Goal: Task Accomplishment & Management: Use online tool/utility

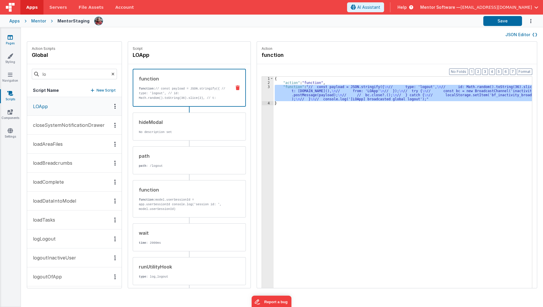
drag, startPoint x: 0, startPoint y: 0, endPoint x: 14, endPoint y: 37, distance: 39.4
click at [14, 37] on link "Pages" at bounding box center [10, 40] width 21 height 12
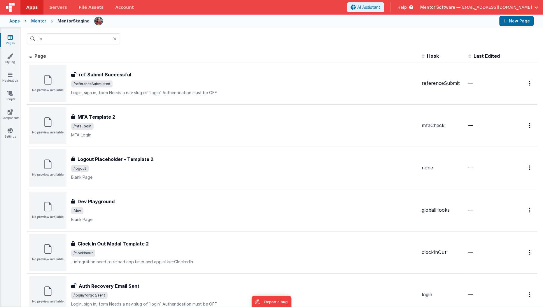
click at [38, 23] on div "Mentor" at bounding box center [38, 21] width 15 height 6
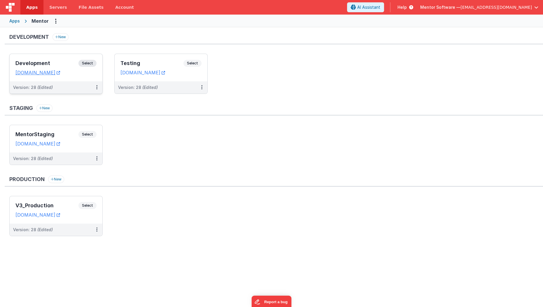
click at [52, 58] on div "Development Select URLs mentordev.fmbetterforms.com" at bounding box center [56, 67] width 93 height 27
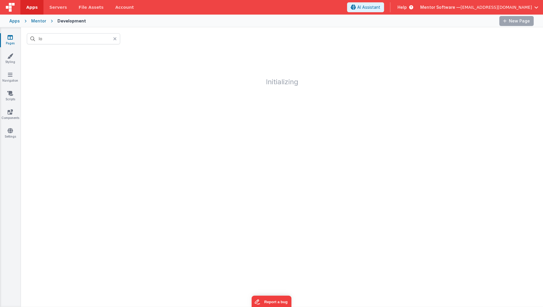
click at [114, 36] on icon at bounding box center [115, 38] width 4 height 5
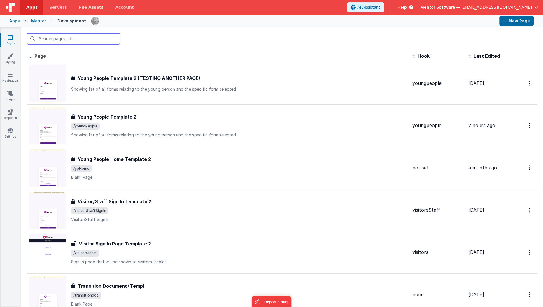
click at [75, 37] on input "text" at bounding box center [73, 38] width 93 height 11
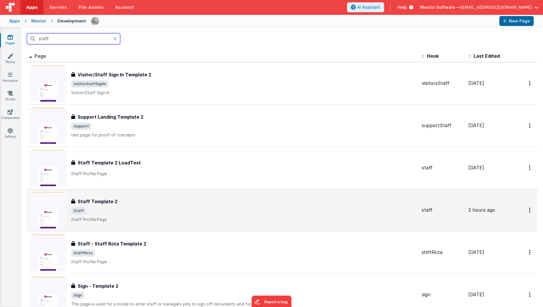
type input "staff"
click at [121, 210] on span "/staff" at bounding box center [244, 211] width 346 height 7
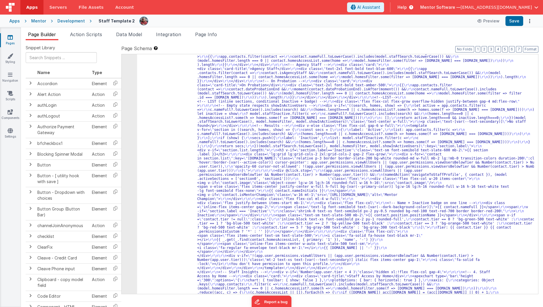
scroll to position [671, 0]
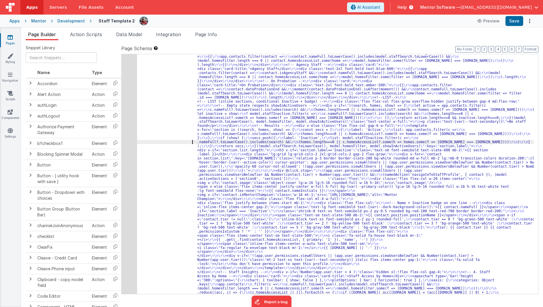
click at [130, 163] on div "40" at bounding box center [129, 280] width 15 height 557
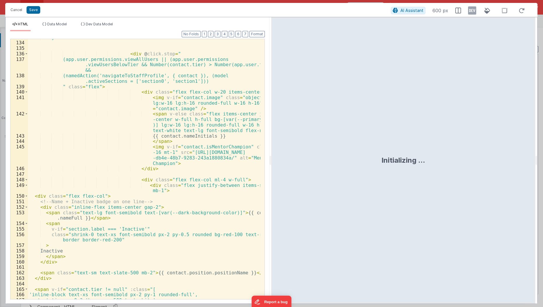
scroll to position [899, 0]
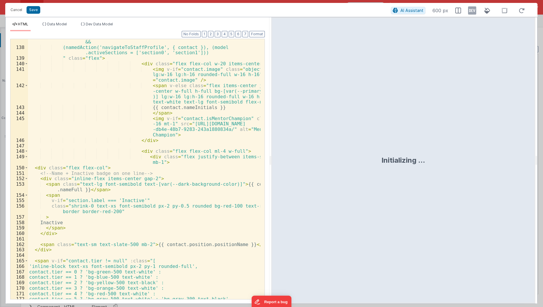
click at [156, 221] on div "(app.user.permissions.viewAllUsers || (app.user.permissions .viewUsersBelowTier…" at bounding box center [144, 169] width 233 height 283
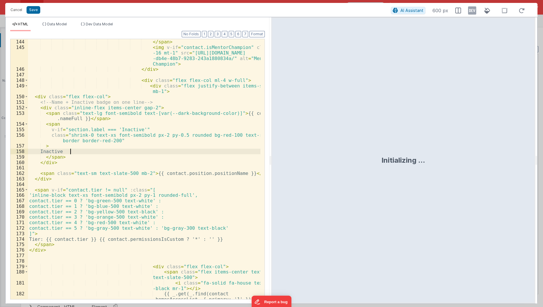
scroll to position [970, 0]
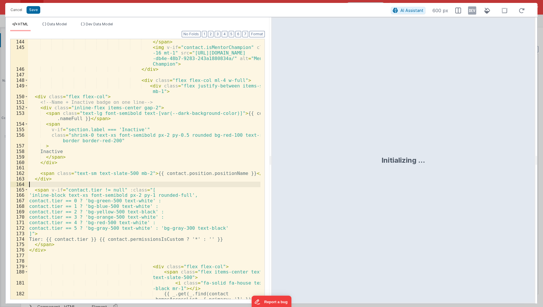
click at [128, 187] on div "{{ contact.nameInitials }} </ span > < img v-if = "contact.isMentorChampion" cl…" at bounding box center [144, 175] width 233 height 283
click at [70, 181] on div "{{ contact.nameInitials }} </ span > < img v-if = "contact.isMentorChampion" cl…" at bounding box center [144, 175] width 233 height 283
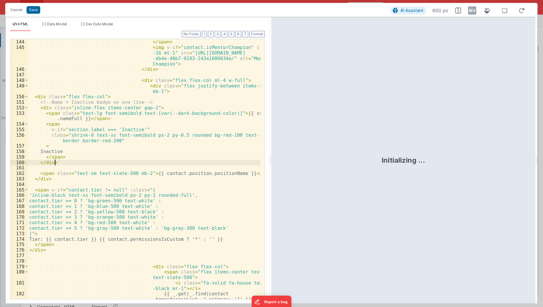
click at [77, 161] on div "{{ contact.nameInitials }} </ span > < img v-if = "contact.isMentorChampion" cl…" at bounding box center [144, 175] width 233 height 283
click at [26, 123] on span at bounding box center [26, 124] width 3 height 6
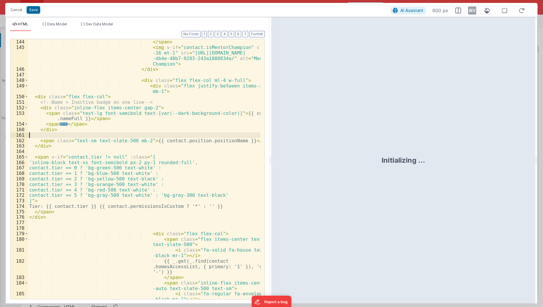
click at [62, 137] on div "{{ contact.nameInitials }} </ span > < img v-if = "contact.isMentorChampion" cl…" at bounding box center [144, 172] width 233 height 277
click at [162, 107] on div "{{ contact.nameInitials }} </ span > < img v-if = "contact.isMentorChampion" cl…" at bounding box center [144, 172] width 233 height 277
click at [59, 132] on div "{{ contact.nameInitials }} </ span > < img v-if = "contact.isMentorChampion" cl…" at bounding box center [144, 172] width 233 height 277
paste textarea
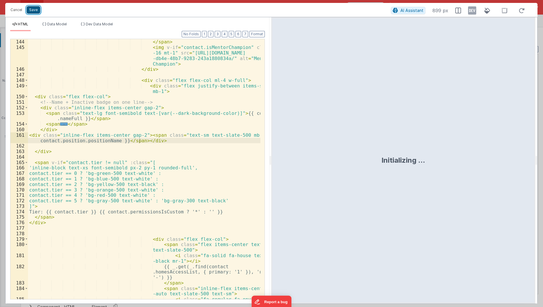
click at [35, 8] on button "Save" at bounding box center [34, 10] width 14 height 8
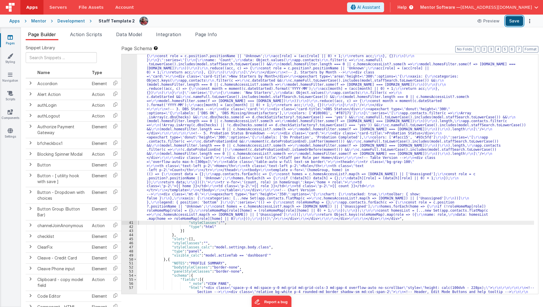
click at [513, 22] on button "Save" at bounding box center [515, 21] width 18 height 10
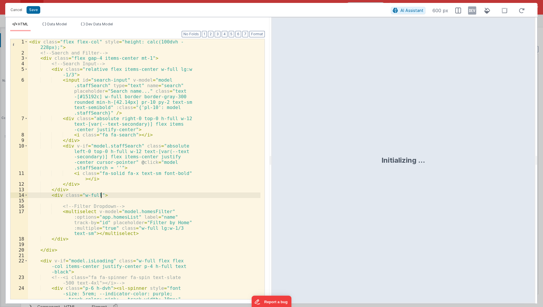
click at [116, 194] on div "< div class = "flex flex-col" style = "height: calc(100dvh - 228px);" > <!-- Sa…" at bounding box center [144, 186] width 233 height 294
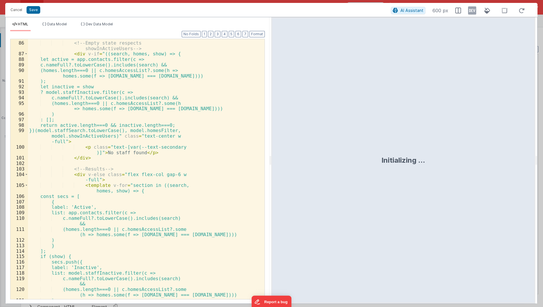
scroll to position [712, 0]
click at [116, 194] on div "<!-- Empty state respects showInActiveUsers --> < div v-if = "((search, homes, …" at bounding box center [144, 171] width 233 height 272
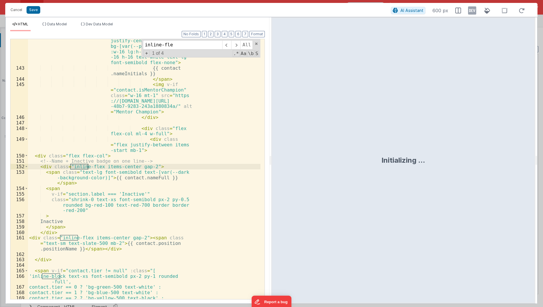
scroll to position [1273, 0]
type input "inline-flex"
click at [87, 219] on div "< span v-else class = "flex items-center justify-center w-full h-full bg-[var(-…" at bounding box center [144, 179] width 233 height 305
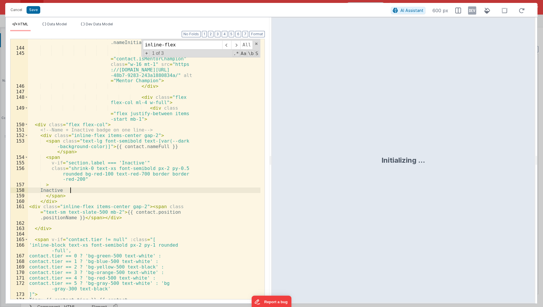
scroll to position [1304, 0]
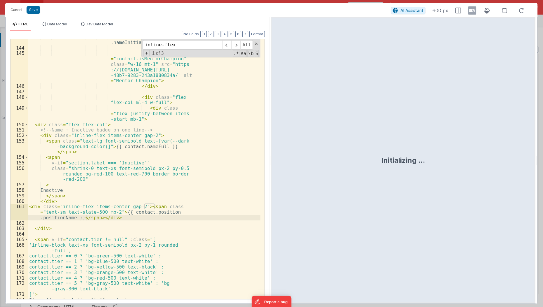
click at [87, 219] on div "{{ contact .nameInitials }} </ span > < img v-if = "contact.isMentorChampion" c…" at bounding box center [144, 175] width 233 height 283
click at [99, 217] on div "{{ contact .nameInitials }} </ span > < img v-if = "contact.isMentorChampion" c…" at bounding box center [144, 175] width 233 height 283
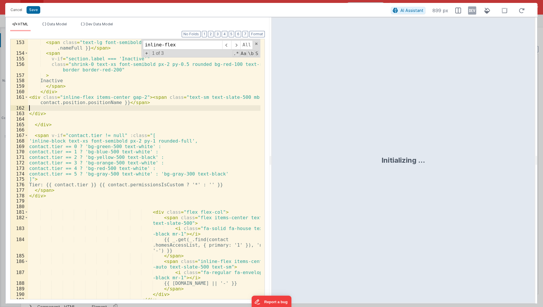
scroll to position [1041, 0]
click at [81, 109] on div "< div class = "inline-flex items-center gap-2" > < span class = "text-lg font-s…" at bounding box center [144, 170] width 233 height 272
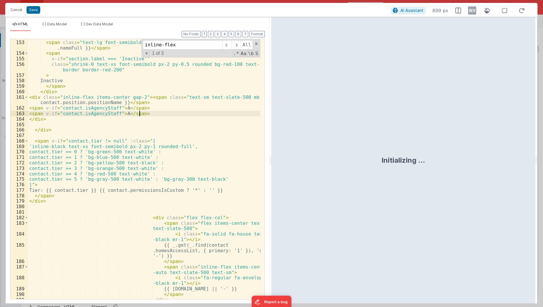
click at [96, 114] on div "< div class = "inline-flex items-center gap-2" > < span class = "text-lg font-s…" at bounding box center [144, 170] width 233 height 272
click at [161, 183] on div "< div class = "inline-flex items-center gap-2" > < span class = "text-lg font-s…" at bounding box center [144, 170] width 233 height 272
click at [82, 84] on div "< div class = "inline-flex items-center gap-2" > < span class = "text-lg font-s…" at bounding box center [144, 170] width 233 height 272
click at [121, 114] on div "< div class = "inline-flex items-center gap-2" > < span class = "text-lg font-s…" at bounding box center [144, 170] width 233 height 272
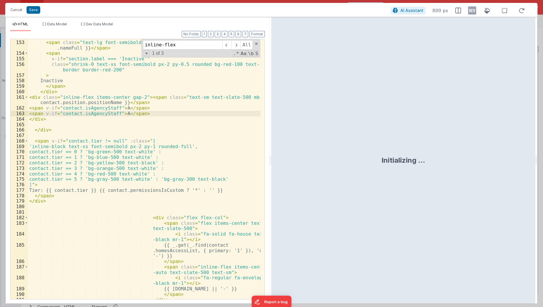
click at [104, 113] on div "< div class = "inline-flex items-center gap-2" > < span class = "text-lg font-s…" at bounding box center [144, 170] width 233 height 272
click at [97, 115] on div "< div class = "inline-flex items-center gap-2" > < span class = "text-lg font-s…" at bounding box center [144, 169] width 233 height 260
click at [97, 115] on div "< div class = "inline-flex items-center gap-2" > < span class = "text-lg font-s…" at bounding box center [144, 170] width 233 height 272
click at [97, 115] on div "< div class = "inline-flex items-center gap-2" > < span class = "text-lg font-s…" at bounding box center [144, 169] width 233 height 260
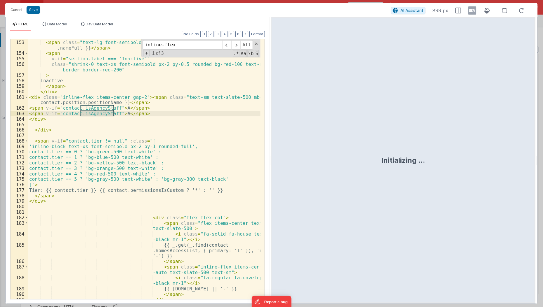
click at [97, 115] on div "< div class = "inline-flex items-center gap-2" > < span class = "text-lg font-s…" at bounding box center [144, 170] width 233 height 272
click at [85, 113] on div "< div class = "inline-flex items-center gap-2" > < span class = "text-lg font-s…" at bounding box center [144, 170] width 233 height 272
click at [108, 116] on div "< div class = "inline-flex items-center gap-2" > < span class = "text-lg font-s…" at bounding box center [144, 170] width 233 height 272
click at [110, 107] on div "< div class = "inline-flex items-center gap-2" > < span class = "text-lg font-s…" at bounding box center [144, 170] width 233 height 272
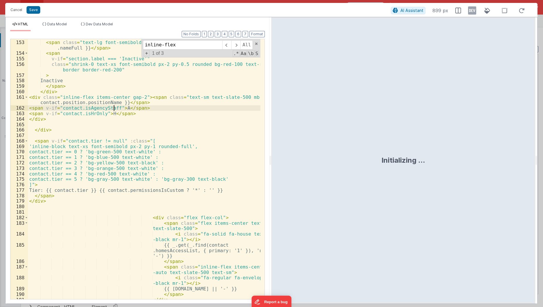
click at [113, 107] on div "< div class = "inline-flex items-center gap-2" > < span class = "text-lg font-s…" at bounding box center [144, 170] width 233 height 272
click at [100, 116] on div "< div class = "inline-flex items-center gap-2" > < span class = "text-lg font-s…" at bounding box center [144, 170] width 233 height 272
click at [147, 109] on div "< div class = "inline-flex items-center gap-2" > < span class = "text-lg font-s…" at bounding box center [144, 170] width 233 height 272
click at [116, 107] on div "< div class = "inline-flex items-center gap-2" > < span class = "text-lg font-s…" at bounding box center [144, 170] width 233 height 272
click at [102, 113] on div "< div class = "inline-flex items-center gap-2" > < span class = "text-lg font-s…" at bounding box center [144, 170] width 233 height 272
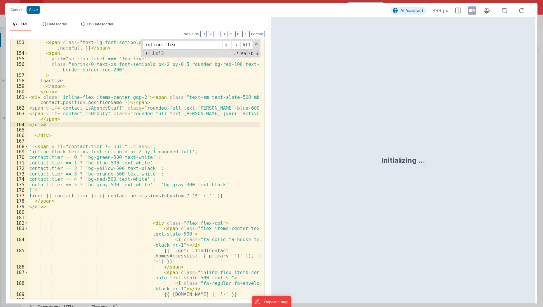
click at [147, 127] on div "< div class = "inline-flex items-center gap-2" > < span class = "text-lg font-s…" at bounding box center [144, 170] width 233 height 272
click at [32, 9] on button "Save" at bounding box center [34, 10] width 14 height 8
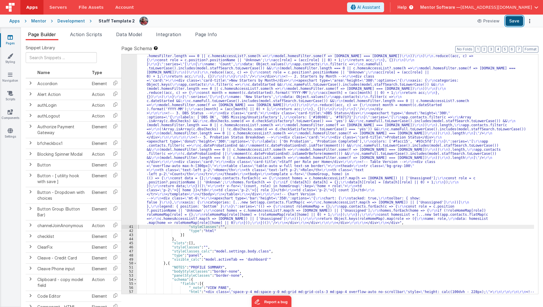
click at [514, 25] on button "Save" at bounding box center [515, 21] width 18 height 10
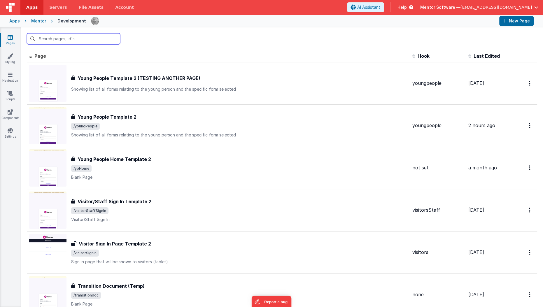
click at [60, 43] on input "text" at bounding box center [73, 38] width 93 height 11
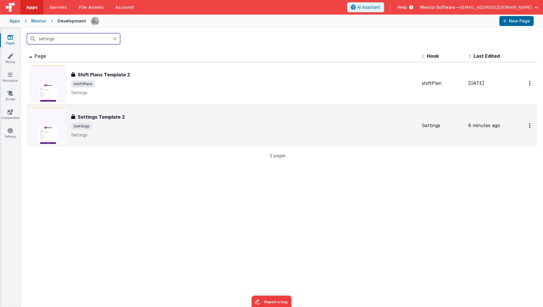
type input "settings"
click at [120, 127] on span "/settings" at bounding box center [244, 126] width 346 height 7
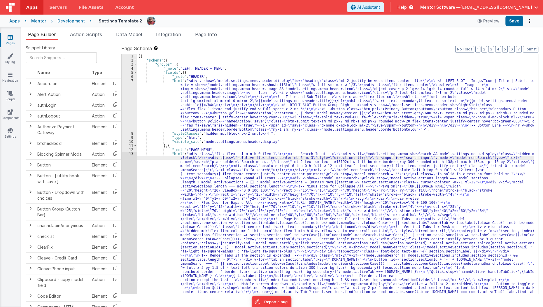
click at [223, 159] on div "[{ "schema" : { "groups" : [{ "_note" : "LEFT: HEADER + MENU" , "fields" : [{ "…" at bounding box center [336, 282] width 398 height 456
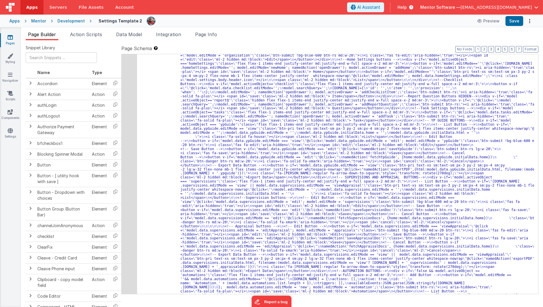
scroll to position [416, 0]
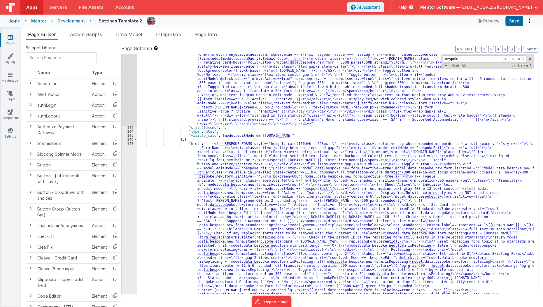
scroll to position [3676, 0]
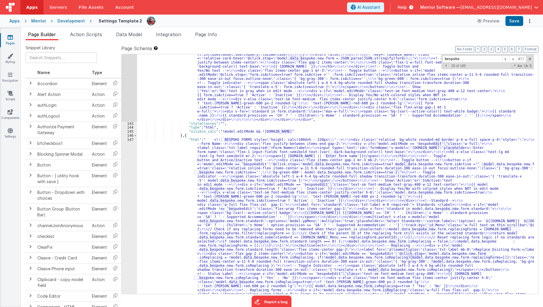
type input "bespoke"
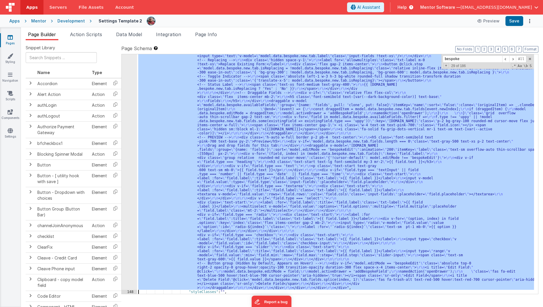
click at [132, 185] on div "147 148 149 150 151 152 153 154 155 156 157 158 159 160 161 162 163 164 165 166…" at bounding box center [129, 113] width 15 height 842
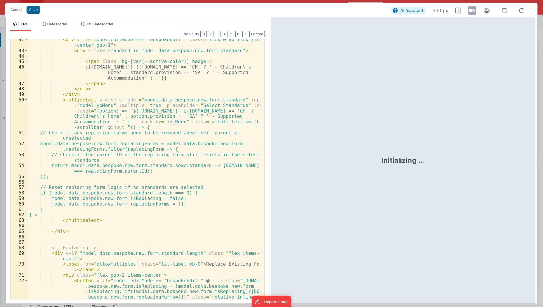
scroll to position [304, 0]
click at [155, 227] on div "< div v-if = "model.editMode !== 'bespokeEdit'" class = "flex-wrap flex items -…" at bounding box center [144, 195] width 233 height 316
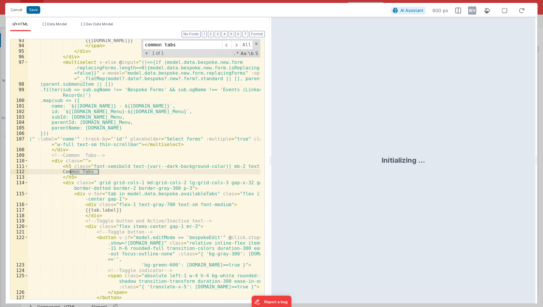
scroll to position [742, 0]
type input "common tabs"
click at [145, 195] on div "{{form.name}} </ span > </ div > </ div > < multiselect v-else @ input = "()=>{…" at bounding box center [144, 174] width 233 height 272
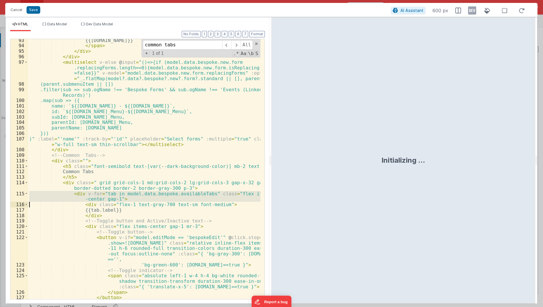
click at [145, 195] on div "{{form.name}} </ span > </ div > </ div > < multiselect v-else @ input = "()=>{…" at bounding box center [144, 169] width 233 height 260
click at [145, 195] on div "{{form.name}} </ span > </ div > </ div > < multiselect v-else @ input = "()=>{…" at bounding box center [144, 174] width 233 height 272
click at [145, 195] on div "{{form.name}} </ span > </ div > </ div > < multiselect v-else @ input = "()=>{…" at bounding box center [144, 169] width 233 height 260
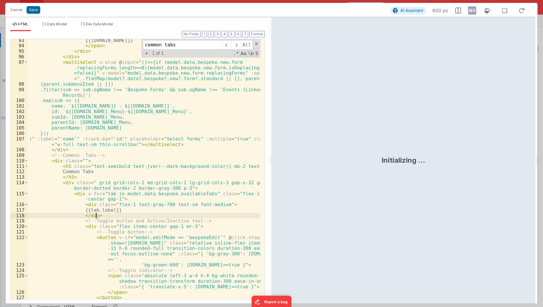
click at [133, 215] on div "{{form.name}} </ span > </ div > </ div > < multiselect v-else @ input = "()=>{…" at bounding box center [144, 174] width 233 height 272
click at [122, 196] on div "{{form.name}} </ span > </ div > </ div > < multiselect v-else @ input = "()=>{…" at bounding box center [144, 174] width 233 height 272
click at [120, 193] on div "{{form.name}} </ span > </ div > </ div > < multiselect v-else @ input = "()=>{…" at bounding box center [144, 174] width 233 height 272
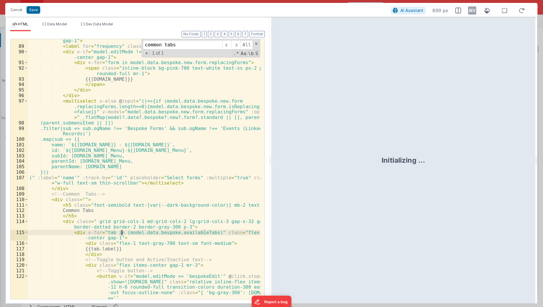
scroll to position [729, 0]
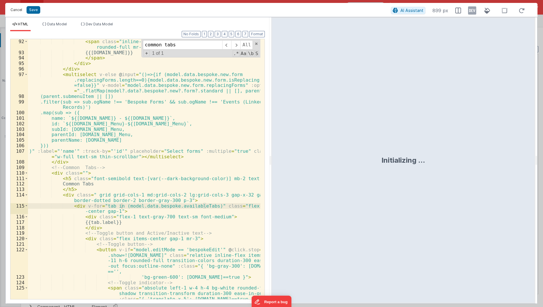
click at [18, 8] on button "Cancel" at bounding box center [17, 10] width 18 height 8
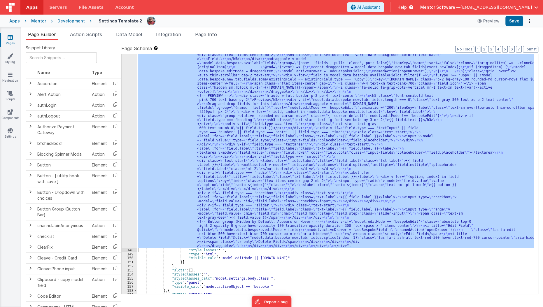
scroll to position [4169, 0]
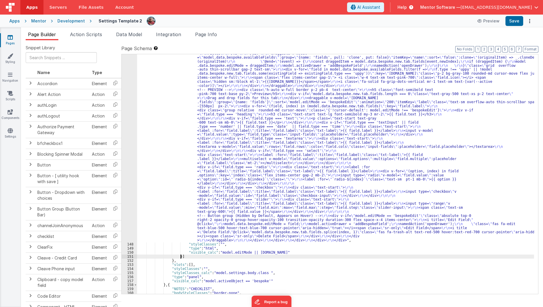
click at [274, 257] on div ""html" : " <!-- BESPOKE FORMS style= \" height: calc(100dvh - 228px); \" --> \r…" at bounding box center [336, 65] width 398 height 842
click at [233, 255] on div ""html" : " <!-- BESPOKE FORMS style= \" height: calc(100dvh - 228px); \" --> \r…" at bounding box center [336, 65] width 398 height 842
click at [254, 252] on div ""html" : " <!-- BESPOKE FORMS style= \" height: calc(100dvh - 228px); \" --> \r…" at bounding box center [336, 65] width 398 height 842
click at [253, 252] on div ""html" : " <!-- BESPOKE FORMS style= \" height: calc(100dvh - 228px); \" --> \r…" at bounding box center [336, 65] width 398 height 842
click at [252, 253] on div ""html" : " <!-- BESPOKE FORMS style= \" height: calc(100dvh - 228px); \" --> \r…" at bounding box center [336, 65] width 398 height 842
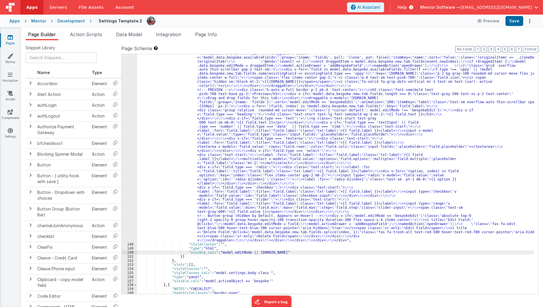
click at [252, 253] on div ""html" : " <!-- BESPOKE FORMS style= \" height: calc(100dvh - 228px); \" --> \r…" at bounding box center [336, 65] width 398 height 842
click at [210, 39] on li "Page Info" at bounding box center [206, 35] width 27 height 9
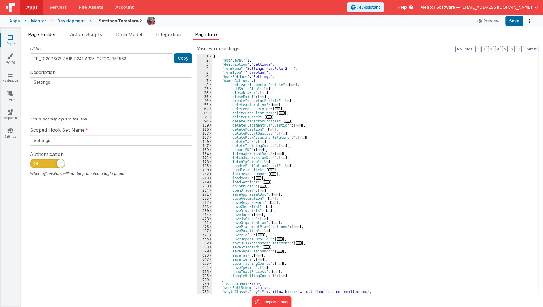
click at [51, 33] on span "Page Builder" at bounding box center [42, 35] width 28 height 6
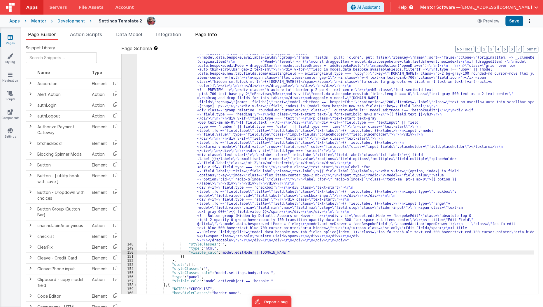
click at [213, 38] on li "Page Info" at bounding box center [206, 35] width 27 height 9
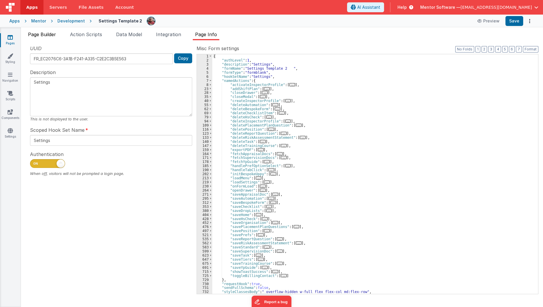
click at [53, 37] on span "Page Builder" at bounding box center [42, 35] width 28 height 6
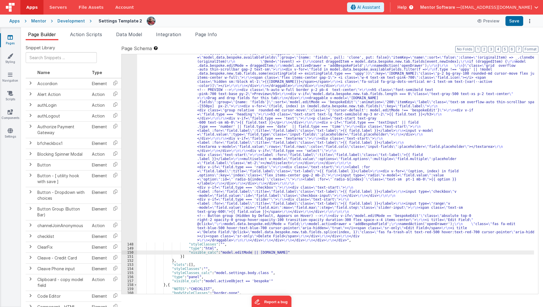
click at [285, 168] on div ""html" : " <!-- BESPOKE FORMS style= \" height: calc(100dvh - 228px); \" --> \r…" at bounding box center [336, 65] width 398 height 842
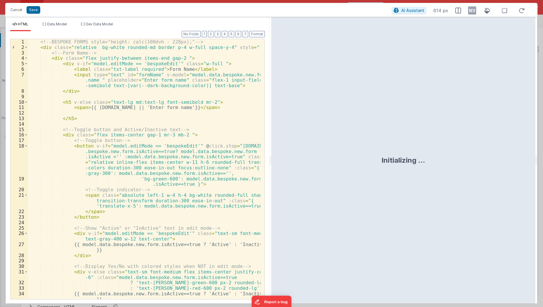
scroll to position [3759, 0]
click at [202, 160] on div "<!-- BESPOKE FORMS style="height: calc(100dvh - 228px);" --> < div class = "rel…" at bounding box center [144, 175] width 233 height 272
click at [141, 200] on div "<!-- BESPOKE FORMS style="height: calc(100dvh - 228px);" --> < div class = "rel…" at bounding box center [144, 175] width 233 height 272
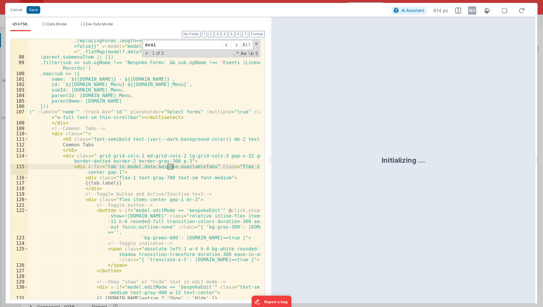
scroll to position [769, 0]
type input "available tabs"
click at [168, 204] on div "< multiselect v-else @ input = "()=>{if (model.data.bespoke.new.form .replacing…" at bounding box center [144, 176] width 233 height 288
click at [111, 173] on div "< multiselect v-else @ input = "()=>{if (model.data.bespoke.new.form .replacing…" at bounding box center [144, 176] width 233 height 288
click at [116, 170] on div "< multiselect v-else @ input = "()=>{if (model.data.bespoke.new.form .replacing…" at bounding box center [144, 176] width 233 height 288
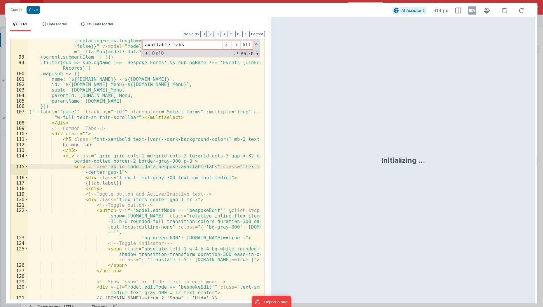
click at [115, 164] on div "< multiselect v-else @ input = "()=>{if (model.data.bespoke.new.form .replacing…" at bounding box center [144, 176] width 233 height 288
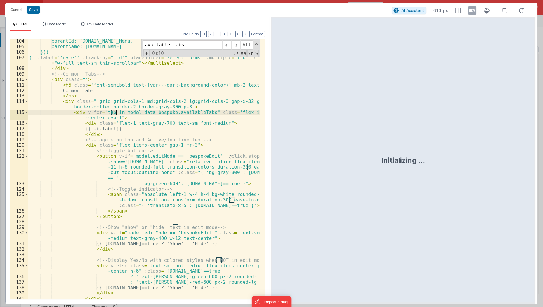
scroll to position [823, 0]
click at [125, 175] on div "parentId: parent.id_Menu, parentName: parent.name })) )" :label = "'name'" :tra…" at bounding box center [144, 174] width 233 height 272
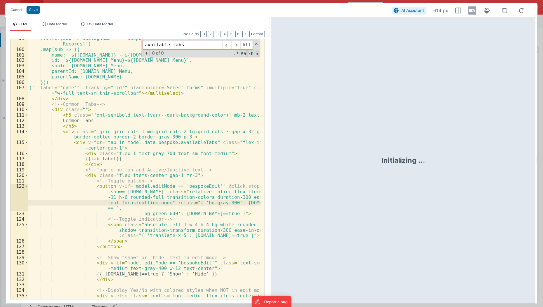
scroll to position [826, 0]
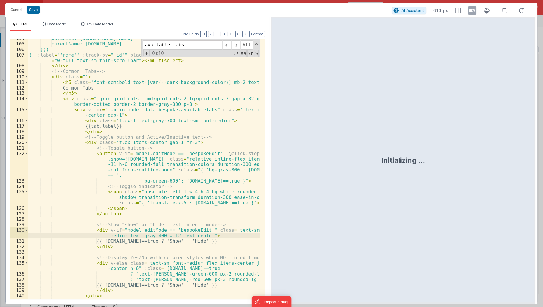
click at [126, 236] on div "parentId: parent.id_Menu, parentName: parent.name })) )" :label = "'name'" :tra…" at bounding box center [144, 172] width 233 height 272
click at [134, 112] on div "parentId: parent.id_Menu, parentName: parent.name })) )" :label = "'name'" :tra…" at bounding box center [144, 172] width 233 height 272
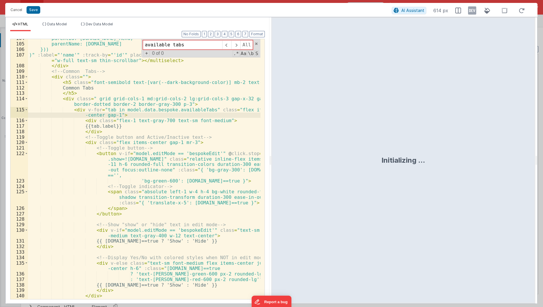
click at [143, 114] on div "parentId: parent.id_Menu, parentName: parent.name })) )" :label = "'name'" :tra…" at bounding box center [144, 172] width 233 height 272
click at [160, 112] on div "parentId: parent.id_Menu, parentName: parent.name })) )" :label = "'name'" :tra…" at bounding box center [144, 172] width 233 height 272
click at [179, 111] on div "parentId: parent.id_Menu, parentName: parent.name })) )" :label = "'name'" :tra…" at bounding box center [144, 172] width 233 height 272
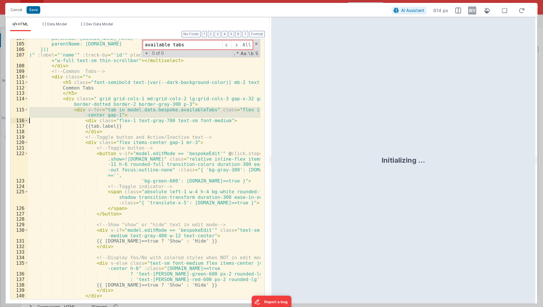
click at [179, 111] on div "parentId: parent.id_Menu, parentName: parent.name })) )" :label = "'name'" :tra…" at bounding box center [144, 169] width 233 height 260
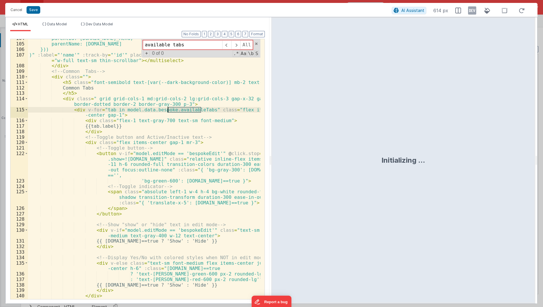
click at [179, 111] on div "parentId: parent.id_Menu, parentName: parent.name })) )" :label = "'name'" :tra…" at bounding box center [144, 172] width 233 height 272
click at [139, 240] on div "parentId: parent.id_Menu, parentName: parent.name })) )" :label = "'name'" :tra…" at bounding box center [144, 172] width 233 height 272
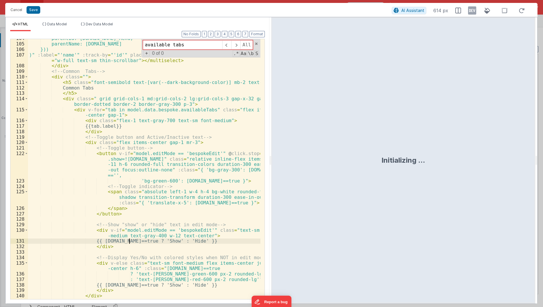
click at [129, 240] on div "parentId: parent.id_Menu, parentName: parent.name })) )" :label = "'name'" :tra…" at bounding box center [144, 172] width 233 height 272
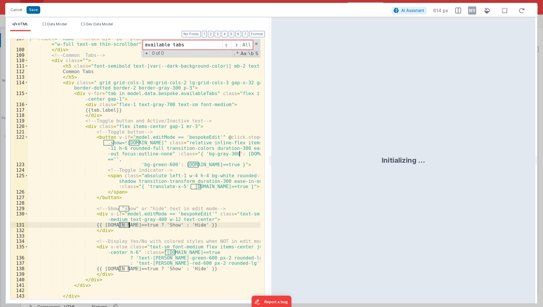
scroll to position [837, 0]
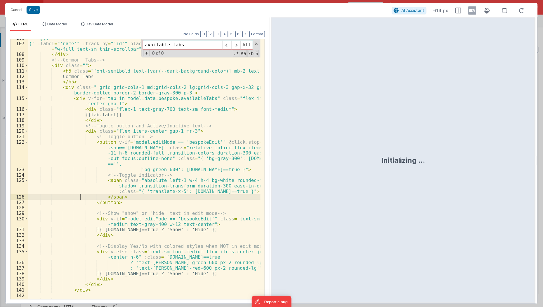
click at [81, 197] on div "})) )" :label = "'name'" :track-by = "'id'" placeholder = "Select forms" :multi…" at bounding box center [144, 171] width 233 height 272
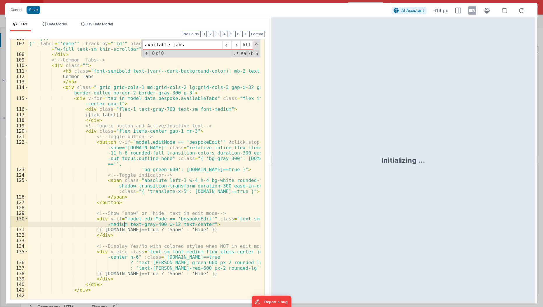
click at [124, 225] on div "})) )" :label = "'name'" :track-by = "'id'" placeholder = "Select forms" :multi…" at bounding box center [144, 171] width 233 height 272
click at [119, 232] on div "})) )" :label = "'name'" :track-by = "'id'" placeholder = "Select forms" :multi…" at bounding box center [144, 171] width 233 height 272
click at [130, 228] on div "})) )" :label = "'name'" :track-by = "'id'" placeholder = "Select forms" :multi…" at bounding box center [144, 171] width 233 height 272
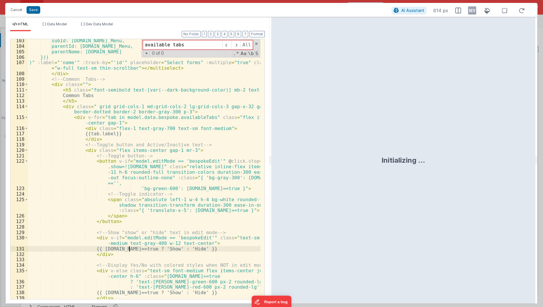
scroll to position [812, 0]
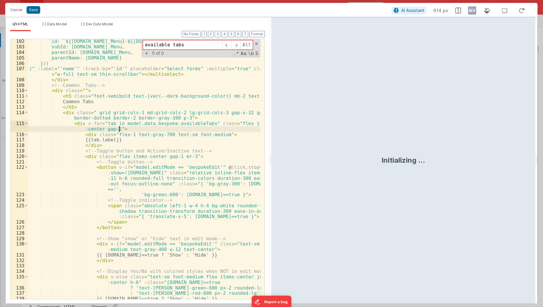
click at [124, 126] on div "id: `${parent.id_Menu}-${sub.id_Menu}`, subId: sub.id_Menu, parentId: parent.id…" at bounding box center [144, 175] width 233 height 272
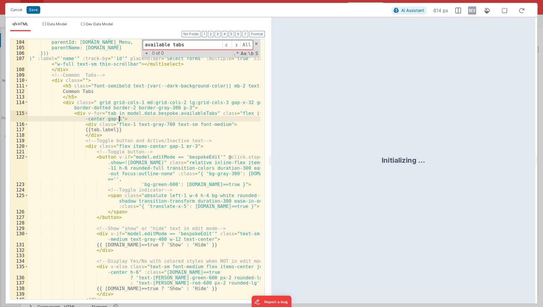
scroll to position [822, 0]
click at [129, 245] on div "subId: sub.id_Menu, parentId: parent.id_Menu, parentName: parent.name })) )" :l…" at bounding box center [144, 170] width 233 height 272
click at [110, 245] on div "subId: sub.id_Menu, parentId: parent.id_Menu, parentName: parent.name })) )" :l…" at bounding box center [144, 170] width 233 height 272
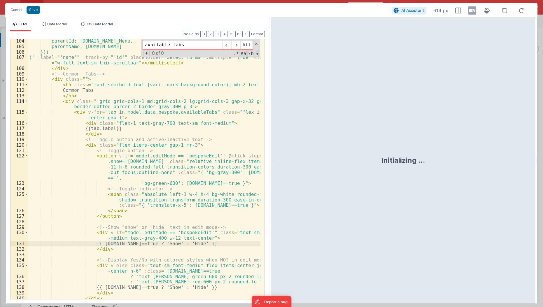
scroll to position [829, 0]
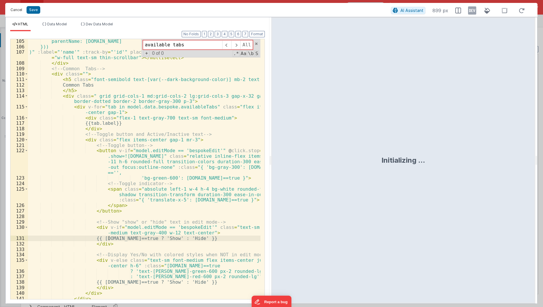
click at [16, 13] on button "Cancel" at bounding box center [17, 10] width 18 height 8
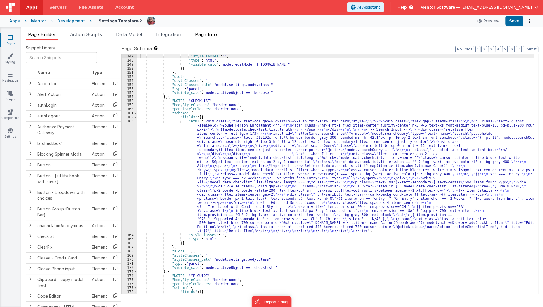
click at [203, 37] on span "Page Info" at bounding box center [206, 35] width 22 height 6
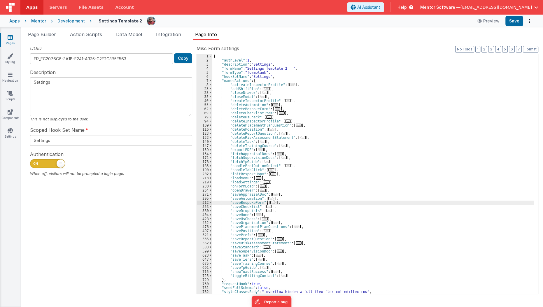
click at [272, 201] on span "..." at bounding box center [274, 202] width 6 height 3
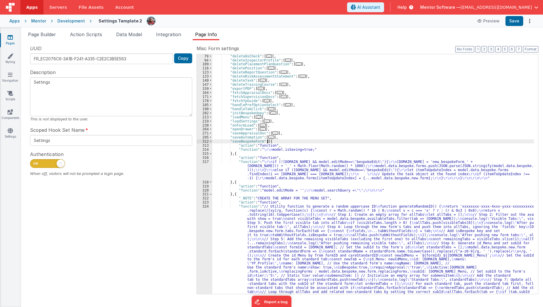
scroll to position [61, 0]
click at [235, 168] on div ""deleteHsCheck" : [ ... ] , "deleteInspectorProfile" : [ ... ] , "deletePlaceme…" at bounding box center [373, 229] width 322 height 350
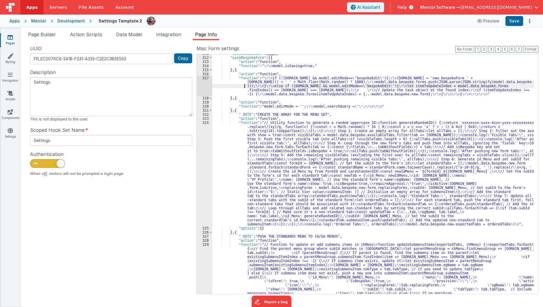
scroll to position [145, 0]
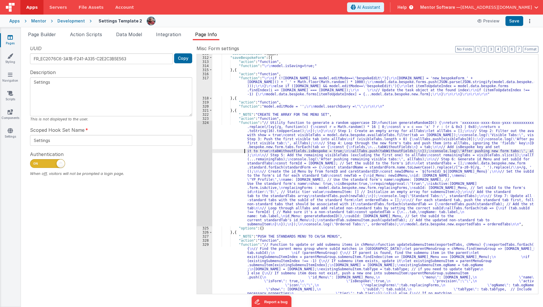
click at [229, 151] on div ""saveAutomation" : [ ... ] , "saveBespokeForm" : [{ "action" : "function" , "fu…" at bounding box center [373, 204] width 322 height 305
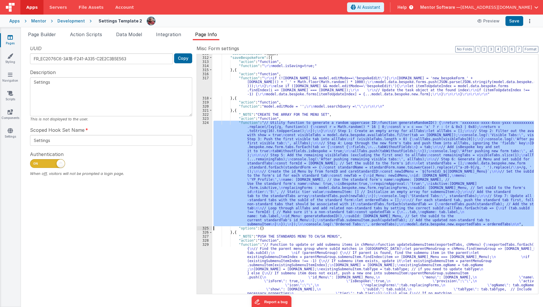
click at [201, 169] on div "324" at bounding box center [204, 174] width 15 height 106
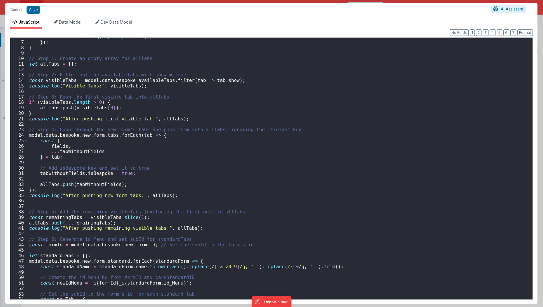
scroll to position [31, 0]
click at [140, 78] on div "return v . toString ( 16 ) . toUpperCase ( ) ; }) ; } // Step 1: Create an empt…" at bounding box center [278, 170] width 501 height 273
click at [199, 82] on div "return v . toString ( 16 ) . toUpperCase ( ) ; }) ; } // Step 1: Create an empt…" at bounding box center [278, 170] width 501 height 273
click at [47, 107] on div "return v . toString ( 16 ) . toUpperCase ( ) ; }) ; } // Step 1: Create an empt…" at bounding box center [278, 170] width 501 height 273
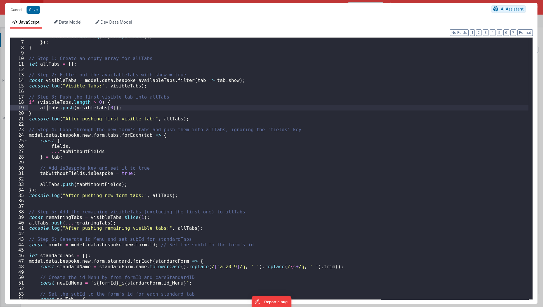
scroll to position [45, 0]
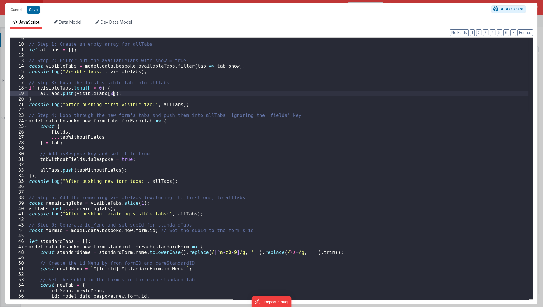
click at [130, 93] on div "// Step 1: Create an empty array for allTabs let allTabs = [ ] ; // Step 2: Fil…" at bounding box center [278, 172] width 501 height 273
click at [111, 122] on div "// Step 1: Create an empty array for allTabs let allTabs = [ ] ; // Step 2: Fil…" at bounding box center [278, 172] width 501 height 273
click at [89, 119] on div "// Step 1: Create an empty array for allTabs let allTabs = [ ] ; // Step 2: Fil…" at bounding box center [278, 172] width 501 height 273
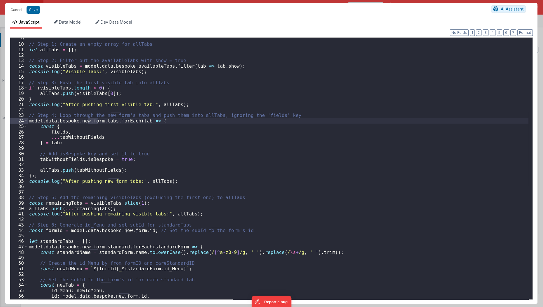
click at [104, 121] on div "// Step 1: Create an empty array for allTabs let allTabs = [ ] ; // Step 2: Fil…" at bounding box center [278, 172] width 501 height 273
click at [15, 13] on button "Cancel" at bounding box center [17, 10] width 18 height 8
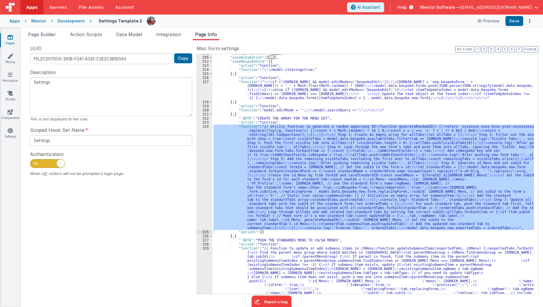
scroll to position [137, 0]
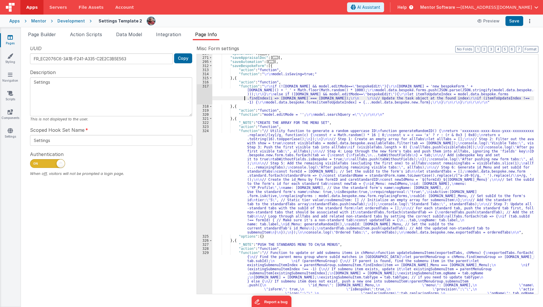
click at [235, 98] on div ""openDrawer" : [ ... ] , "saveAppraisalDoc" : [ ... ] , "saveAutomation" : [ ..…" at bounding box center [373, 204] width 322 height 305
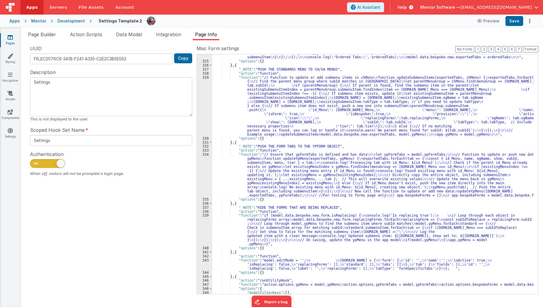
scroll to position [312, 0]
click at [266, 185] on div ""function" : "// Utility function to generate a random uppercase ID \n function…" at bounding box center [373, 128] width 322 height 350
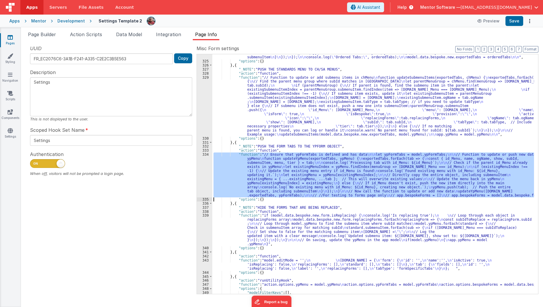
click at [203, 180] on div "334" at bounding box center [204, 175] width 15 height 45
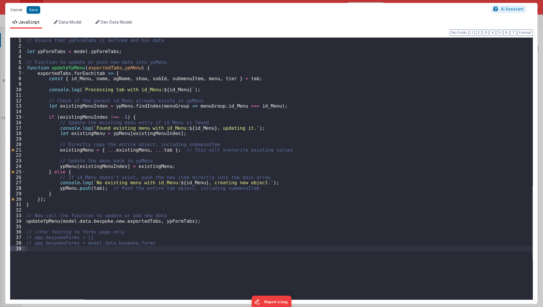
click at [15, 12] on button "Cancel" at bounding box center [17, 10] width 18 height 8
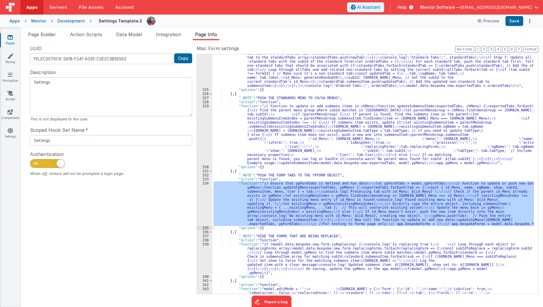
scroll to position [282, 0]
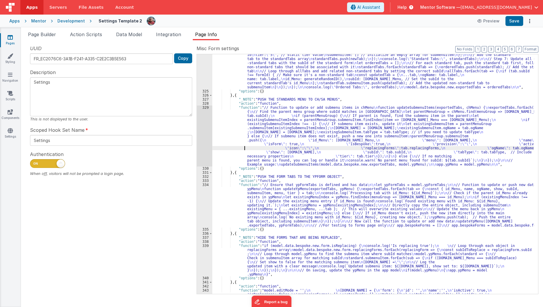
click at [216, 147] on div ""function" : "// Utility function to generate a random uppercase ID \n function…" at bounding box center [373, 163] width 322 height 358
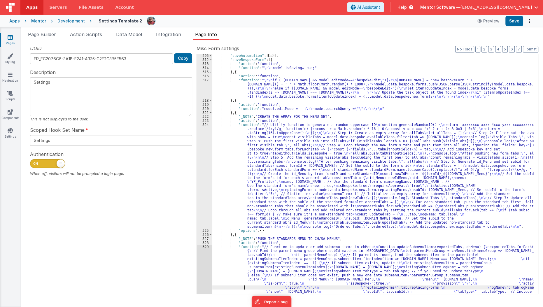
scroll to position [143, 0]
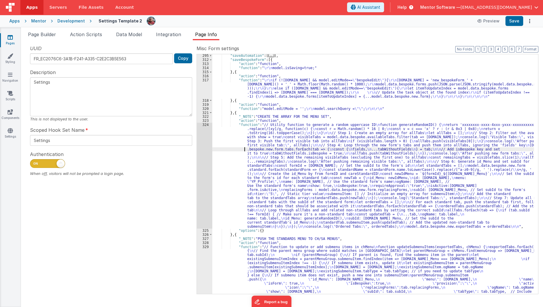
click at [216, 147] on div ""saveAutomation" : [ ... ] , "saveBespokeForm" : [{ "action" : "function" , "fu…" at bounding box center [373, 206] width 322 height 305
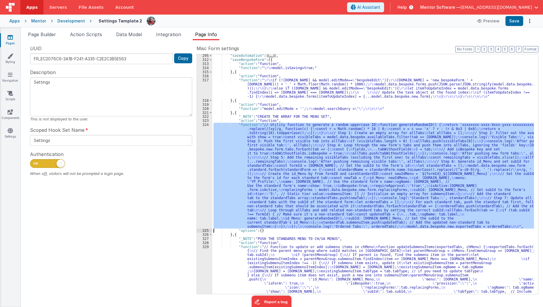
click at [198, 140] on div "324" at bounding box center [204, 176] width 15 height 106
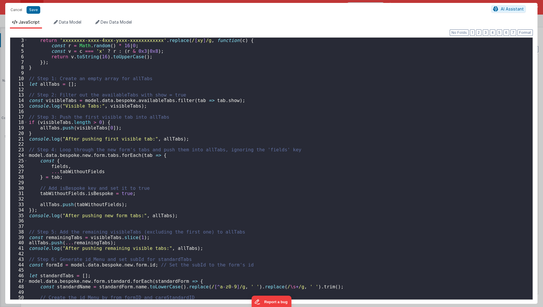
scroll to position [10, 0]
click at [92, 133] on div "function generateRandomID ( ) { return 'xxxxxxxx-xxxx-4xxx-yxxx-xxxxxxxxxxxx' .…" at bounding box center [278, 169] width 501 height 273
click at [81, 163] on div "function generateRandomID ( ) { return 'xxxxxxxx-xxxx-4xxx-yxxx-xxxxxxxxxxxx' .…" at bounding box center [278, 169] width 501 height 273
click at [115, 158] on div "function generateRandomID ( ) { return 'xxxxxxxx-xxxx-4xxx-yxxx-xxxxxxxxxxxx' .…" at bounding box center [278, 169] width 501 height 273
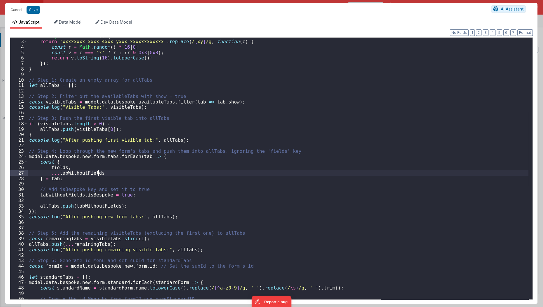
click at [105, 172] on div "function generateRandomID ( ) { return 'xxxxxxxx-xxxx-4xxx-yxxx-xxxxxxxxxxxx' .…" at bounding box center [278, 169] width 501 height 273
click at [47, 165] on div "function generateRandomID ( ) { return 'xxxxxxxx-xxxx-4xxx-yxxx-xxxxxxxxxxxx' .…" at bounding box center [278, 169] width 501 height 273
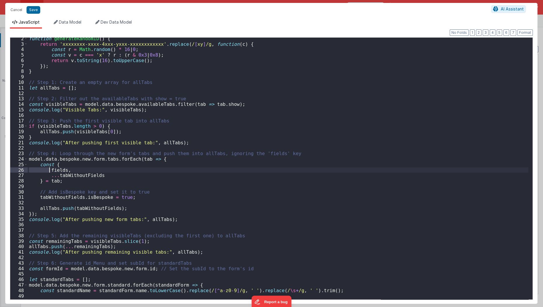
scroll to position [0, 0]
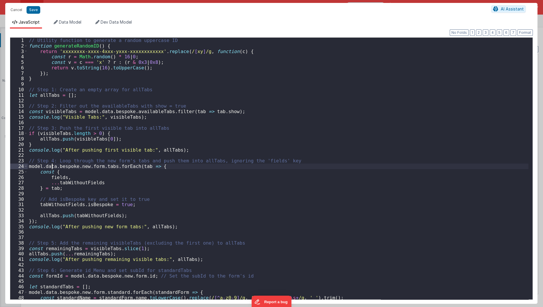
click at [51, 165] on div "// Utility function to generate a random uppercase ID function generateRandomID…" at bounding box center [278, 174] width 501 height 273
click at [50, 177] on div "// Utility function to generate a random uppercase ID function generateRandomID…" at bounding box center [278, 174] width 501 height 273
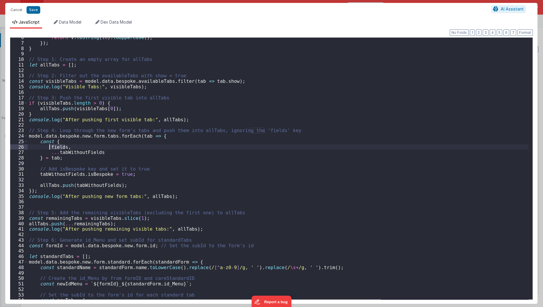
scroll to position [30, 0]
click at [67, 155] on div "return v . toString ( 16 ) . toUpperCase ( ) ; }) ; } // Step 1: Create an empt…" at bounding box center [278, 171] width 501 height 273
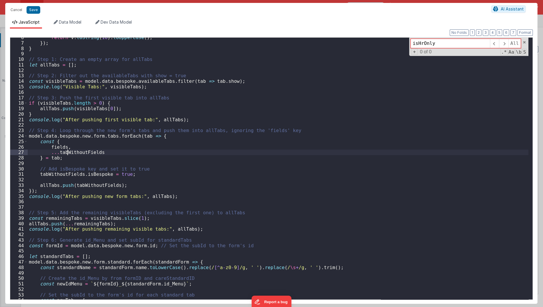
click at [67, 155] on div "return v . toString ( 16 ) . toUpperCase ( ) ; }) ; } // Step 1: Create an empt…" at bounding box center [278, 171] width 501 height 273
click at [438, 46] on input "tabWithoutFields" at bounding box center [450, 43] width 79 height 9
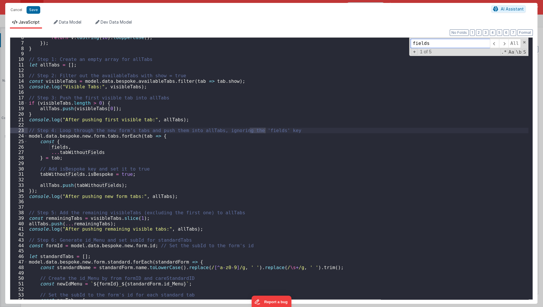
type input "fields"
click at [46, 146] on div "return v . toString ( 16 ) . toUpperCase ( ) ; }) ; } // Step 1: Create an empt…" at bounding box center [278, 171] width 501 height 273
click at [52, 146] on div "return v . toString ( 16 ) . toUpperCase ( ) ; }) ; } // Step 1: Create an empt…" at bounding box center [278, 171] width 501 height 273
click at [62, 150] on div "return v . toString ( 16 ) . toUpperCase ( ) ; }) ; } // Step 1: Create an empt…" at bounding box center [278, 171] width 501 height 273
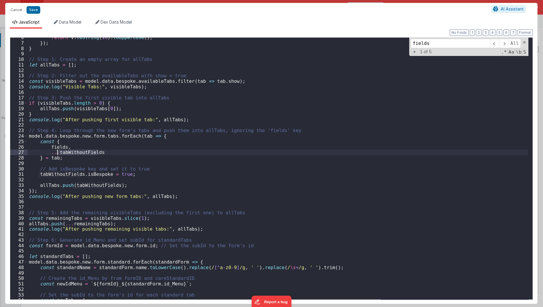
click at [62, 150] on div "return v . toString ( 16 ) . toUpperCase ( ) ; }) ; } // Step 1: Create an empt…" at bounding box center [278, 171] width 501 height 273
click at [51, 161] on div "return v . toString ( 16 ) . toUpperCase ( ) ; }) ; } // Step 1: Create an empt…" at bounding box center [278, 171] width 501 height 273
click at [50, 159] on div "return v . toString ( 16 ) . toUpperCase ( ) ; }) ; } // Step 1: Create an empt…" at bounding box center [278, 171] width 501 height 273
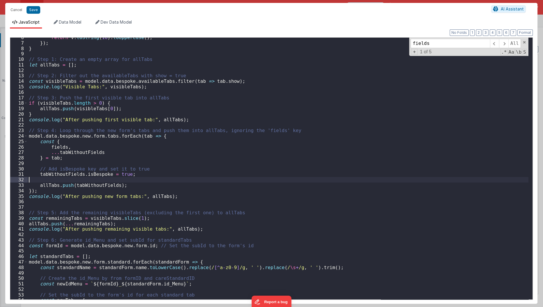
click at [55, 178] on div "return v . toString ( 16 ) . toUpperCase ( ) ; }) ; } // Step 1: Create an empt…" at bounding box center [278, 171] width 501 height 273
click at [65, 173] on div "return v . toString ( 16 ) . toUpperCase ( ) ; }) ; } // Step 1: Create an empt…" at bounding box center [278, 171] width 501 height 273
click at [98, 173] on div "return v . toString ( 16 ) . toUpperCase ( ) ; }) ; } // Step 1: Create an empt…" at bounding box center [278, 171] width 501 height 273
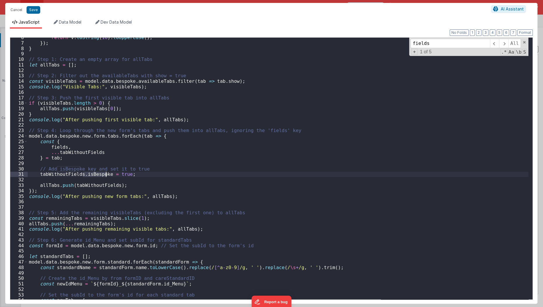
click at [98, 173] on div "return v . toString ( 16 ) . toUpperCase ( ) ; }) ; } // Step 1: Create an empt…" at bounding box center [278, 171] width 501 height 273
click at [39, 189] on div "return v . toString ( 16 ) . toUpperCase ( ) ; }) ; } // Step 1: Create an empt…" at bounding box center [278, 171] width 501 height 273
click at [43, 184] on div "return v . toString ( 16 ) . toUpperCase ( ) ; }) ; } // Step 1: Create an empt…" at bounding box center [278, 171] width 501 height 273
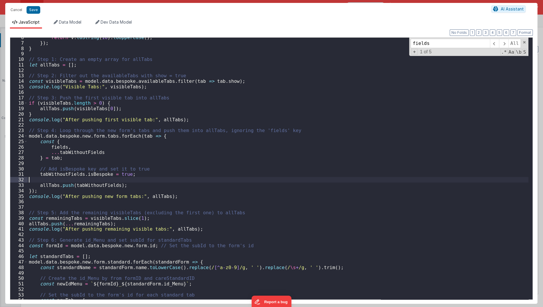
click at [87, 180] on div "return v . toString ( 16 ) . toUpperCase ( ) ; }) ; } // Step 1: Create an empt…" at bounding box center [278, 171] width 501 height 273
click at [93, 184] on div "return v . toString ( 16 ) . toUpperCase ( ) ; }) ; } // Step 1: Create an empt…" at bounding box center [278, 171] width 501 height 273
click at [46, 180] on div "return v . toString ( 16 ) . toUpperCase ( ) ; }) ; } // Step 1: Create an empt…" at bounding box center [278, 171] width 501 height 273
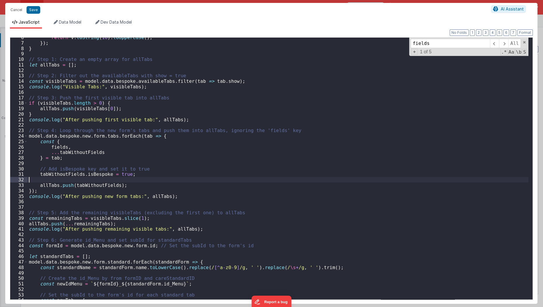
click at [125, 107] on div "return v . toString ( 16 ) . toUpperCase ( ) ; }) ; } // Step 1: Create an empt…" at bounding box center [278, 171] width 501 height 273
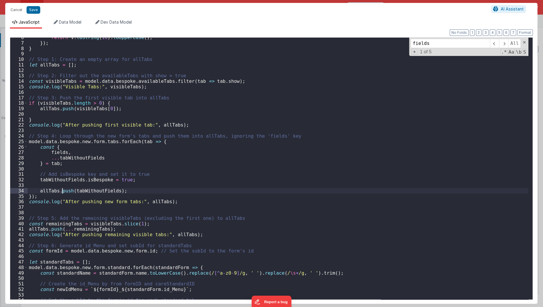
click at [62, 190] on div "return v . toString ( 16 ) . toUpperCase ( ) ; }) ; } // Step 1: Create an empt…" at bounding box center [278, 171] width 501 height 273
click at [79, 108] on div "return v . toString ( 16 ) . toUpperCase ( ) ; }) ; } // Step 1: Create an empt…" at bounding box center [278, 171] width 501 height 273
click at [153, 81] on div "return v . toString ( 16 ) . toUpperCase ( ) ; }) ; } // Step 1: Create an empt…" at bounding box center [278, 171] width 501 height 273
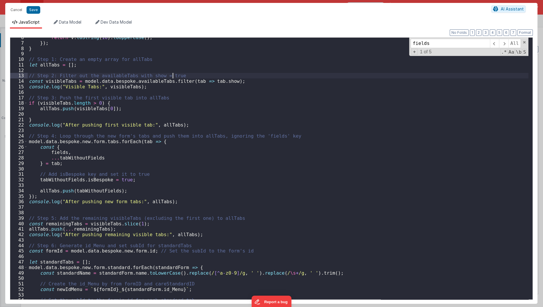
click at [241, 75] on div "return v . toString ( 16 ) . toUpperCase ( ) ; }) ; } // Step 1: Create an empt…" at bounding box center [278, 171] width 501 height 273
click at [241, 82] on div "return v . toString ( 16 ) . toUpperCase ( ) ; }) ; } // Step 1: Create an empt…" at bounding box center [278, 171] width 501 height 273
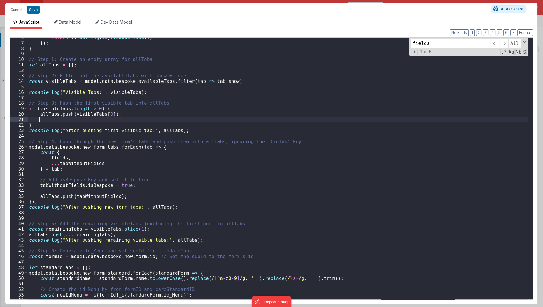
click at [120, 118] on div "return v . toString ( 16 ) . toUpperCase ( ) ; }) ; } // Step 1: Create an empt…" at bounding box center [278, 171] width 501 height 273
click at [111, 147] on div "return v . toString ( 16 ) . toUpperCase ( ) ; }) ; } // Step 1: Create an empt…" at bounding box center [278, 171] width 501 height 273
click at [31, 8] on button "Save" at bounding box center [34, 10] width 14 height 8
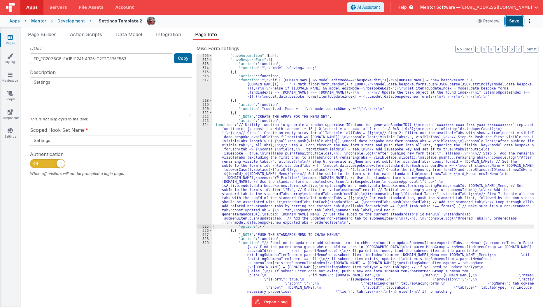
click at [519, 22] on button "Save" at bounding box center [515, 21] width 18 height 10
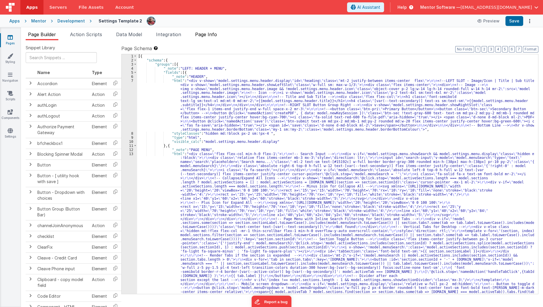
click at [210, 34] on span "Page Info" at bounding box center [206, 35] width 22 height 6
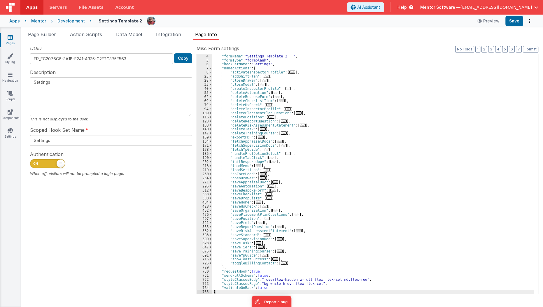
scroll to position [12, 0]
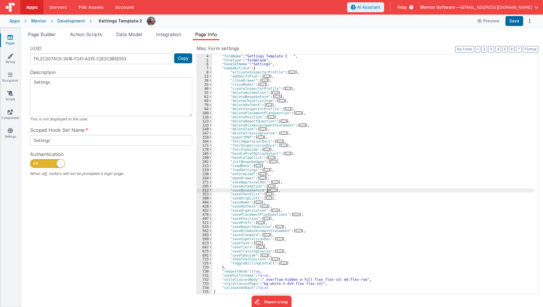
click at [271, 189] on span "..." at bounding box center [274, 190] width 6 height 3
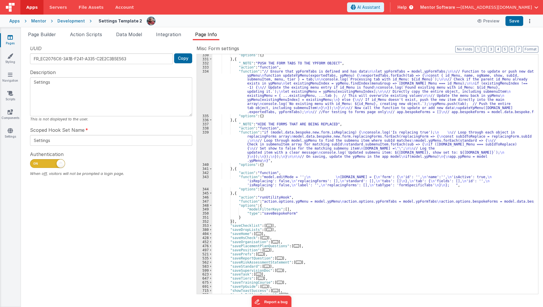
scroll to position [400, 0]
click at [265, 198] on div ""options" : { } } , { "_NOTE" : "PUSH THE FORM TABS TO THE YPFORM OBJECT" , "ac…" at bounding box center [373, 177] width 322 height 248
click at [264, 200] on div ""options" : { } } , { "_NOTE" : "PUSH THE FORM TABS TO THE YPFORM OBJECT" , "ac…" at bounding box center [373, 177] width 322 height 248
click at [486, 203] on div ""options" : { } } , { "_NOTE" : "PUSH THE FORM TABS TO THE YPFORM OBJECT" , "ac…" at bounding box center [373, 177] width 322 height 248
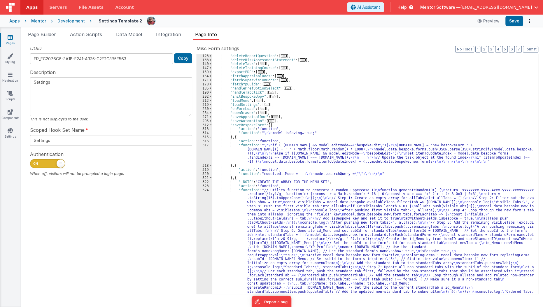
scroll to position [77, 0]
click at [209, 156] on div "317" at bounding box center [204, 154] width 15 height 20
click at [221, 157] on div ""deleteReportQuestion" : [ ... ] , "deleteRiskAssessmentStatement" : [ ... ] , …" at bounding box center [373, 231] width 322 height 354
click at [201, 156] on div "317" at bounding box center [204, 154] width 15 height 20
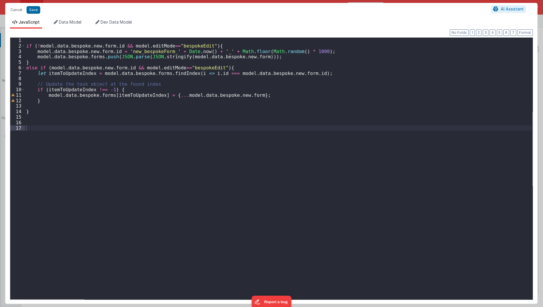
click at [201, 156] on div "if ( ! model . data . bespoke . new . form . id && model . editMode == "bespoke…" at bounding box center [279, 174] width 508 height 273
click at [17, 11] on button "Cancel" at bounding box center [17, 10] width 18 height 8
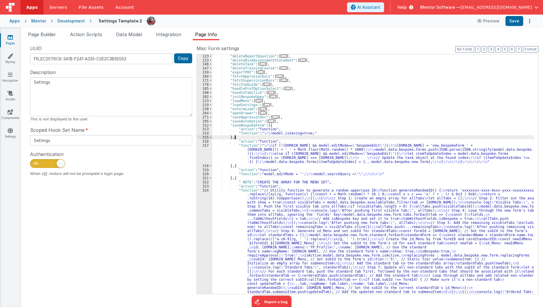
click at [234, 137] on div ""deleteReportQuestion" : [ ... ] , "deleteRiskAssessmentStatement" : [ ... ] , …" at bounding box center [373, 231] width 322 height 354
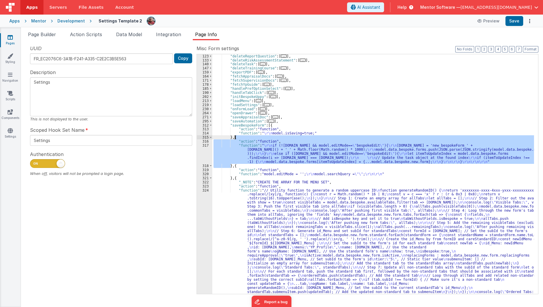
click at [234, 137] on div ""deleteReportQuestion" : [ ... ] , "deleteRiskAssessmentStatement" : [ ... ] , …" at bounding box center [373, 231] width 322 height 354
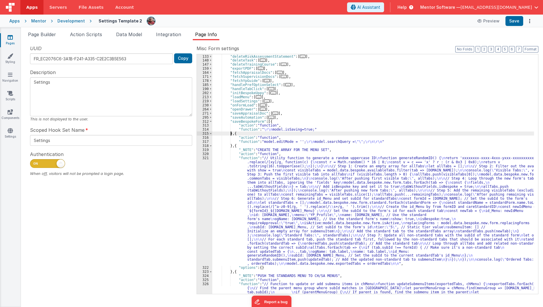
scroll to position [138, 0]
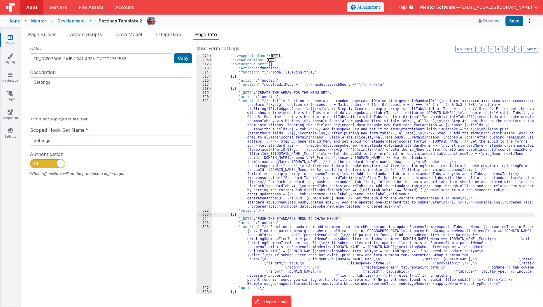
click at [235, 214] on div ""saveAppraisalDoc" : [ ... ] , "saveAutomation" : [ ... ] , "saveBespokeForm" :…" at bounding box center [373, 178] width 322 height 248
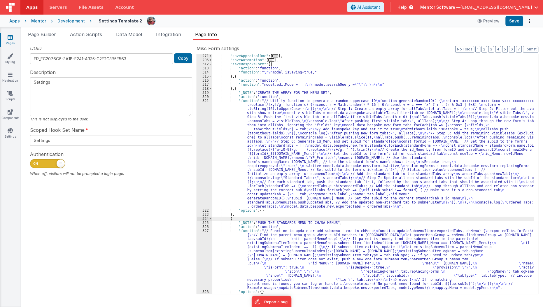
paste textarea
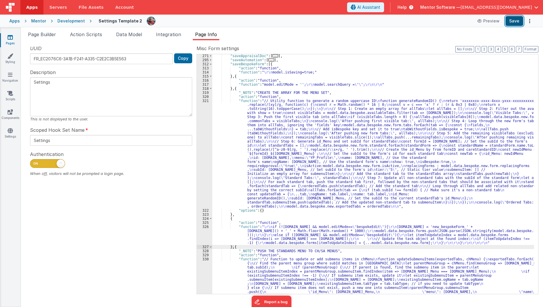
click at [513, 24] on button "Save" at bounding box center [515, 21] width 18 height 10
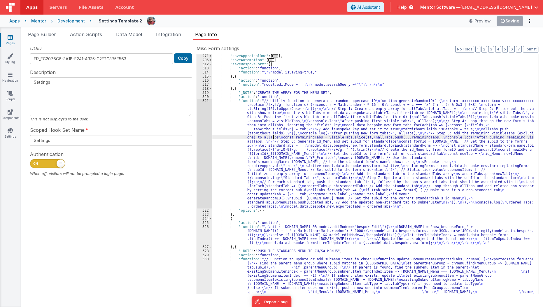
click at [273, 137] on div ""saveAppraisalDoc" : [ ... ] , "saveAutomation" : [ ... ] , "saveBespokeForm" :…" at bounding box center [373, 206] width 322 height 305
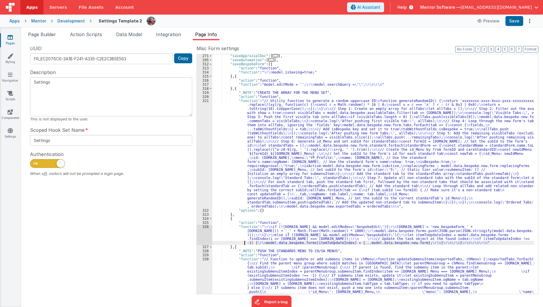
click at [233, 244] on div ""saveAppraisalDoc" : [ ... ] , "saveAutomation" : [ ... ] , "saveBespokeForm" :…" at bounding box center [373, 206] width 322 height 305
click at [313, 114] on div ""saveAppraisalDoc" : [ ... ] , "saveAutomation" : [ ... ] , "saveBespokeForm" :…" at bounding box center [373, 206] width 322 height 305
click at [227, 238] on div ""saveAppraisalDoc" : [ ... ] , "saveAutomation" : [ ... ] , "saveBespokeForm" :…" at bounding box center [373, 206] width 322 height 305
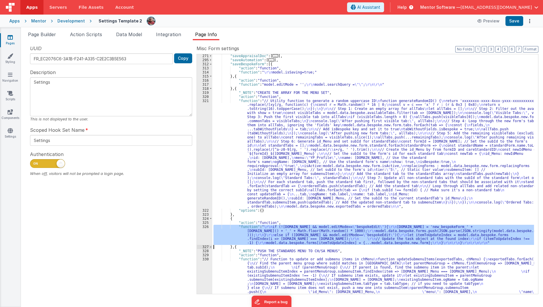
click at [198, 234] on div "326" at bounding box center [204, 235] width 15 height 20
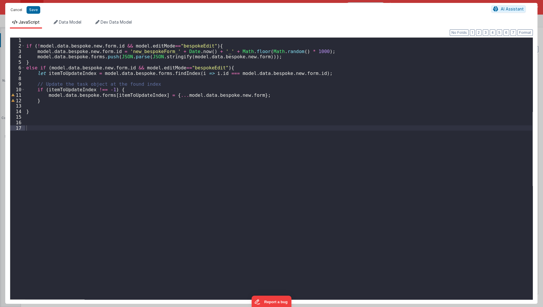
click at [17, 11] on button "Cancel" at bounding box center [17, 10] width 18 height 8
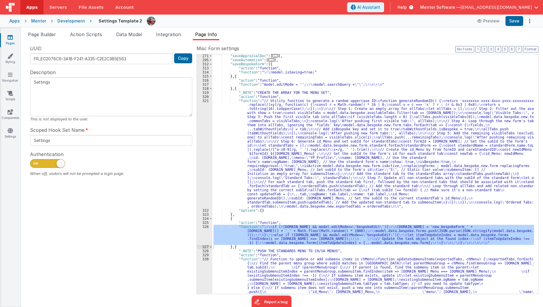
click at [202, 234] on div "326" at bounding box center [204, 235] width 15 height 20
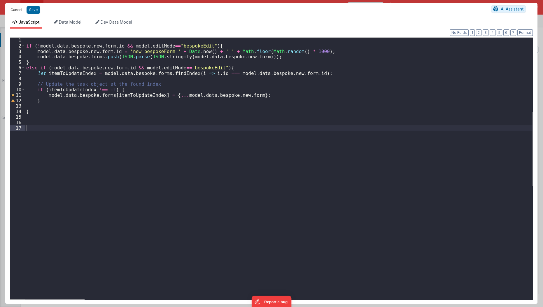
click at [16, 13] on button "Cancel" at bounding box center [17, 10] width 18 height 8
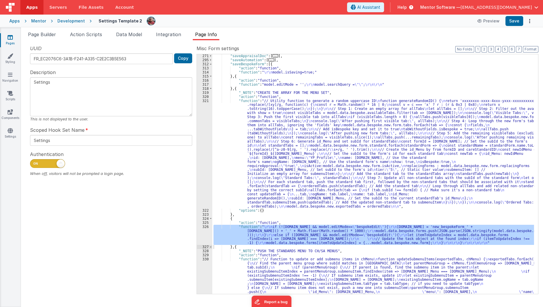
click at [201, 133] on div "321" at bounding box center [204, 154] width 15 height 110
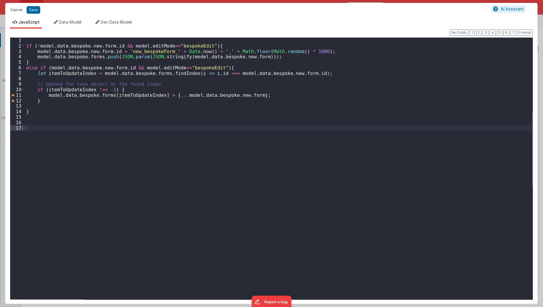
click at [12, 8] on button "Cancel" at bounding box center [17, 10] width 18 height 8
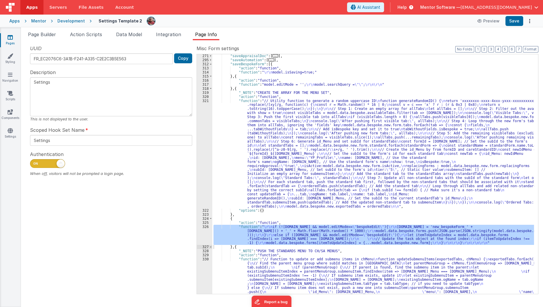
click at [225, 114] on div ""saveAppraisalDoc" : [ ... ] , "saveAutomation" : [ ... ] , "saveBespokeForm" :…" at bounding box center [373, 206] width 322 height 305
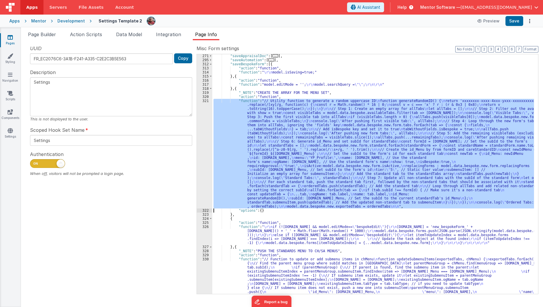
click at [198, 133] on div "321" at bounding box center [204, 154] width 15 height 110
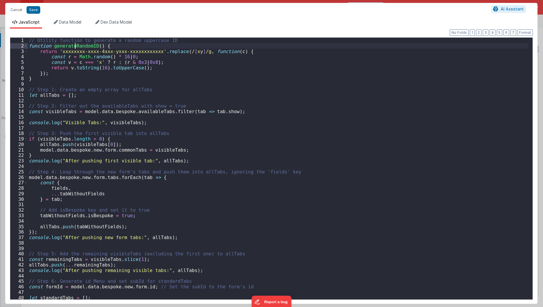
click at [74, 44] on div "// Utility function to generate a random uppercase ID function generateRandomID…" at bounding box center [278, 174] width 501 height 273
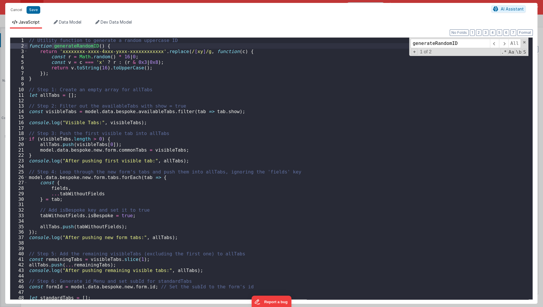
scroll to position [0, 0]
click at [16, 10] on button "Cancel" at bounding box center [17, 10] width 18 height 8
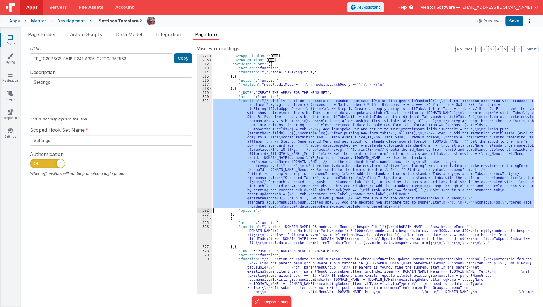
click at [243, 148] on div ""saveAppraisalDoc" : [ ... ] , "saveAutomation" : [ ... ] , "saveBespokeForm" :…" at bounding box center [373, 174] width 322 height 240
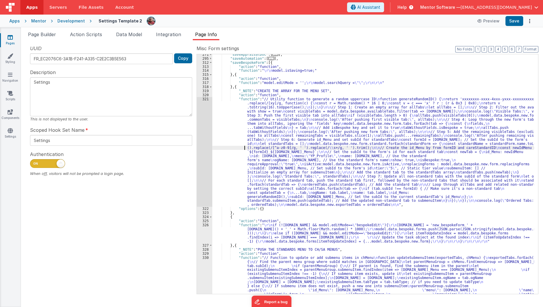
scroll to position [178, 0]
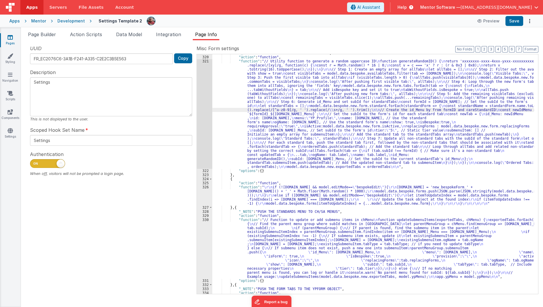
click at [231, 189] on div ""_NOTE" : "CREATE THE ARRAY FOR THE MENU SET" , "action" : "function" , "functi…" at bounding box center [373, 175] width 322 height 248
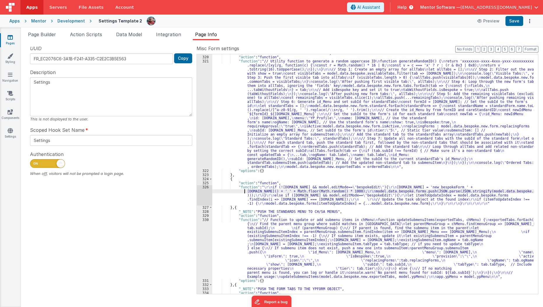
click at [231, 192] on div ""_NOTE" : "CREATE THE ARRAY FOR THE MENU SET" , "action" : "function" , "functi…" at bounding box center [373, 175] width 322 height 248
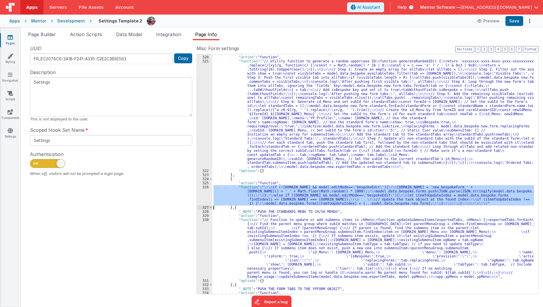
click at [207, 195] on div "326" at bounding box center [204, 195] width 15 height 20
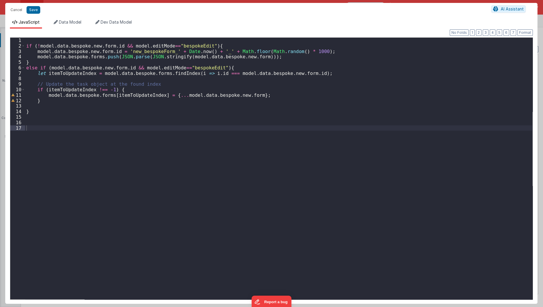
click at [102, 46] on div "if ( ! model . data . bespoke . new . form . id && model . editMode == "bespoke…" at bounding box center [279, 174] width 508 height 273
click at [99, 55] on div "if ( ! model . data . bespoke . new . form . id && model . editMode == "bespoke…" at bounding box center [279, 174] width 508 height 273
click at [102, 54] on div "if ( ! model . data . bespoke . new . form . id && model . editMode == "bespoke…" at bounding box center [279, 174] width 508 height 273
click at [105, 50] on div "if ( ! model . data . bespoke . new . form . id && model . editMode == "bespoke…" at bounding box center [279, 174] width 508 height 273
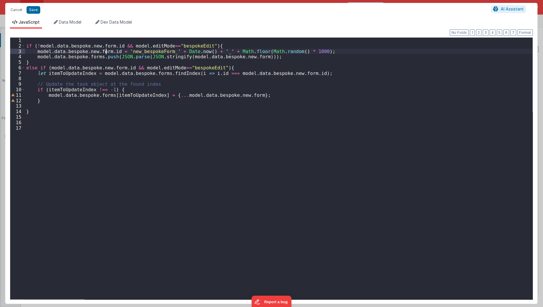
click at [105, 50] on div "if ( ! model . data . bespoke . new . form . id && model . editMode == "bespoke…" at bounding box center [279, 174] width 508 height 273
click at [35, 11] on button "Save" at bounding box center [34, 10] width 14 height 8
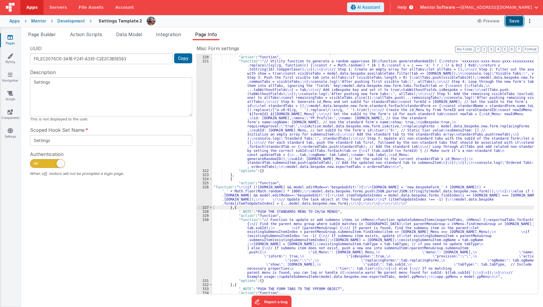
click at [518, 24] on button "Save" at bounding box center [515, 21] width 18 height 10
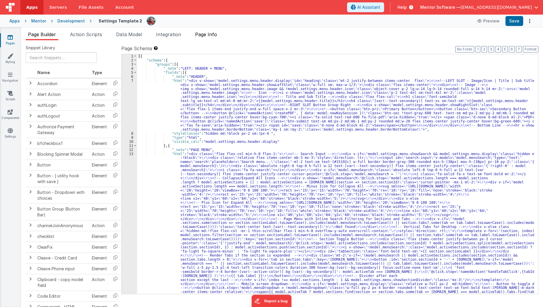
click at [211, 39] on li "Page Info" at bounding box center [206, 35] width 27 height 9
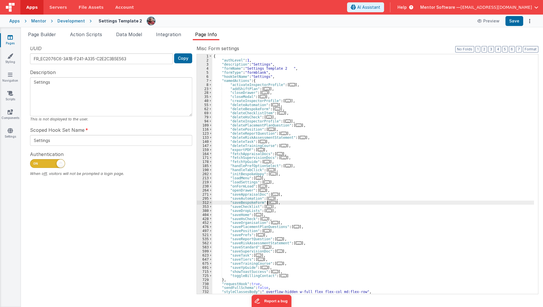
click at [271, 201] on span "..." at bounding box center [274, 202] width 6 height 3
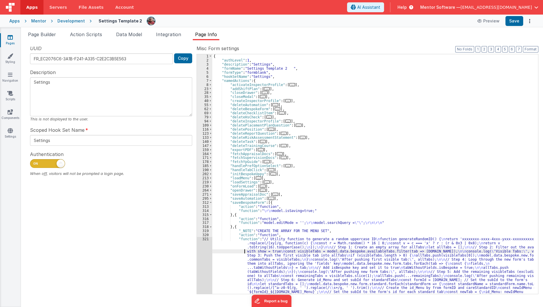
click at [222, 252] on div "{ "authLevel" : 1 , "description" : "Settings" , "formName" : "Settings Templat…" at bounding box center [373, 231] width 322 height 354
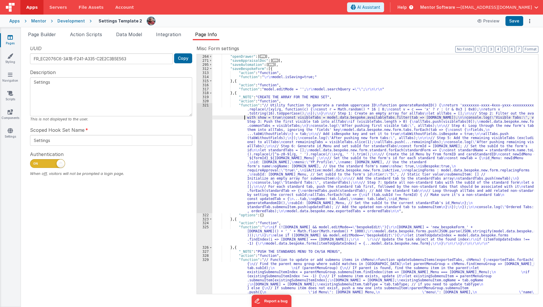
scroll to position [136, 0]
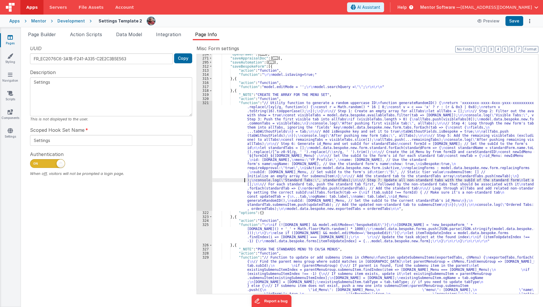
click at [232, 181] on div ""openDrawer" : [ ... ] , "saveAppraisalDoc" : [ ... ] , "saveAutomation" : [ ..…" at bounding box center [373, 204] width 322 height 305
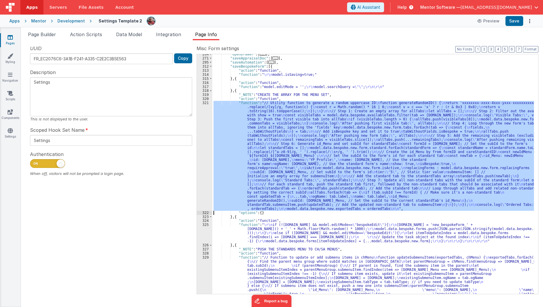
click at [206, 182] on div "321" at bounding box center [204, 156] width 15 height 110
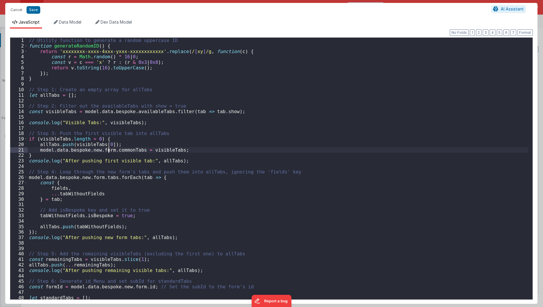
click at [108, 149] on div "// Utility function to generate a random uppercase ID function generateRandomID…" at bounding box center [278, 174] width 501 height 273
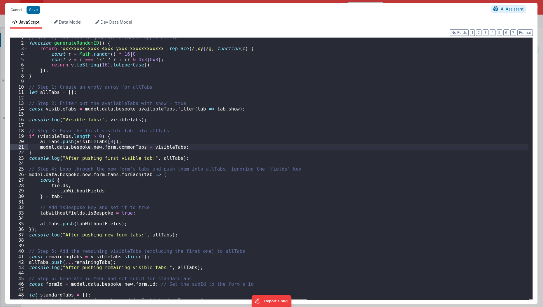
click at [17, 7] on button "Cancel" at bounding box center [17, 10] width 18 height 8
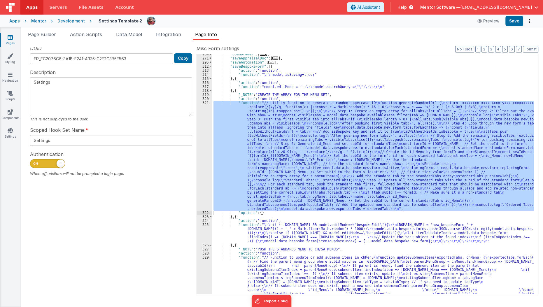
click at [231, 231] on div ""openDrawer" : [ ... ] , "saveAppraisalDoc" : [ ... ] , "saveAutomation" : [ ..…" at bounding box center [373, 204] width 322 height 305
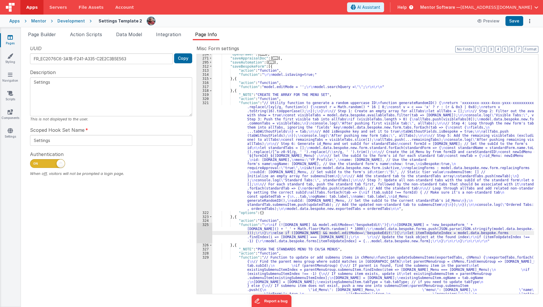
click at [200, 233] on div "325" at bounding box center [204, 233] width 15 height 20
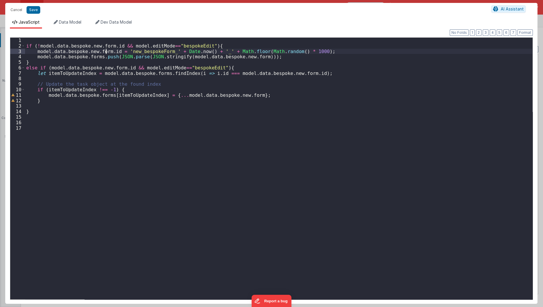
click at [107, 51] on div "if ( ! model . data . bespoke . new . form . id && model . editMode == "bespoke…" at bounding box center [279, 174] width 508 height 273
click at [98, 54] on div "if ( ! model . data . bespoke . new . form . id && model . editMode == "bespoke…" at bounding box center [279, 174] width 508 height 273
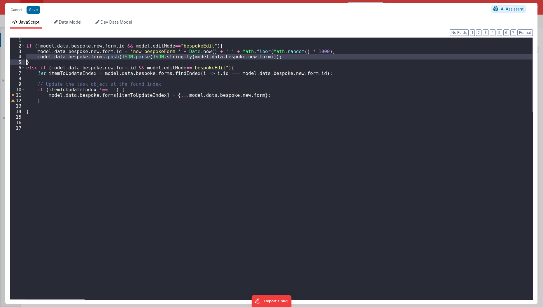
click at [98, 54] on div "if ( ! model . data . bespoke . new . form . id && model . editMode == "bespoke…" at bounding box center [279, 174] width 508 height 273
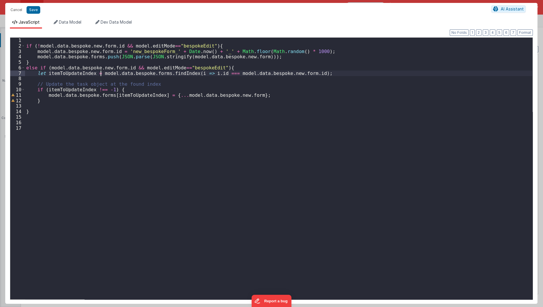
click at [100, 74] on div "if ( ! model . data . bespoke . new . form . id && model . editMode == "bespoke…" at bounding box center [279, 174] width 508 height 273
click at [17, 8] on button "Cancel" at bounding box center [17, 10] width 18 height 8
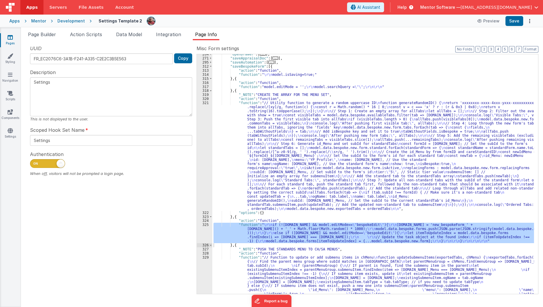
click at [217, 189] on div at bounding box center [271, 153] width 543 height 307
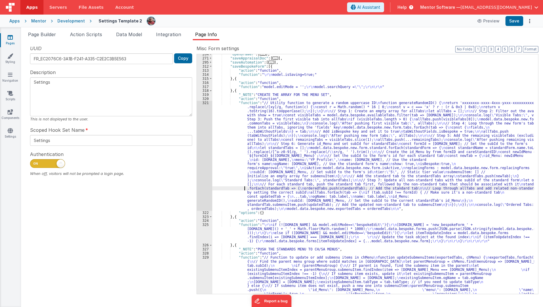
click at [224, 188] on div ""openDrawer" : [ ... ] , "saveAppraisalDoc" : [ ... ] , "saveAutomation" : [ ..…" at bounding box center [373, 204] width 322 height 305
click at [234, 231] on div ""openDrawer" : [ ... ] , "saveAppraisalDoc" : [ ... ] , "saveAutomation" : [ ..…" at bounding box center [373, 204] width 322 height 305
click at [230, 142] on div ""openDrawer" : [ ... ] , "saveAppraisalDoc" : [ ... ] , "saveAutomation" : [ ..…" at bounding box center [373, 204] width 322 height 305
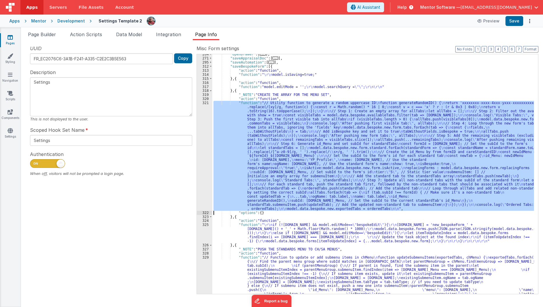
click at [206, 167] on div "321" at bounding box center [204, 156] width 15 height 110
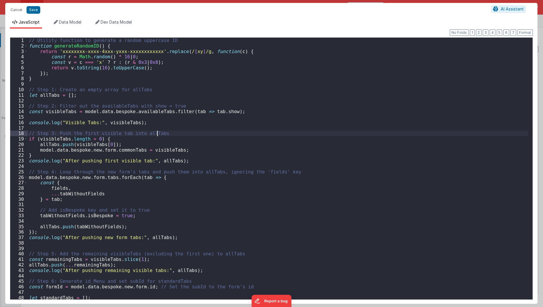
click at [221, 135] on div "// Utility function to generate a random uppercase ID function generateRandomID…" at bounding box center [278, 174] width 501 height 273
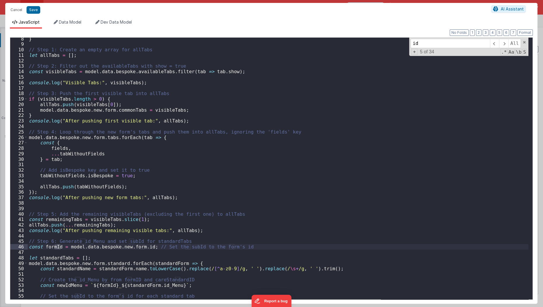
scroll to position [41, 0]
click at [145, 247] on div "} // Step 1: Create an empty array for allTabs let allTabs = [ ] ; // Step 2: F…" at bounding box center [278, 171] width 501 height 273
click at [147, 252] on div "} // Step 1: Create an empty array for allTabs let allTabs = [ ] ; // Step 2: F…" at bounding box center [278, 171] width 501 height 273
click at [148, 248] on div "} // Step 1: Create an empty array for allTabs let allTabs = [ ] ; // Step 2: F…" at bounding box center [278, 171] width 501 height 273
click at [506, 45] on span at bounding box center [503, 43] width 9 height 9
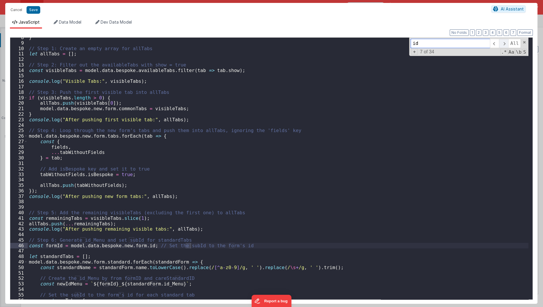
click at [506, 45] on span at bounding box center [503, 43] width 9 height 9
click at [67, 248] on div "} // Step 1: Create an empty array for allTabs let allTabs = [ ] ; // Step 2: F…" at bounding box center [278, 171] width 501 height 273
click at [464, 45] on input "id" at bounding box center [450, 43] width 79 height 9
type input "i"
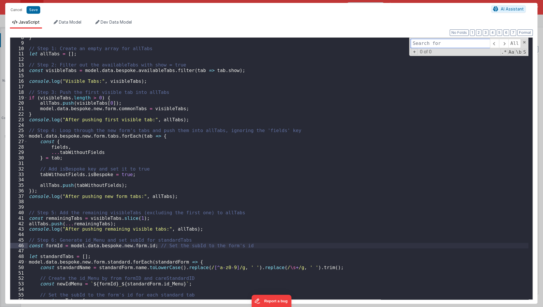
click at [464, 45] on input at bounding box center [450, 43] width 79 height 9
paste input "model.data.bespoke.new.form.id"
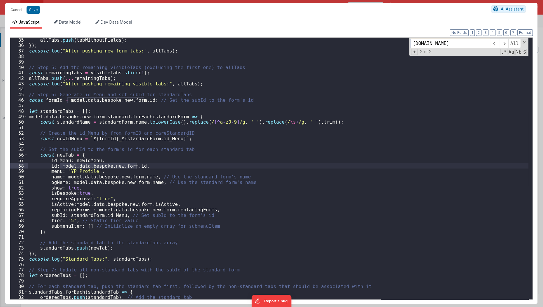
scroll to position [187, 0]
type input "model.data.bespoke.new.form.id"
click at [505, 43] on span at bounding box center [503, 43] width 9 height 9
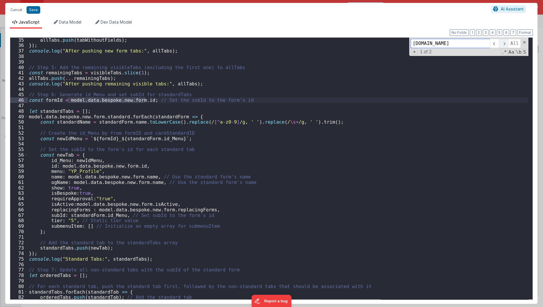
click at [505, 43] on span at bounding box center [503, 43] width 9 height 9
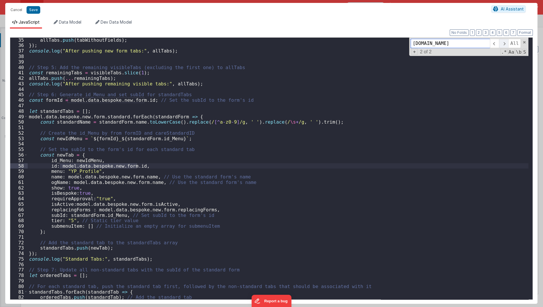
click at [505, 43] on span at bounding box center [503, 43] width 9 height 9
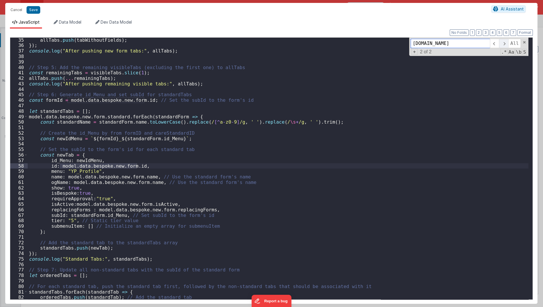
click at [505, 43] on span at bounding box center [503, 43] width 9 height 9
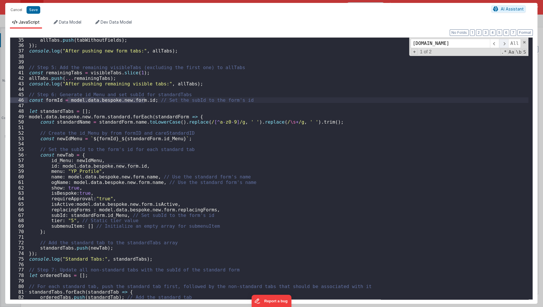
click at [505, 43] on span at bounding box center [503, 43] width 9 height 9
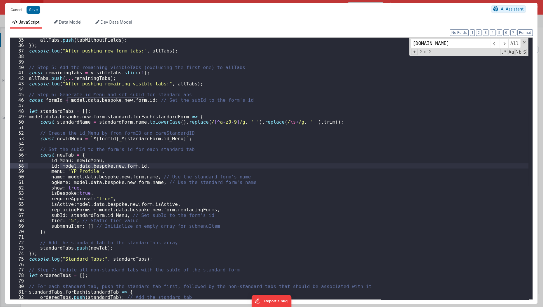
scroll to position [0, 0]
click at [15, 9] on button "Cancel" at bounding box center [17, 10] width 18 height 8
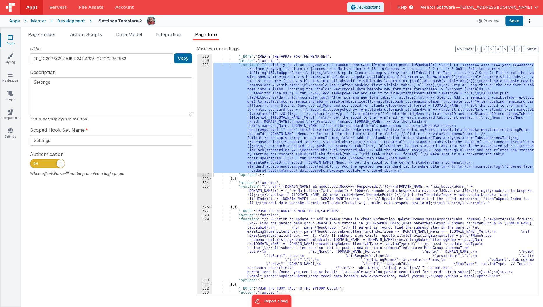
scroll to position [175, 0]
click at [235, 179] on div "} , { "_NOTE" : "CREATE THE ARRAY FOR THE MENU SET" , "action" : "function" , "…" at bounding box center [373, 174] width 322 height 248
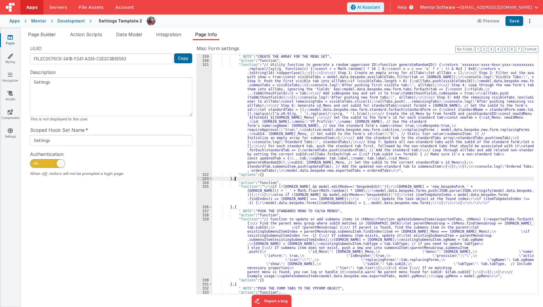
click at [235, 179] on div "} , { "_NOTE" : "CREATE THE ARRAY FOR THE MENU SET" , "action" : "function" , "…" at bounding box center [373, 174] width 322 height 248
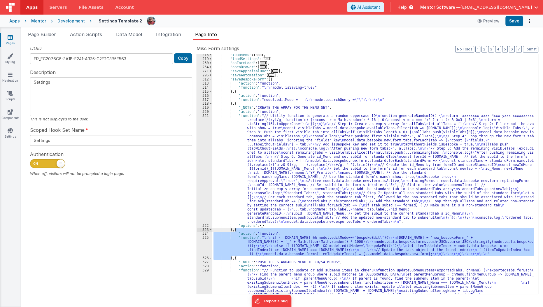
scroll to position [123, 0]
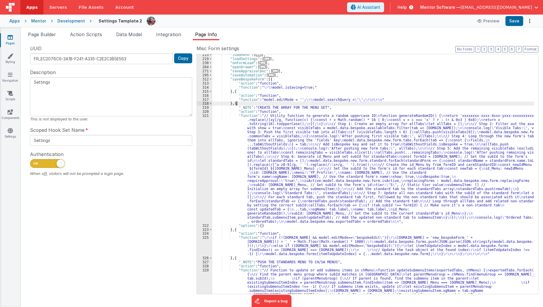
click at [236, 104] on div ""loadMenu" : [ ... ] , "loadSettings" : [ ... ] , "onFormLoad" : [ ... ] , "ope…" at bounding box center [373, 205] width 322 height 305
paste textarea
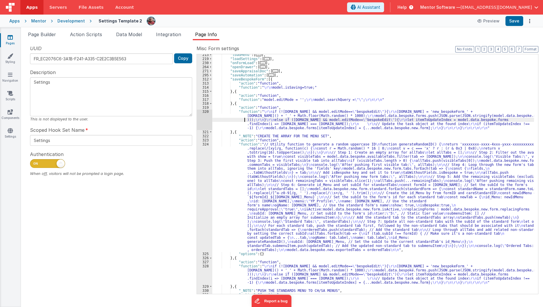
click at [225, 121] on div ""loadMenu" : [ ... ] , "loadSettings" : [ ... ] , "onFormLoad" : [ ... ] , "ope…" at bounding box center [373, 177] width 322 height 248
click at [206, 123] on div "320" at bounding box center [204, 120] width 15 height 20
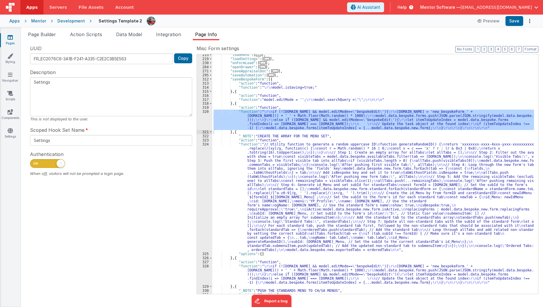
click at [226, 124] on div ""loadMenu" : [ ... ] , "loadSettings" : [ ... ] , "onFormLoad" : [ ... ] , "ope…" at bounding box center [373, 174] width 322 height 240
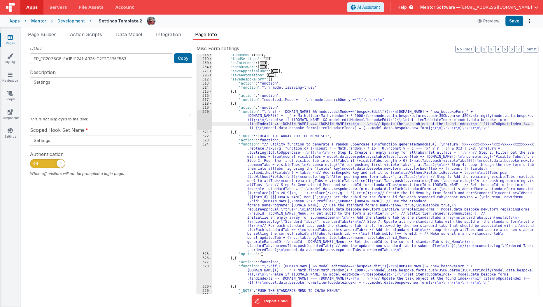
click at [203, 118] on div "320" at bounding box center [204, 120] width 15 height 20
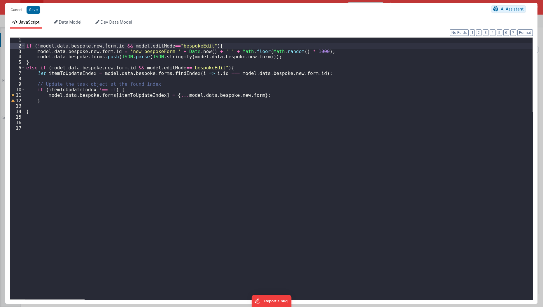
click at [107, 46] on div "if ( ! model . data . bespoke . new . form . id && model . editMode == "bespoke…" at bounding box center [279, 174] width 508 height 273
click at [33, 58] on div "if ( ! model . data . bespoke . new . form . id && model . editMode == "bespoke…" at bounding box center [279, 174] width 508 height 273
click at [276, 60] on div "if ( ! model . data . bespoke . new . form . id && model . editMode == "bespoke…" at bounding box center [279, 174] width 508 height 273
click at [277, 58] on div "if ( ! model . data . bespoke . new . form . id && model . editMode == "bespoke…" at bounding box center [279, 174] width 508 height 273
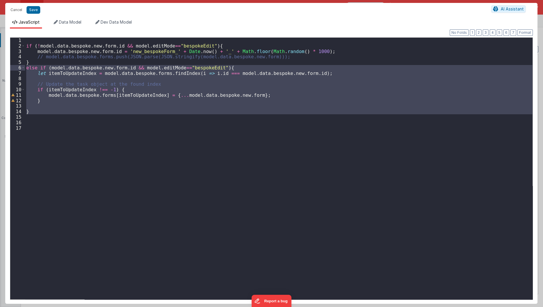
drag, startPoint x: 46, startPoint y: 117, endPoint x: 13, endPoint y: 69, distance: 58.3
click at [13, 69] on div "1 2 3 4 5 6 7 8 9 10 11 12 13 14 15 16 17 if ( ! model . data . bespoke . new .…" at bounding box center [271, 168] width 523 height 263
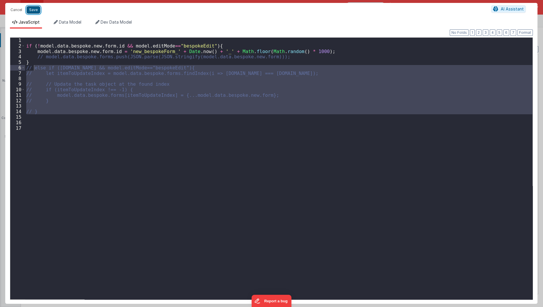
click at [34, 12] on button "Save" at bounding box center [34, 10] width 14 height 8
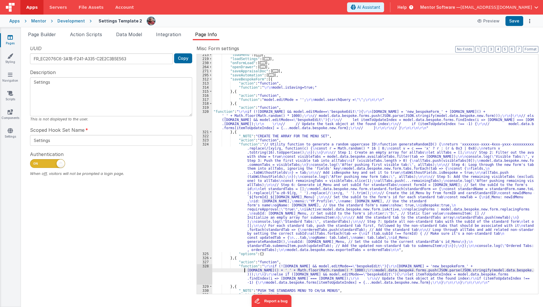
click at [231, 271] on div ""loadMenu" : [ ... ] , "loadSettings" : [ ... ] , "onFormLoad" : [ ... ] , "ope…" at bounding box center [373, 177] width 322 height 248
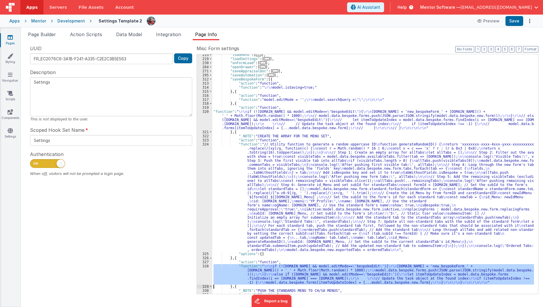
click at [205, 272] on div "328" at bounding box center [204, 274] width 15 height 20
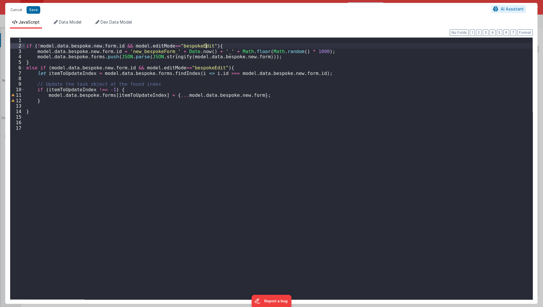
click at [325, 48] on div "if ( ! model . data . bespoke . new . form . id && model . editMode == "bespoke…" at bounding box center [279, 174] width 508 height 273
click at [325, 50] on div "if ( ! model . data . bespoke . new . form . id && model . editMode == "bespoke…" at bounding box center [279, 174] width 508 height 273
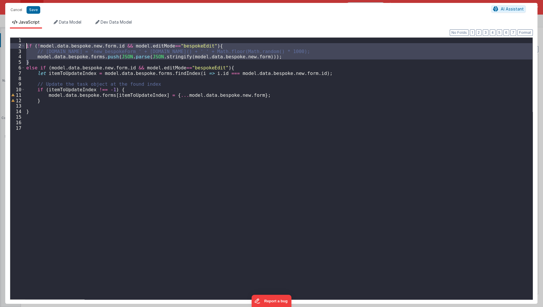
drag, startPoint x: 33, startPoint y: 61, endPoint x: 20, endPoint y: 44, distance: 21.1
click at [20, 44] on div "1 2 3 4 5 6 7 8 9 10 11 12 13 14 15 16 17 if ( ! model . data . bespoke . new .…" at bounding box center [271, 168] width 523 height 263
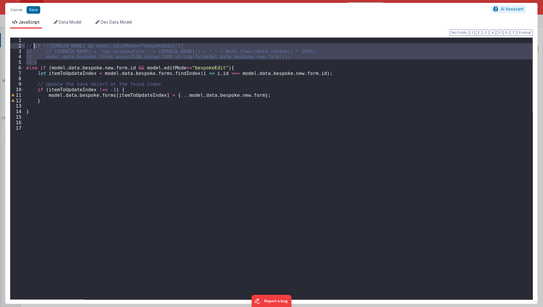
click at [38, 60] on div "// if (!model.data.bespoke.new.form.id && model.editMode=="bespokeEdit"){ // //…" at bounding box center [279, 169] width 508 height 262
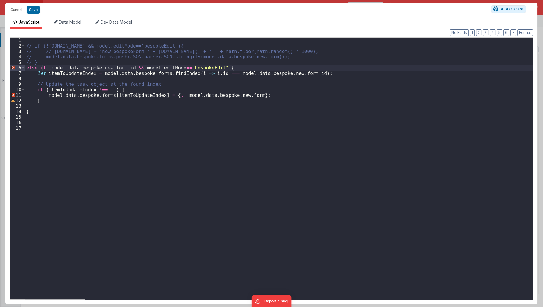
click at [41, 67] on div "// if (!model.data.bespoke.new.form.id && model.editMode=="bespokeEdit"){ // //…" at bounding box center [279, 174] width 508 height 273
click at [35, 66] on div "// if (!model.data.bespoke.new.form.id && model.editMode=="bespokeEdit"){ // //…" at bounding box center [279, 174] width 508 height 273
click at [45, 60] on div "// if (!model.data.bespoke.new.form.id && model.editMode=="bespokeEdit"){ // //…" at bounding box center [279, 174] width 508 height 273
click at [45, 55] on div "// if (!model.data.bespoke.new.form.id && model.editMode=="bespokeEdit"){ // //…" at bounding box center [279, 174] width 508 height 273
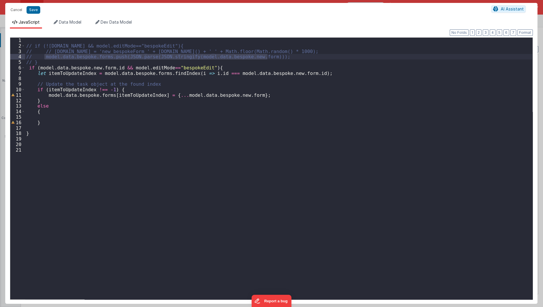
click at [58, 117] on div "// if (!model.data.bespoke.new.form.id && model.editMode=="bespokeEdit"){ // //…" at bounding box center [279, 174] width 508 height 273
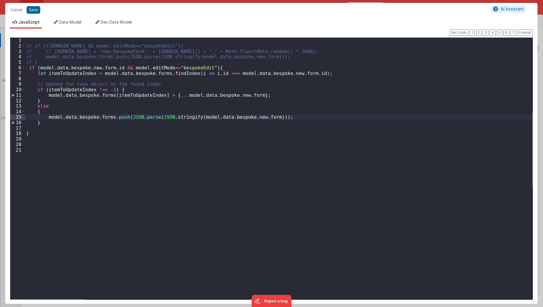
click at [178, 151] on div "// if (!model.data.bespoke.new.form.id && model.editMode=="bespokeEdit"){ // //…" at bounding box center [279, 174] width 508 height 273
click at [523, 33] on button "Format" at bounding box center [525, 32] width 15 height 6
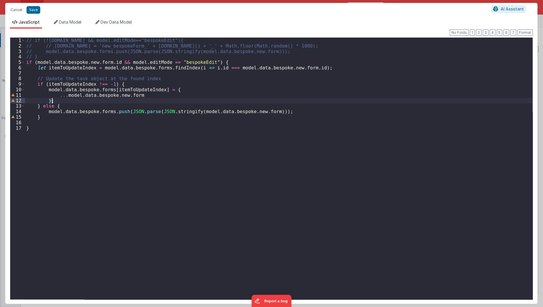
click at [60, 101] on div "// if (!model.data.bespoke.new.form.id && model.editMode=="bespokeEdit"){ // //…" at bounding box center [279, 174] width 508 height 273
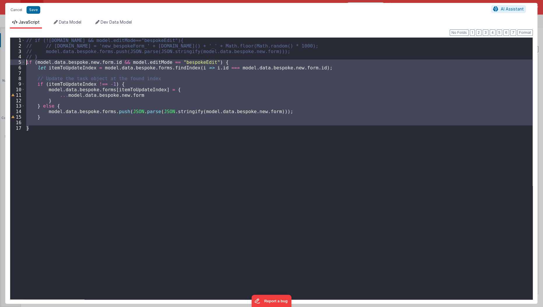
drag, startPoint x: 30, startPoint y: 129, endPoint x: 8, endPoint y: 59, distance: 73.4
click at [8, 59] on div "Format 7 6 5 4 3 2 1 No Folds 1 2 3 4 5 6 7 8 9 10 11 12 13 14 15 16 17 // if (…" at bounding box center [271, 167] width 533 height 276
click at [130, 151] on div "// if (!model.data.bespoke.new.form.id && model.editMode=="bespokeEdit"){ // //…" at bounding box center [279, 169] width 508 height 262
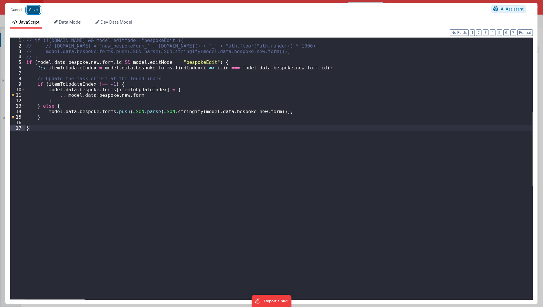
click at [35, 9] on button "Save" at bounding box center [34, 10] width 14 height 8
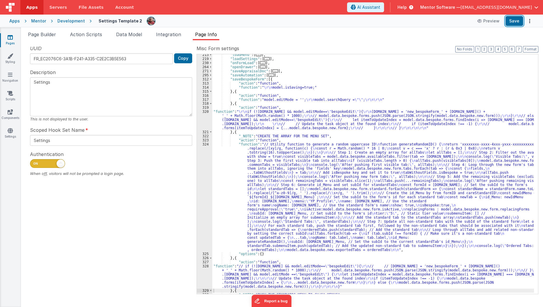
click at [515, 20] on button "Save" at bounding box center [515, 21] width 18 height 10
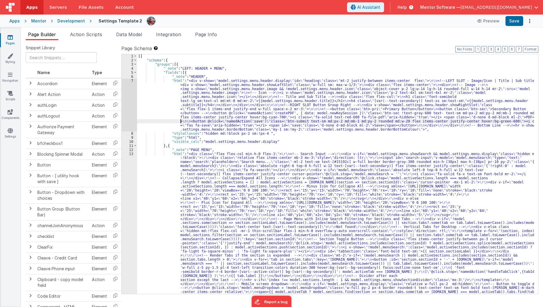
click at [181, 121] on div "[{ "schema" : { "groups" : [{ "_note" : "LEFT: HEADER + MENU" , "fields" : [{ "…" at bounding box center [336, 282] width 398 height 456
click at [209, 33] on span "Page Info" at bounding box center [206, 35] width 22 height 6
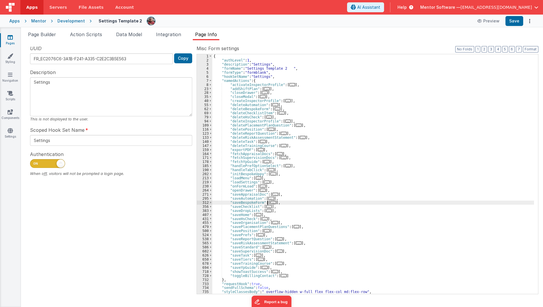
click at [272, 202] on span "..." at bounding box center [274, 202] width 6 height 3
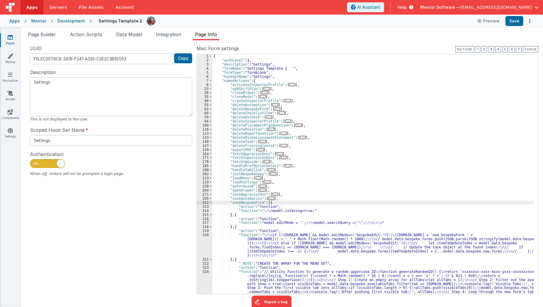
scroll to position [3, 0]
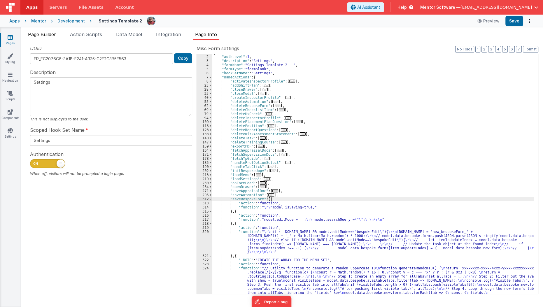
click at [54, 37] on span "Page Builder" at bounding box center [42, 35] width 28 height 6
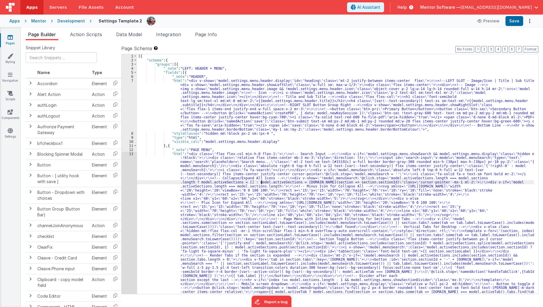
click at [261, 182] on div "[{ "schema" : { "groups" : [{ "_note" : "LEFT: HEADER + MENU" , "fields" : [{ "…" at bounding box center [336, 282] width 398 height 456
click at [251, 240] on div "[{ "schema" : { "groups" : [{ "_note" : "LEFT: HEADER + MENU" , "fields" : [{ "…" at bounding box center [336, 282] width 398 height 456
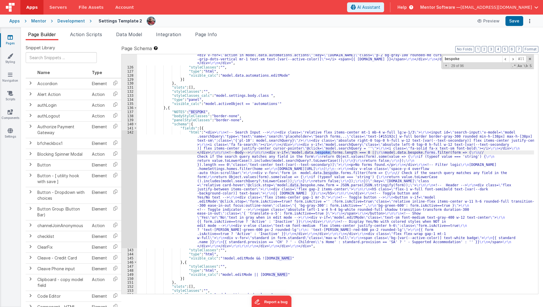
scroll to position [3550, 0]
type input "bespoke"
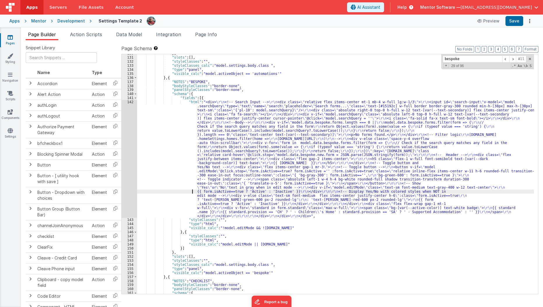
scroll to position [3579, 0]
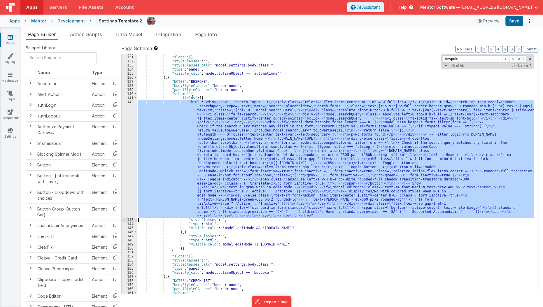
click at [129, 197] on div "142" at bounding box center [129, 159] width 15 height 118
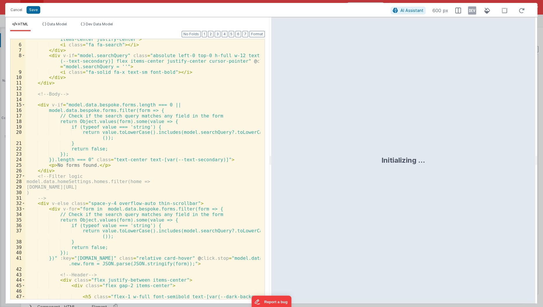
scroll to position [28, 0]
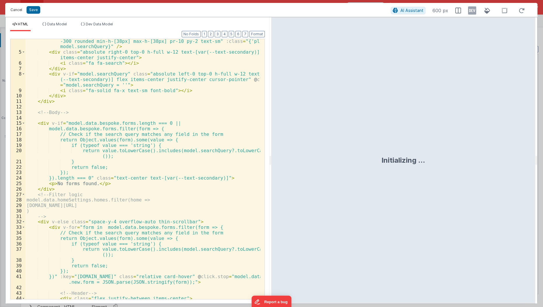
click at [17, 10] on button "Cancel" at bounding box center [17, 10] width 18 height 8
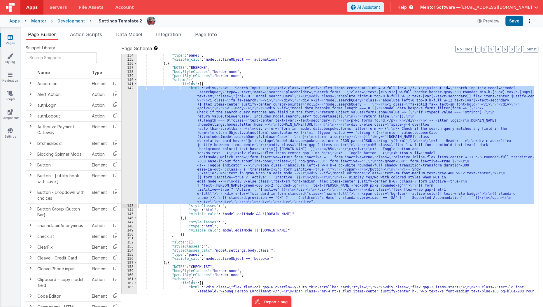
scroll to position [3593, 0]
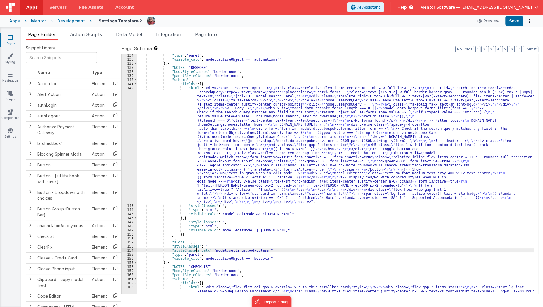
click at [196, 251] on div ""type" : "panel" , "visible_calc" : "model.activeObject == 'automations'" } , {…" at bounding box center [336, 232] width 398 height 358
click at [180, 227] on div ""type" : "panel" , "visible_calc" : "model.activeObject == 'automations'" } , {…" at bounding box center [336, 232] width 398 height 358
click at [194, 218] on div ""type" : "panel" , "visible_calc" : "model.activeObject == 'automations'" } , {…" at bounding box center [336, 232] width 398 height 358
click at [184, 217] on div ""type" : "panel" , "visible_calc" : "model.activeObject == 'automations'" } , {…" at bounding box center [336, 232] width 398 height 358
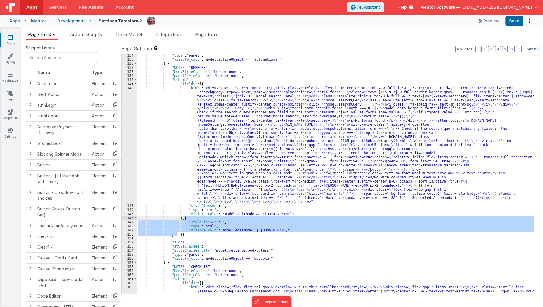
click at [184, 217] on div ""type" : "panel" , "visible_calc" : "model.activeObject == 'automations'" } , {…" at bounding box center [336, 232] width 398 height 358
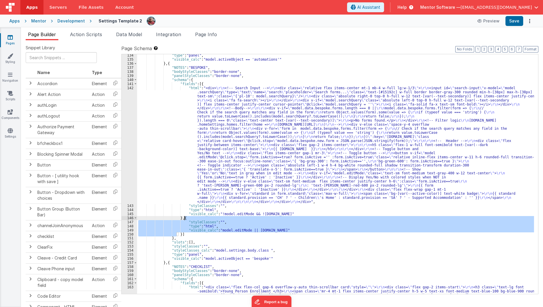
click at [184, 218] on div ""type" : "panel" , "visible_calc" : "model.activeObject == 'automations'" } , {…" at bounding box center [335, 174] width 397 height 240
click at [184, 218] on div ""type" : "panel" , "visible_calc" : "model.activeObject == 'automations'" } , {…" at bounding box center [336, 232] width 398 height 358
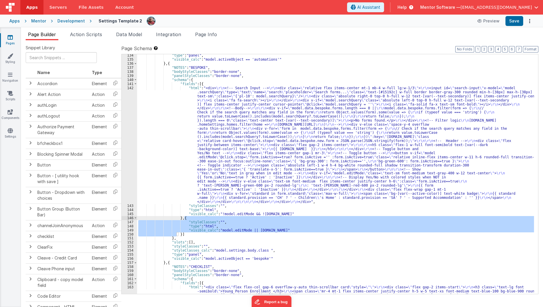
click at [182, 218] on div ""type" : "panel" , "visible_calc" : "model.activeObject == 'automations'" } , {…" at bounding box center [336, 232] width 398 height 358
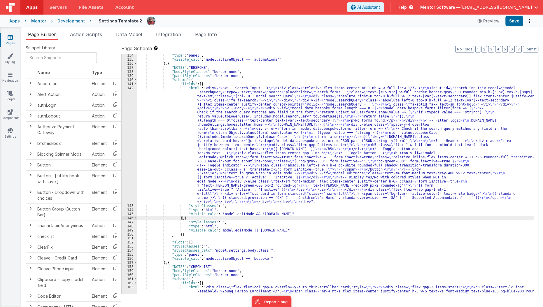
click at [182, 218] on div ""type" : "panel" , "visible_calc" : "model.activeObject == 'automations'" } , {…" at bounding box center [336, 232] width 398 height 358
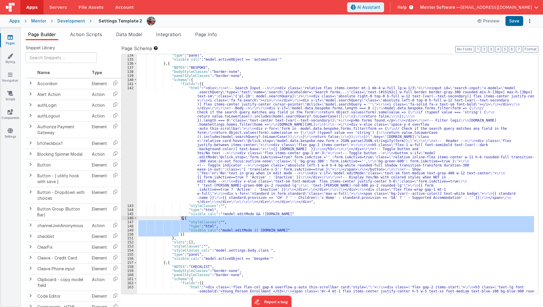
click at [346, 221] on div ""type" : "panel" , "visible_calc" : "model.activeObject == 'automations'" } , {…" at bounding box center [335, 174] width 397 height 240
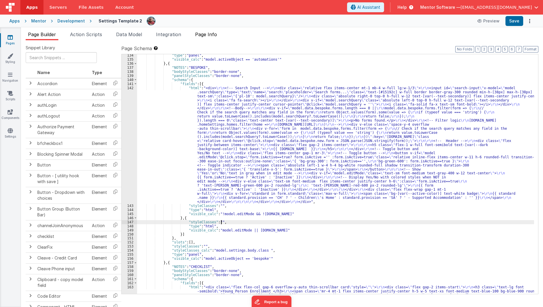
click at [199, 32] on span "Page Info" at bounding box center [206, 35] width 22 height 6
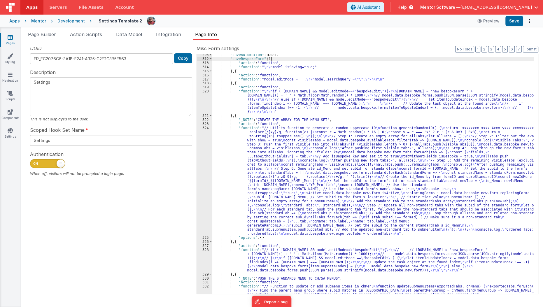
scroll to position [117, 0]
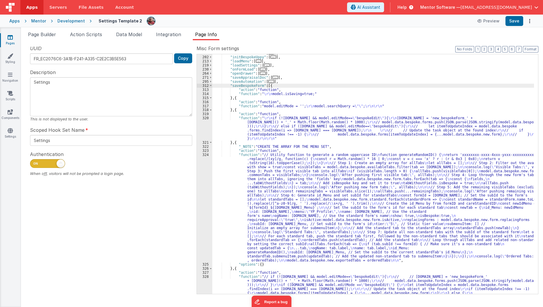
click at [245, 86] on div ""handleTabClick" : [ ... ] , "initBespokeUppy" : [ ... ] , "loadMenu" : [ ... ]…" at bounding box center [373, 185] width 322 height 269
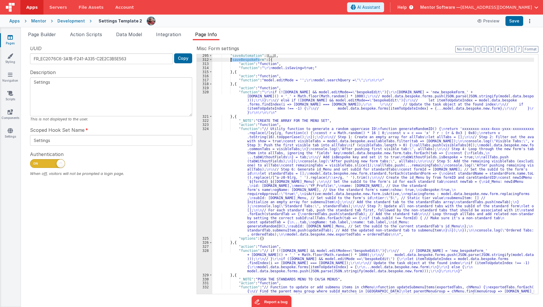
scroll to position [145, 0]
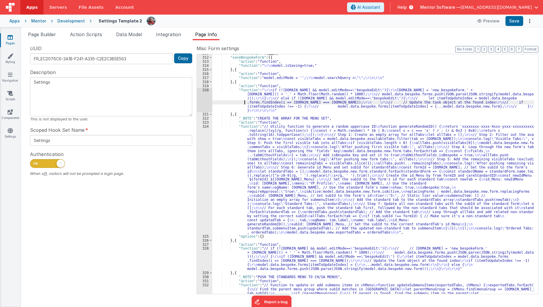
click at [245, 101] on div ""saveAutomation" : [ ... ] , "saveBespokeForm" : [{ "action" : "function" , "fu…" at bounding box center [373, 203] width 322 height 305
click at [204, 101] on div "320" at bounding box center [204, 100] width 15 height 25
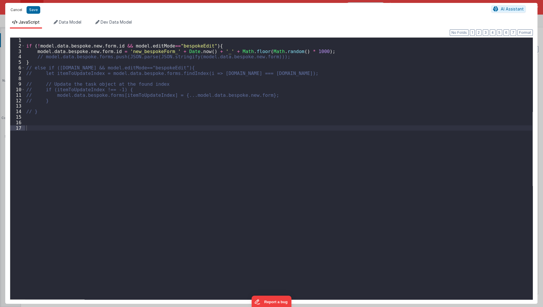
click at [15, 10] on button "Cancel" at bounding box center [17, 10] width 18 height 8
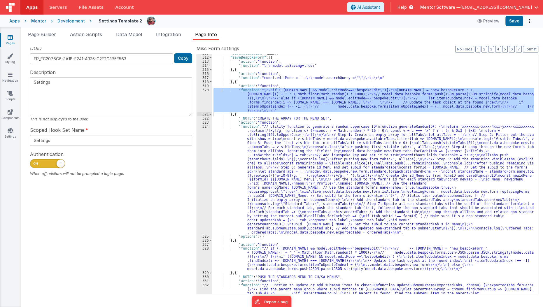
scroll to position [130, 0]
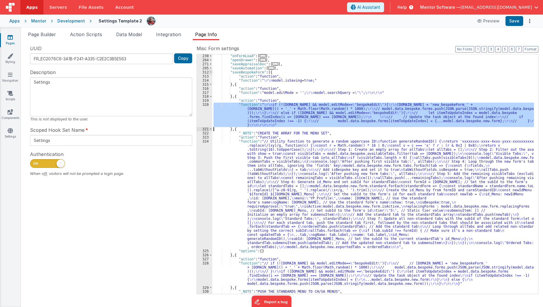
click at [211, 71] on span at bounding box center [210, 72] width 3 height 4
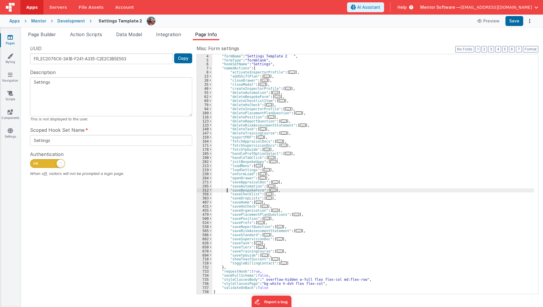
click at [226, 191] on div ""formName" : "Settings Template 2 " , "formType" : "formblank" , "hookSetName" …" at bounding box center [373, 178] width 322 height 248
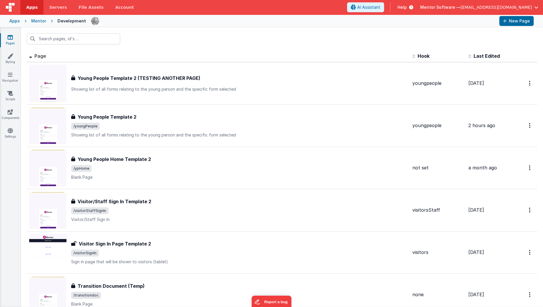
click at [41, 21] on div "Mentor" at bounding box center [38, 21] width 15 height 6
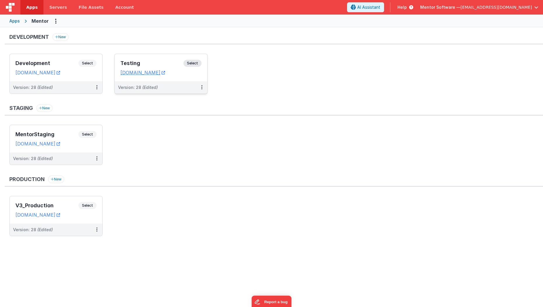
click at [173, 62] on h3 "Testing" at bounding box center [152, 63] width 63 height 6
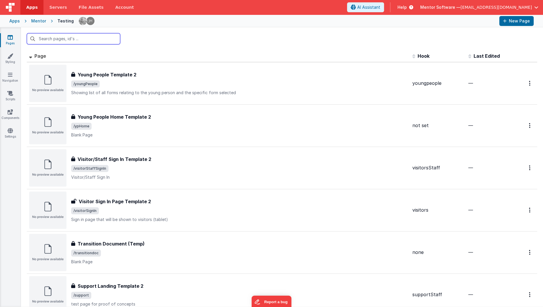
click at [59, 39] on input "text" at bounding box center [73, 38] width 93 height 11
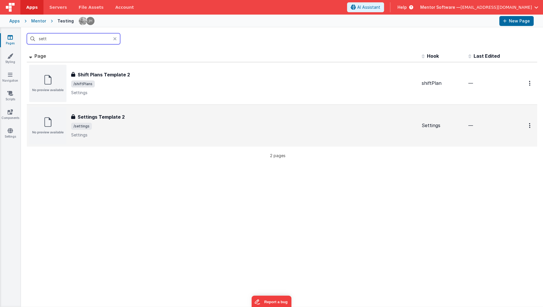
type input "sett"
click at [121, 121] on div "Settings Template 2 Settings Template 2 /settings Settings" at bounding box center [244, 126] width 346 height 25
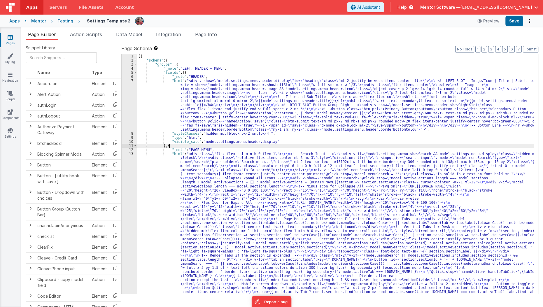
click at [216, 146] on div "[{ "schema" : { "groups" : [{ "_note" : "LEFT: HEADER + MENU" , "fields" : [{ "…" at bounding box center [336, 282] width 398 height 456
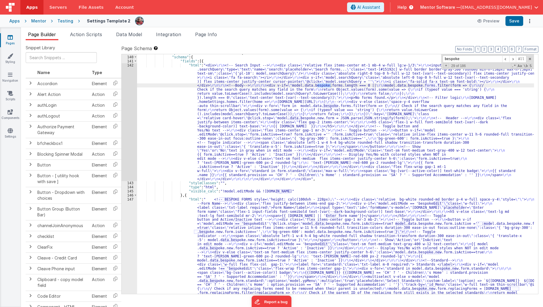
scroll to position [3616, 0]
type input "bespoke"
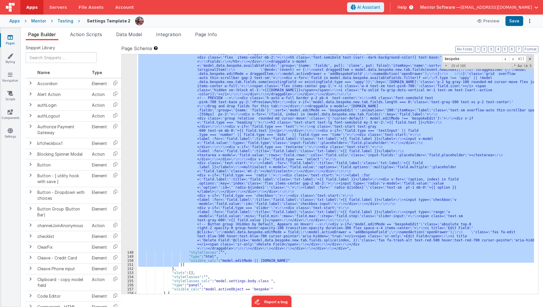
scroll to position [4183, 0]
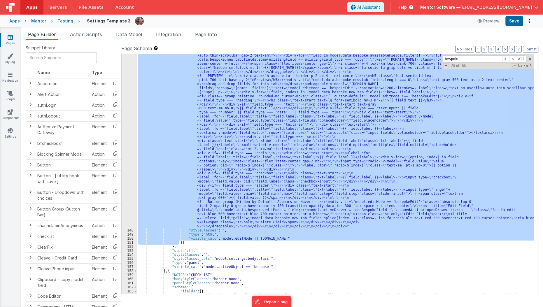
click at [203, 152] on div ""html" : " <!-- BESPOKE FORMS style= \" height: calc(100dvh - 228px); \" --> \r…" at bounding box center [335, 174] width 397 height 240
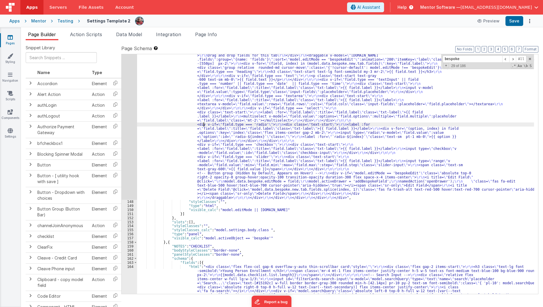
scroll to position [4220, 0]
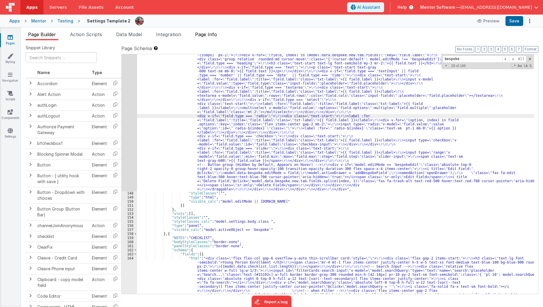
click at [214, 32] on span "Page Info" at bounding box center [206, 35] width 22 height 6
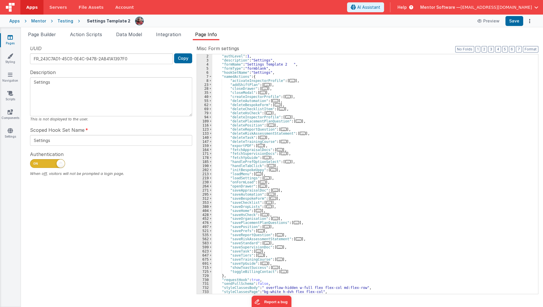
scroll to position [4, 0]
click at [280, 201] on div ""authLevel" : 1 , "description" : "Settings" , "formName" : "Settings Template …" at bounding box center [373, 178] width 322 height 248
click at [284, 200] on div ""authLevel" : 1 , "description" : "Settings" , "formName" : "Settings Template …" at bounding box center [373, 178] width 322 height 248
click at [284, 203] on div ""authLevel" : 1 , "description" : "Settings" , "formName" : "Settings Template …" at bounding box center [373, 178] width 322 height 248
click at [281, 195] on div ""authLevel" : 1 , "description" : "Settings" , "formName" : "Settings Template …" at bounding box center [373, 178] width 322 height 248
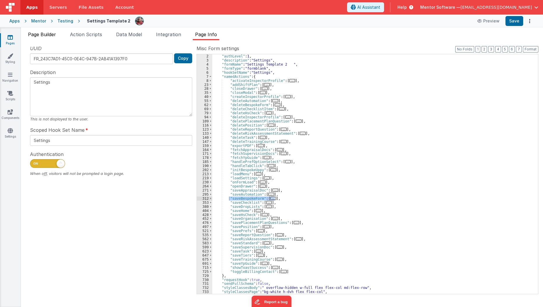
click at [46, 35] on span "Page Builder" at bounding box center [42, 35] width 28 height 6
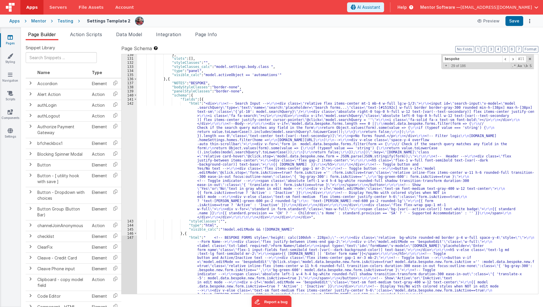
scroll to position [3578, 0]
click at [135, 78] on span at bounding box center [135, 79] width 3 height 4
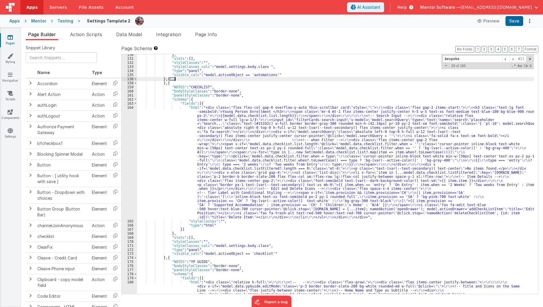
click at [183, 77] on div "} , "slots" : [ ] , "styleClasses" : "" , "styleClasses_calc" : "model.settings…" at bounding box center [336, 232] width 398 height 358
click at [204, 83] on div "} , "slots" : [ ] , "styleClasses" : "" , "styleClasses_calc" : "model.settings…" at bounding box center [336, 232] width 398 height 358
click at [166, 77] on div "} , "slots" : [ ] , "styleClasses" : "" , "styleClasses_calc" : "model.settings…" at bounding box center [336, 232] width 398 height 358
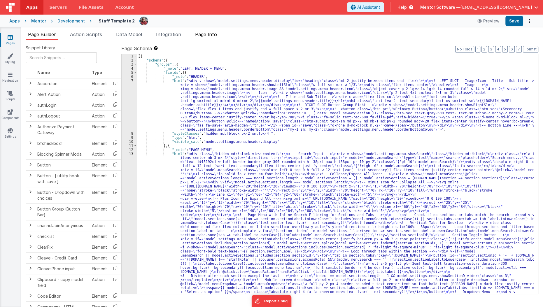
click at [208, 39] on li "Page Info" at bounding box center [206, 35] width 27 height 9
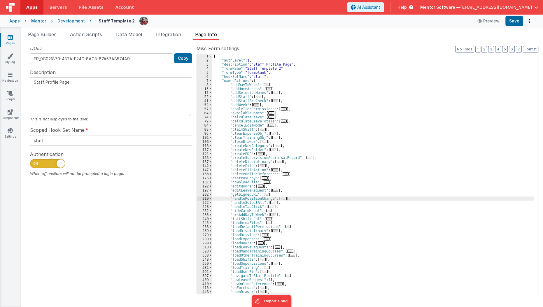
click at [295, 197] on div "{ "authLevel" : 1 , "description" : "Staff Profile Page" , "formName" : "Staff …" at bounding box center [373, 178] width 322 height 248
click at [35, 41] on div "Snippet Library Name Type Accordion Element Alert Action Action authLogin Actio…" at bounding box center [282, 173] width 522 height 267
click at [42, 38] on li "Page Builder" at bounding box center [42, 35] width 33 height 9
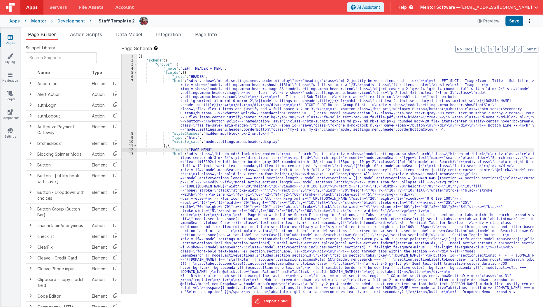
click at [206, 149] on div "[{ "schema" : { "groups" : [{ "_note" : "LEFT: HEADER + MENU" , "fields" : [{ "…" at bounding box center [336, 284] width 398 height 460
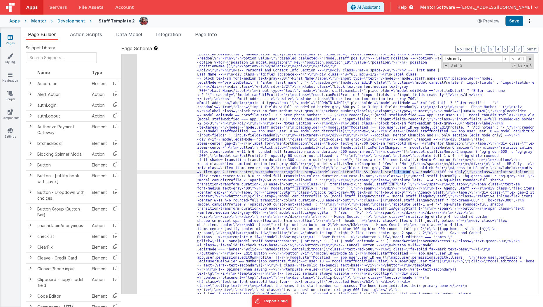
scroll to position [1576, 0]
type input "ishronly"
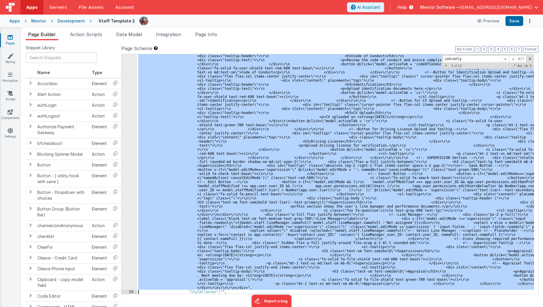
scroll to position [2124, 0]
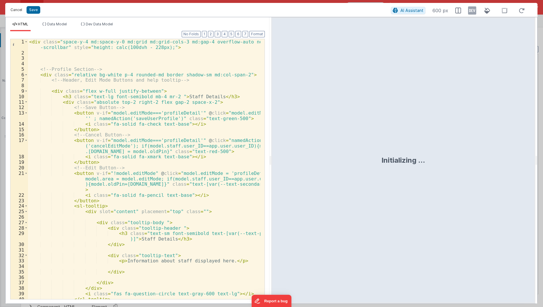
click at [18, 8] on button "Cancel" at bounding box center [17, 10] width 18 height 8
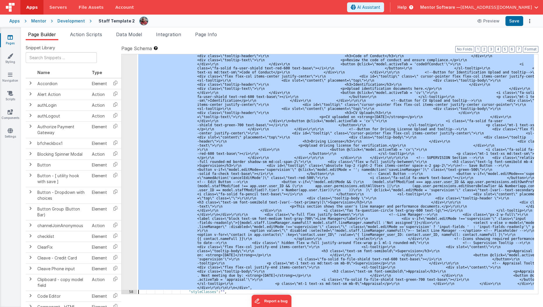
click at [219, 121] on div ""html" : "<div class= \" space-y-4 md:space-y-0 md:grid md:grid-cols-3 md:gap-4…" at bounding box center [335, 174] width 397 height 240
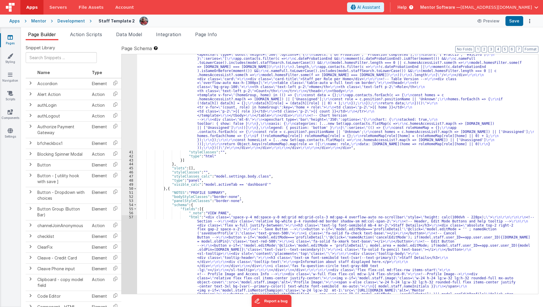
scroll to position [1079, 0]
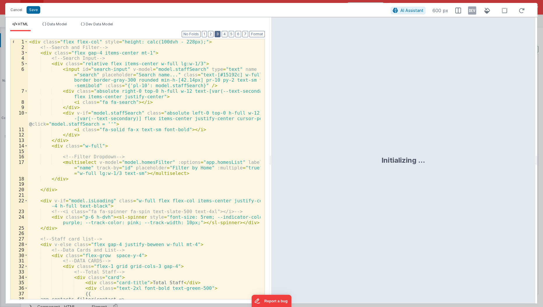
click at [218, 31] on button "3" at bounding box center [218, 34] width 6 height 6
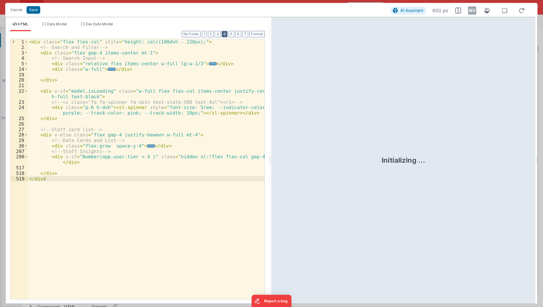
click at [225, 34] on button "4" at bounding box center [225, 34] width 6 height 6
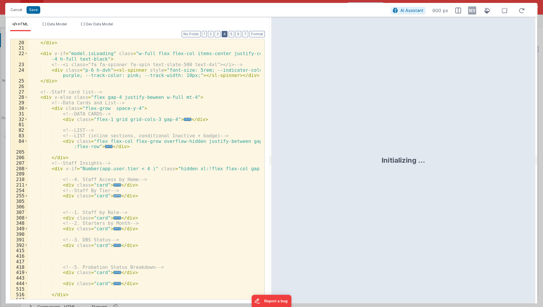
scroll to position [110, 0]
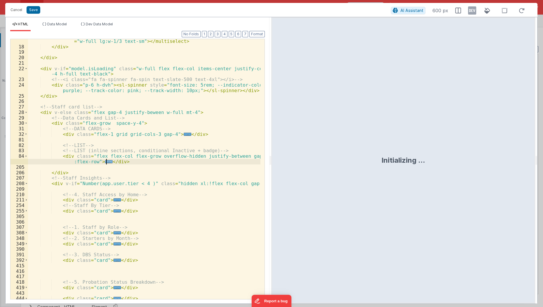
click at [105, 161] on span "..." at bounding box center [109, 161] width 8 height 3
click at [105, 162] on span "..." at bounding box center [109, 161] width 8 height 3
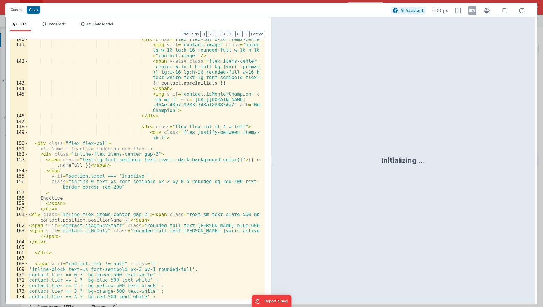
scroll to position [642, 0]
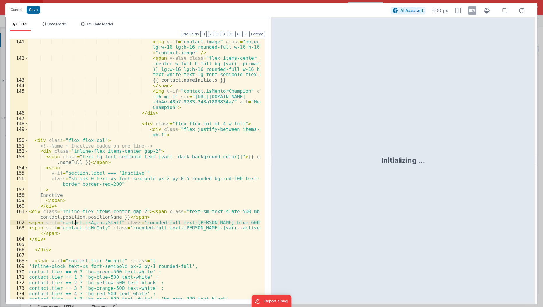
click at [75, 224] on div "< img v-if = "contact.image" class = "object-cover lg:w-16 lg:h-16 rounded-full…" at bounding box center [144, 180] width 233 height 283
click at [142, 217] on div "< img v-if = "contact.image" class = "object-cover lg:w-16 lg:h-16 rounded-full…" at bounding box center [144, 180] width 233 height 283
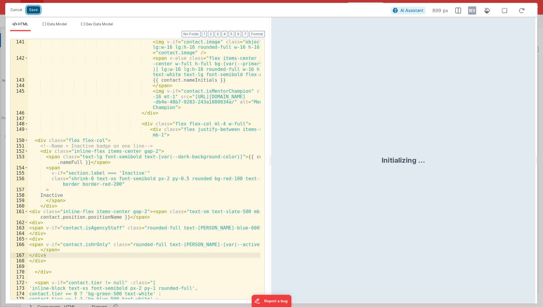
click at [37, 12] on button "Save" at bounding box center [34, 10] width 14 height 8
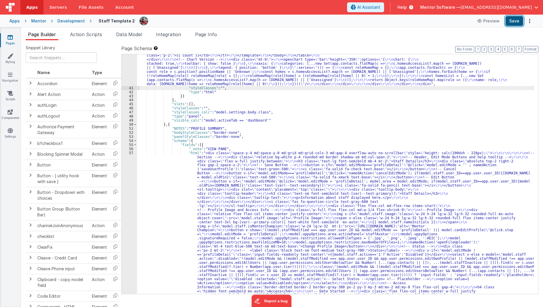
click at [515, 21] on button "Save" at bounding box center [515, 21] width 18 height 10
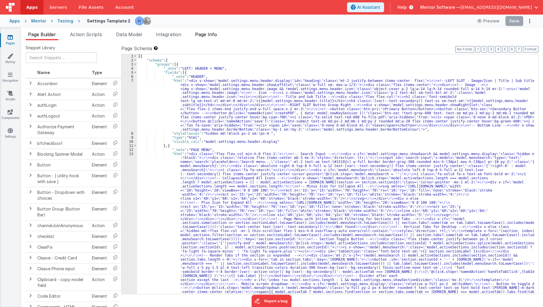
click at [213, 37] on span "Page Info" at bounding box center [206, 35] width 22 height 6
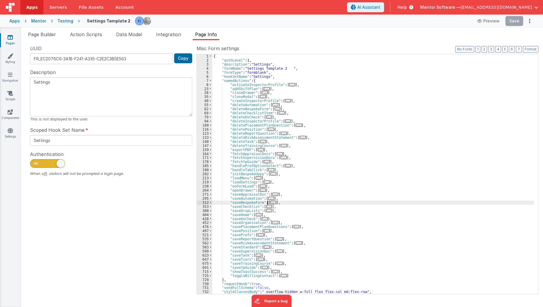
click at [271, 201] on span "..." at bounding box center [274, 202] width 6 height 3
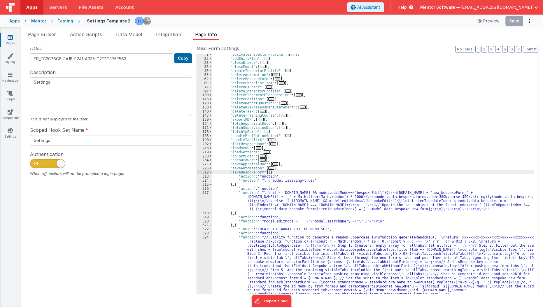
scroll to position [62, 0]
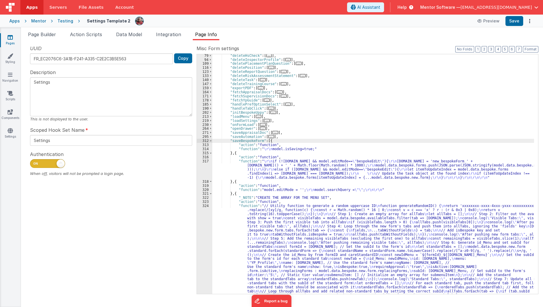
click at [254, 162] on div ""deleteHsCheck" : [ ... ] , "deleteInspectorProfile" : [ ... ] , "deletePlaceme…" at bounding box center [373, 229] width 322 height 350
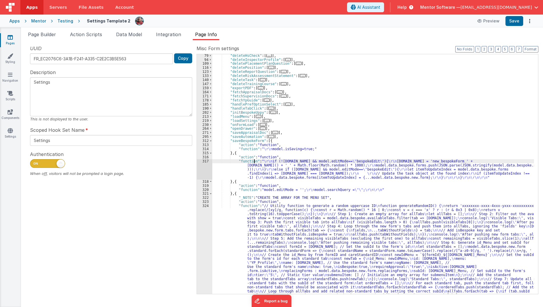
click at [254, 162] on div ""deleteHsCheck" : [ ... ] , "deleteInspectorProfile" : [ ... ] , "deletePlaceme…" at bounding box center [373, 229] width 322 height 350
click at [254, 171] on div ""deleteHsCheck" : [ ... ] , "deleteInspectorProfile" : [ ... ] , "deletePlaceme…" at bounding box center [373, 229] width 322 height 350
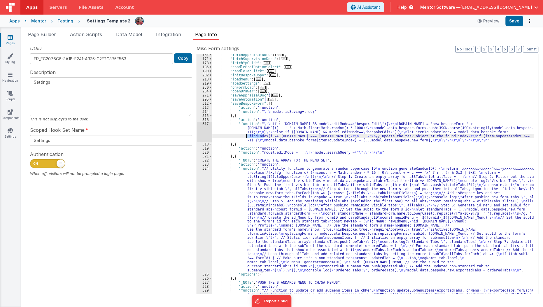
scroll to position [126, 0]
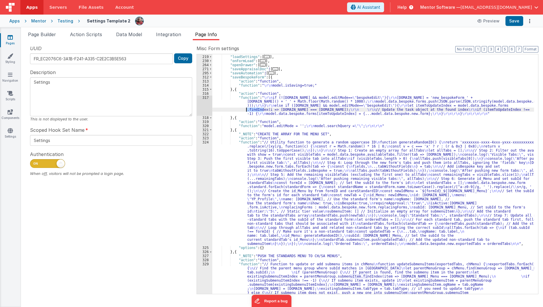
click at [254, 171] on div ""loadMenu" : [ ... ] , "loadSettings" : [ ... ] , "onFormLoad" : [ ... ] , "ope…" at bounding box center [373, 203] width 322 height 305
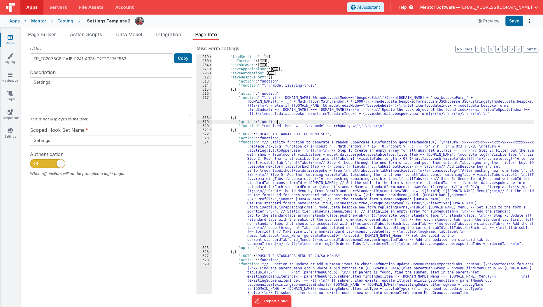
click at [300, 123] on div ""loadMenu" : [ ... ] , "loadSettings" : [ ... ] , "onFormLoad" : [ ... ] , "ope…" at bounding box center [373, 203] width 322 height 305
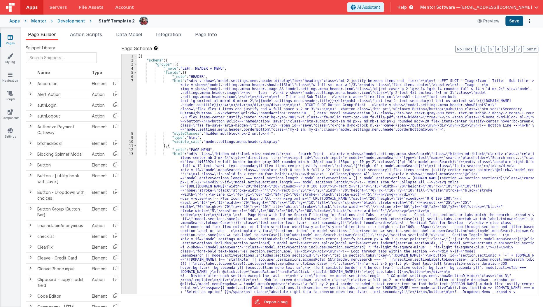
click at [513, 24] on button "Save" at bounding box center [515, 21] width 18 height 10
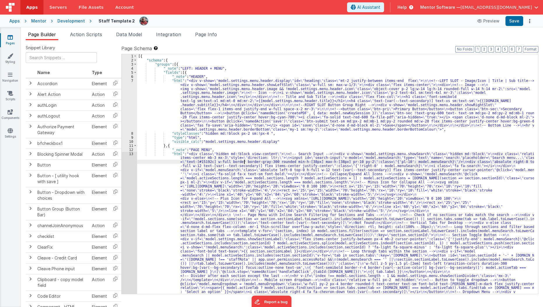
click at [244, 161] on div "[{ "schema" : { "groups" : [{ "_note" : "LEFT: HEADER + MENU" , "fields" : [{ "…" at bounding box center [336, 284] width 398 height 460
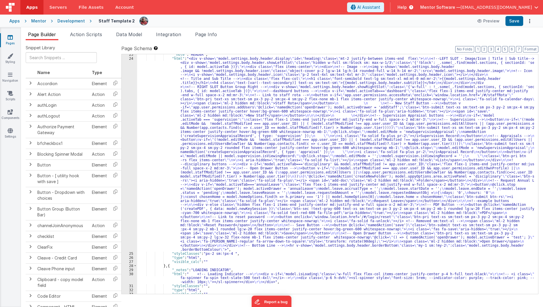
scroll to position [351, 0]
click at [233, 136] on div ""_note" : "HEADER" , "html" : "<div v-show= \" model.settings.body.header.displ…" at bounding box center [336, 177] width 398 height 248
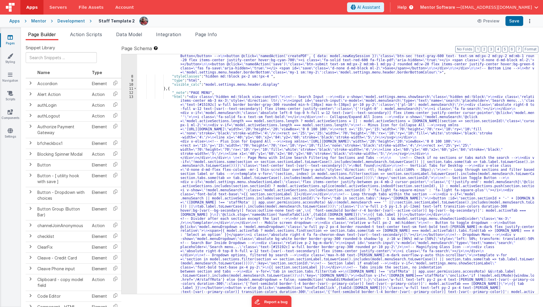
scroll to position [86, 0]
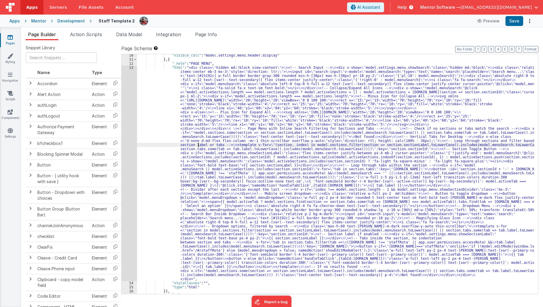
click at [198, 146] on div ""visible_calc" : "model.settings.menu.header.display" } , { "_note" : "PAGE MEN…" at bounding box center [336, 177] width 398 height 248
click at [205, 140] on div ""visible_calc" : "model.settings.menu.header.display" } , { "_note" : "PAGE MEN…" at bounding box center [336, 177] width 398 height 248
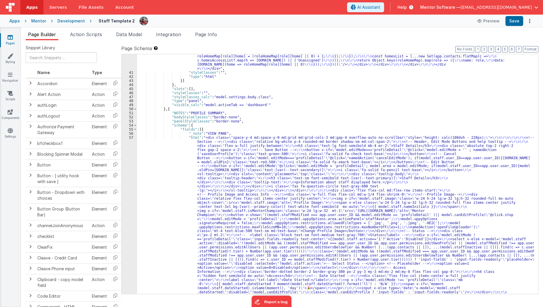
scroll to position [1196, 0]
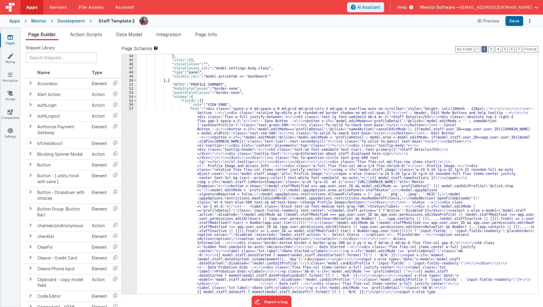
click at [487, 51] on button "2" at bounding box center [485, 49] width 6 height 6
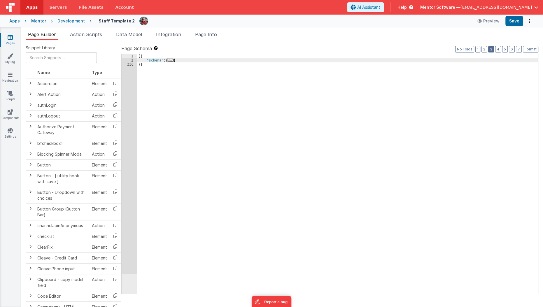
click at [491, 51] on button "3" at bounding box center [492, 49] width 6 height 6
click at [494, 49] on button "3" at bounding box center [492, 49] width 6 height 6
click at [506, 52] on button "5" at bounding box center [506, 49] width 6 height 6
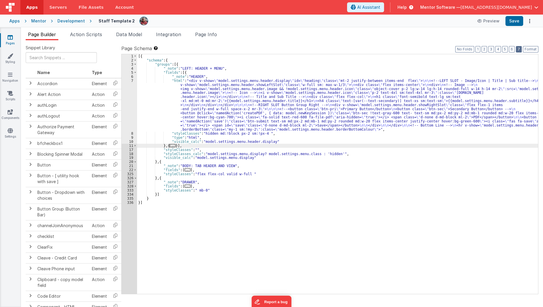
click at [520, 49] on button "7" at bounding box center [519, 49] width 6 height 6
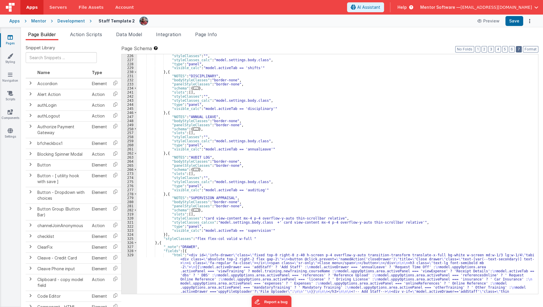
scroll to position [1066, 0]
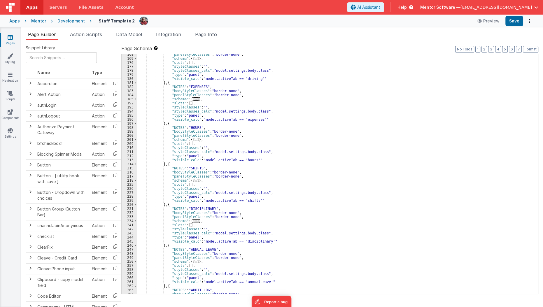
scroll to position [933, 0]
click at [235, 124] on div ""panelStyleClasses" : "border-none" , "schema" : { ... } , "slots" : [ ] , "sty…" at bounding box center [336, 177] width 398 height 248
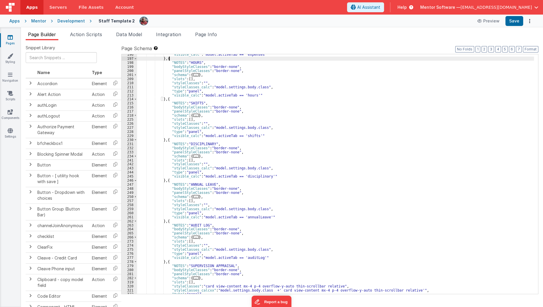
scroll to position [999, 0]
click at [285, 128] on div ""visible_calc" : "model.activeTab == 'expenses'" } , { "NOTES" : "HOURS" , "bod…" at bounding box center [336, 177] width 398 height 248
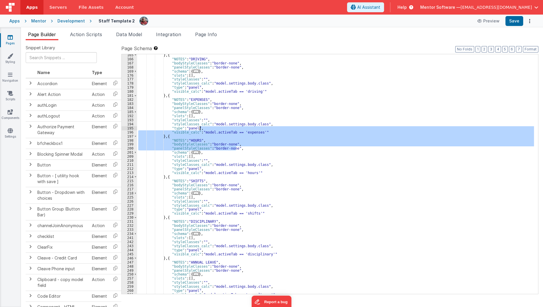
scroll to position [920, 0]
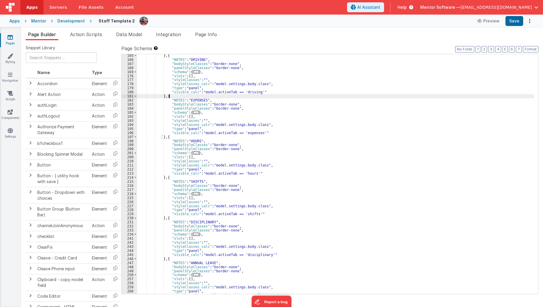
click at [292, 96] on div "} , { "NOTES" : "DRIVING" , "bodyStyleClasses" : "border-none" , "panelStyleCla…" at bounding box center [336, 178] width 398 height 248
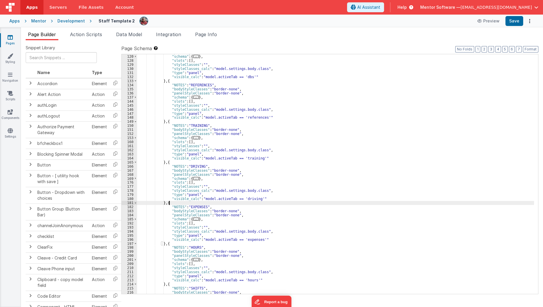
scroll to position [813, 0]
click at [279, 144] on div ""panelStyleClasses" : "border-none" , "schema" : { ... } , "slots" : [ ] , "sty…" at bounding box center [336, 174] width 398 height 248
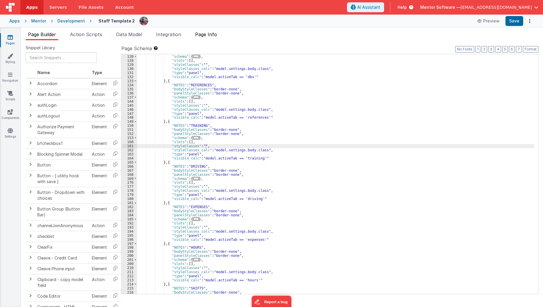
click at [210, 38] on li "Page Info" at bounding box center [206, 35] width 27 height 9
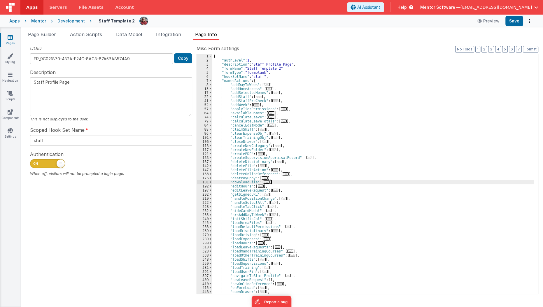
click at [289, 184] on div "{ "authLevel" : 1 , "description" : "Staff Profile Page" , "formName" : "Staff …" at bounding box center [373, 178] width 322 height 248
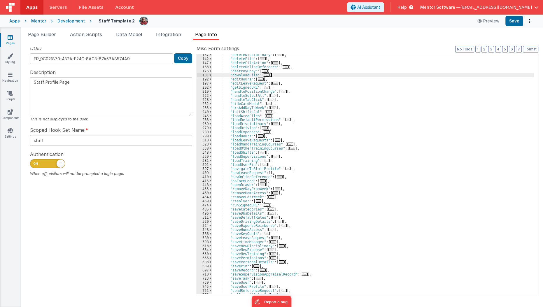
scroll to position [112, 0]
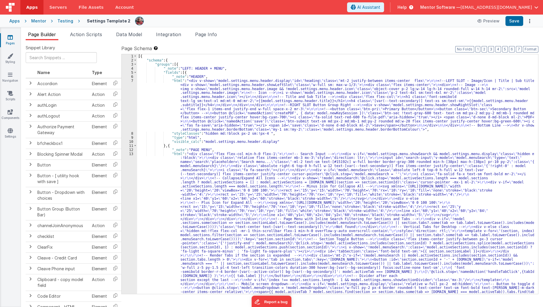
click at [211, 30] on div "Page Builder Action Scripts Data Model Integration Page Info Snippet Library Na…" at bounding box center [282, 167] width 522 height 280
click at [212, 35] on span "Page Info" at bounding box center [206, 35] width 22 height 6
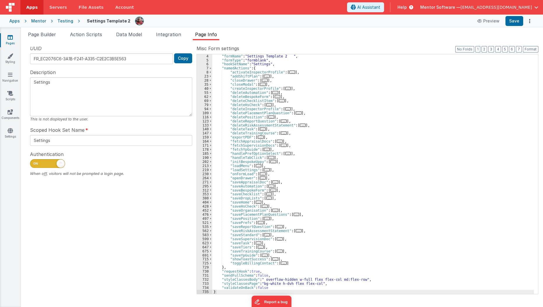
scroll to position [12, 0]
click at [224, 195] on div ""formName" : "Settings Template 2 " , "formType" : "formblank" , "hookSetName" …" at bounding box center [373, 178] width 322 height 248
click at [226, 192] on div ""formName" : "Settings Template 2 " , "formType" : "formblank" , "hookSetName" …" at bounding box center [373, 178] width 322 height 248
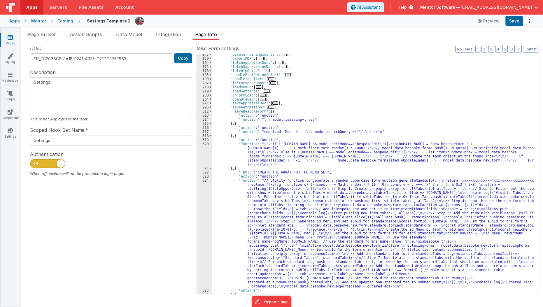
scroll to position [91, 0]
click at [210, 111] on span at bounding box center [210, 111] width 3 height 4
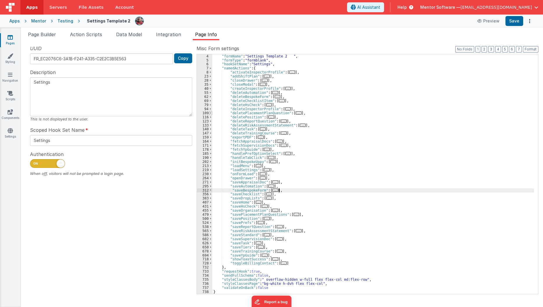
scroll to position [12, 0]
click at [510, 18] on button "Save" at bounding box center [515, 21] width 18 height 10
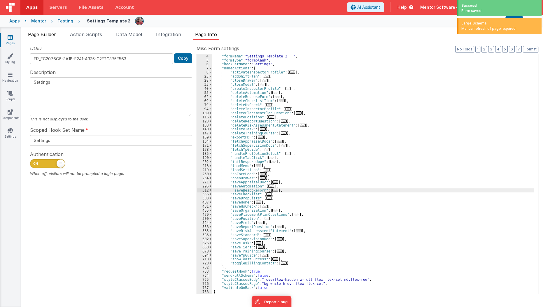
click at [40, 34] on span "Page Builder" at bounding box center [42, 35] width 28 height 6
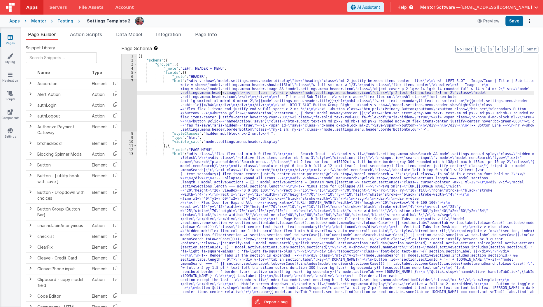
click at [222, 92] on div "[{ "schema" : { "groups" : [{ "_note" : "LEFT: HEADER + MENU" , "fields" : [{ "…" at bounding box center [336, 282] width 398 height 456
click at [213, 36] on span "Page Info" at bounding box center [206, 35] width 22 height 6
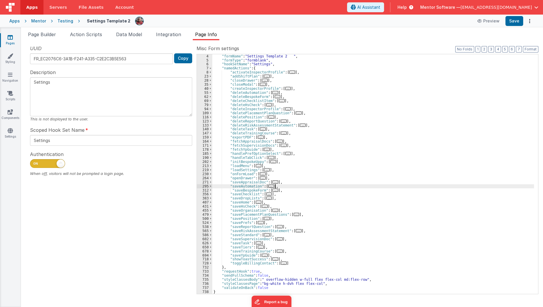
click at [318, 185] on div ""formName" : "Settings Template 2 " , "formType" : "formblank" , "hookSetName" …" at bounding box center [373, 178] width 322 height 248
click at [293, 185] on div ""formName" : "Settings Template 2 " , "formType" : "formblank" , "hookSetName" …" at bounding box center [373, 178] width 322 height 248
click at [291, 187] on div ""formName" : "Settings Template 2 " , "formType" : "formblank" , "hookSetName" …" at bounding box center [373, 178] width 322 height 248
click at [291, 190] on div ""formName" : "Settings Template 2 " , "formType" : "formblank" , "hookSetName" …" at bounding box center [373, 178] width 322 height 248
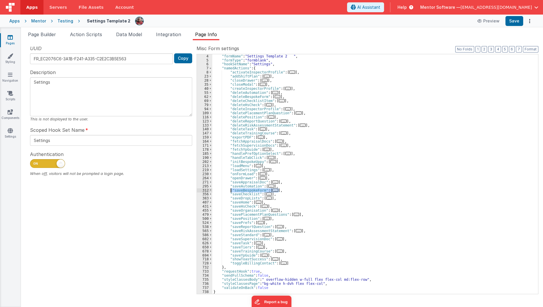
click at [271, 191] on div ""formName" : "Settings Template 2 " , "formType" : "formblank" , "hookSetName" …" at bounding box center [373, 174] width 322 height 240
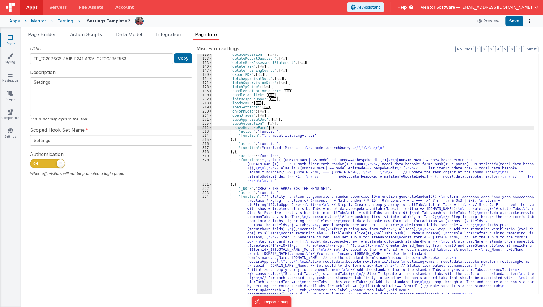
scroll to position [75, 0]
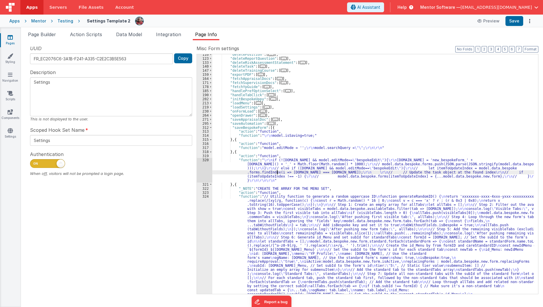
click at [277, 170] on div ""deletePosition" : [ ... ] , "deleteReportQuestion" : [ ... ] , "deleteRiskAsse…" at bounding box center [373, 230] width 322 height 354
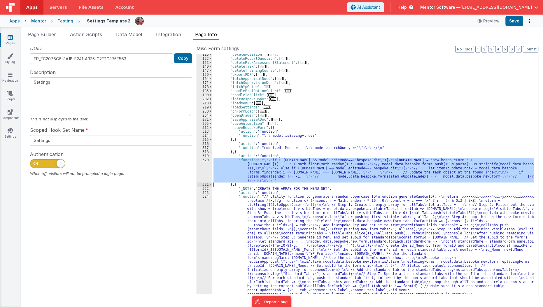
click at [201, 166] on div "320" at bounding box center [204, 170] width 15 height 25
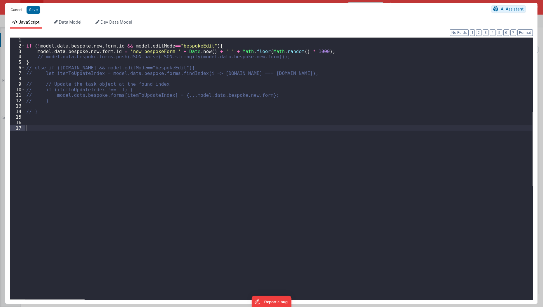
click at [20, 10] on button "Cancel" at bounding box center [17, 10] width 18 height 8
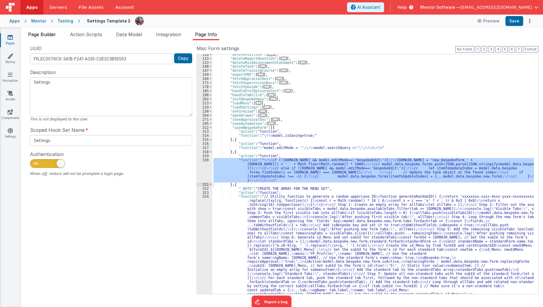
click at [46, 33] on span "Page Builder" at bounding box center [42, 35] width 28 height 6
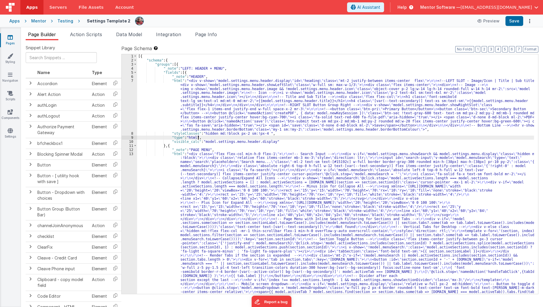
click at [403, 136] on div "[{ "schema" : { "groups" : [{ "_note" : "LEFT: HEADER + MENU" , "fields" : [{ "…" at bounding box center [336, 282] width 398 height 456
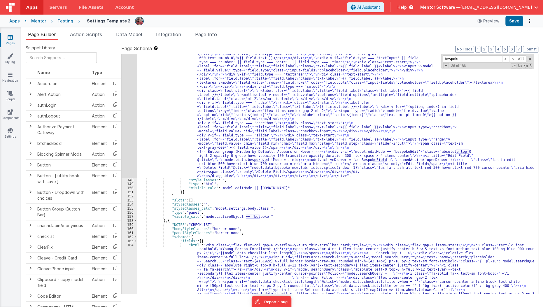
scroll to position [4249, 0]
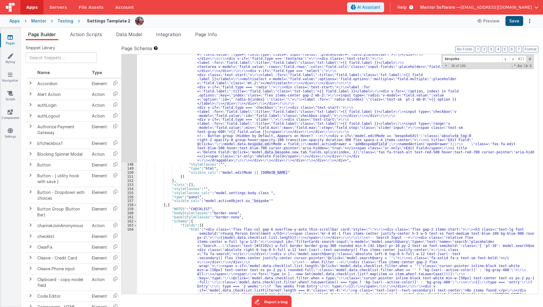
type input "bespoke"
click at [515, 24] on button "Save" at bounding box center [515, 21] width 18 height 10
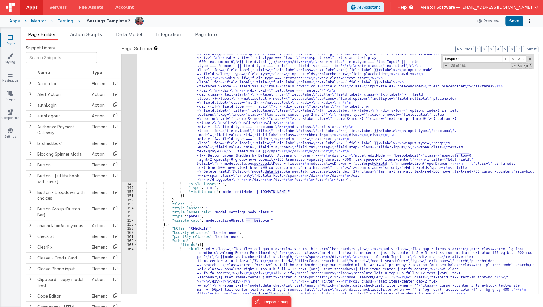
scroll to position [4230, 0]
click at [232, 178] on div ""html" : " <!-- BESPOKE FORMS style= \" height: calc(100dvh - 228px); \" --> \r…" at bounding box center [336, 60] width 398 height 952
click at [514, 22] on button "Save" at bounding box center [515, 21] width 18 height 10
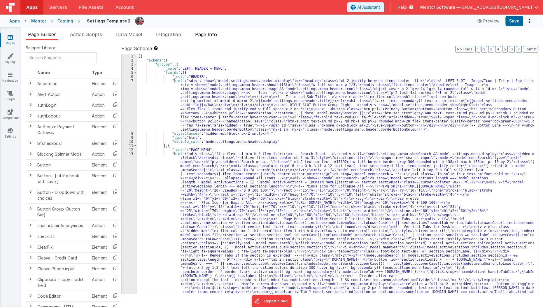
click at [215, 34] on span "Page Info" at bounding box center [206, 35] width 22 height 6
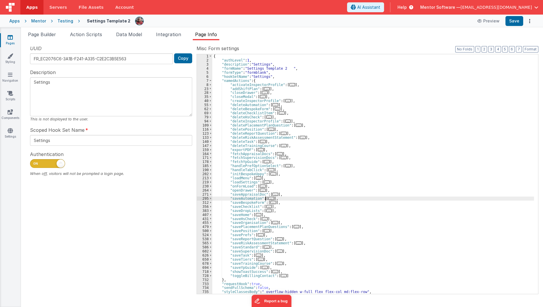
click at [269, 200] on span "..." at bounding box center [272, 198] width 6 height 3
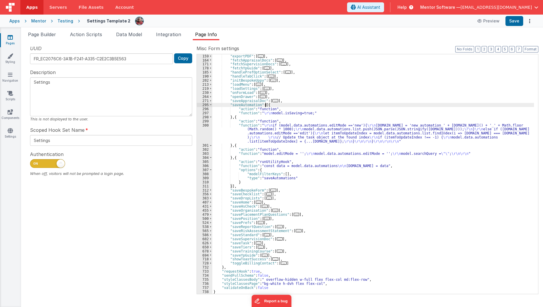
scroll to position [93, 0]
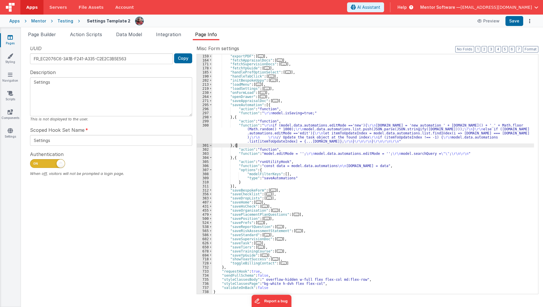
click at [272, 147] on div ""exportPDF" : [ ... ] , "fetchAppraisalDocs" : [ ... ] , "fetchSupervisionDocs"…" at bounding box center [373, 178] width 322 height 248
click at [271, 189] on span "..." at bounding box center [274, 190] width 6 height 3
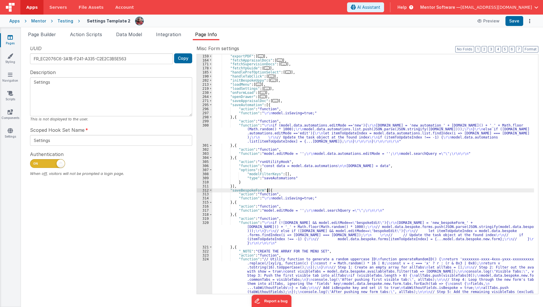
click at [251, 220] on div ""exportPDF" : [ ... ] , "fetchAppraisalDocs" : [ ... ] , "fetchSupervisionDocs"…" at bounding box center [373, 231] width 322 height 354
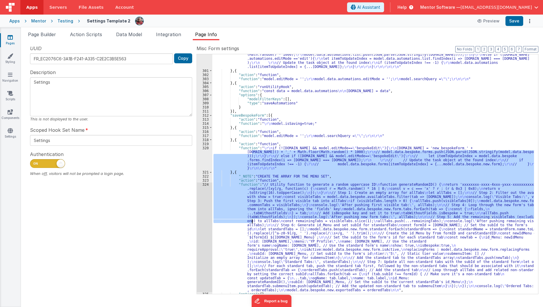
scroll to position [168, 0]
click at [236, 159] on div ""function" : " \r\n if (model.data.automations.editMode =='new'){ \r\n [DOMAIN_…" at bounding box center [373, 174] width 322 height 240
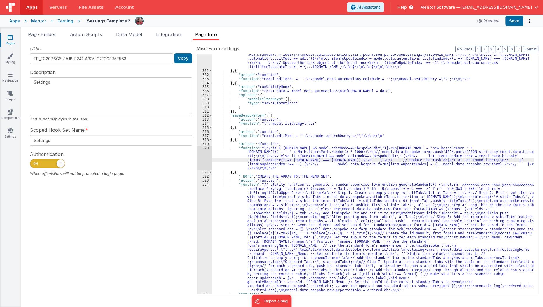
click at [205, 160] on div "320" at bounding box center [204, 158] width 15 height 25
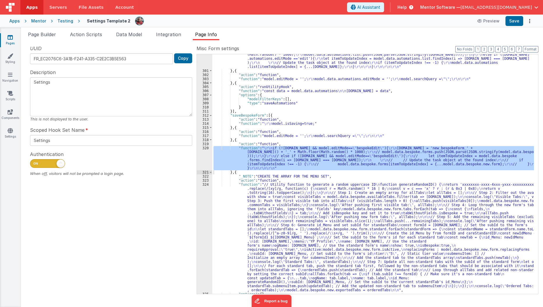
click at [257, 234] on div ""function" : " \r\n if (model.data.automations.editMode =='new'){ \r\n [DOMAIN_…" at bounding box center [373, 180] width 322 height 264
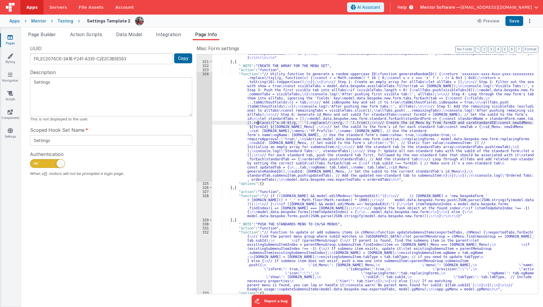
scroll to position [279, 0]
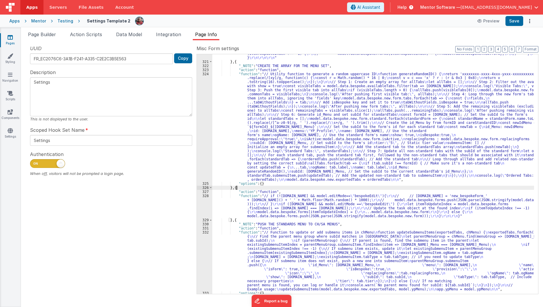
click at [259, 189] on div ""function" : " \r\n if (![DOMAIN_NAME] && model.editMode== \" bespokeEdit \" ){…" at bounding box center [373, 169] width 322 height 269
click at [235, 199] on div ""function" : " \r\n if (![DOMAIN_NAME] && model.editMode== \" bespokeEdit \" ){…" at bounding box center [373, 169] width 322 height 269
click at [201, 201] on div "328" at bounding box center [204, 206] width 15 height 25
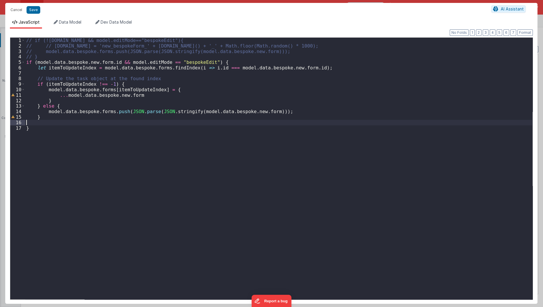
click at [81, 123] on div "// if (![DOMAIN_NAME] && model.editMode=="bespokeEdit"){ // // [DOMAIN_NAME] = …" at bounding box center [279, 174] width 508 height 273
click at [135, 102] on div "// if (!model.data.bespoke.new.form.id && model.editMode=="bespokeEdit"){ // //…" at bounding box center [279, 174] width 508 height 273
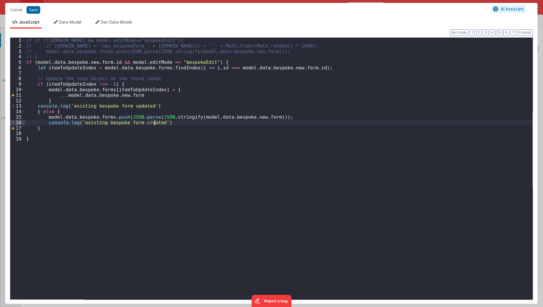
click at [94, 121] on div "// if (!model.data.bespoke.new.form.id && model.editMode=="bespokeEdit"){ // //…" at bounding box center [279, 174] width 508 height 273
click at [65, 139] on div "// if (!model.data.bespoke.new.form.id && model.editMode=="bespokeEdit"){ // //…" at bounding box center [279, 174] width 508 height 273
click at [121, 130] on div "// if (!model.data.bespoke.new.form.id && model.editMode=="bespokeEdit"){ // //…" at bounding box center [279, 174] width 508 height 273
click at [35, 12] on button "Save" at bounding box center [34, 10] width 14 height 8
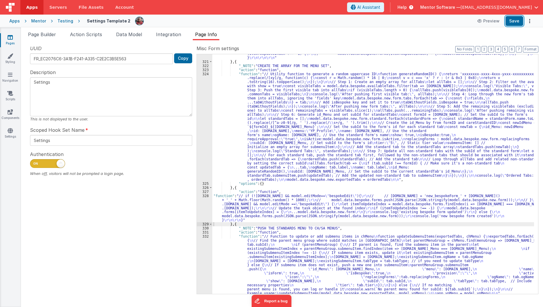
click at [515, 21] on button "Save" at bounding box center [515, 21] width 18 height 10
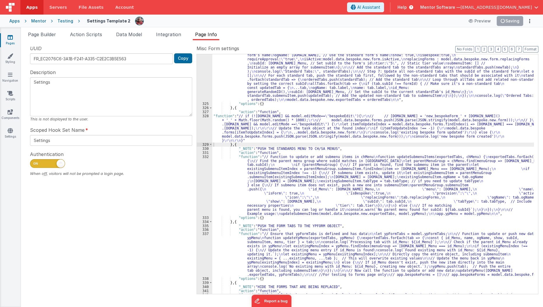
scroll to position [359, 0]
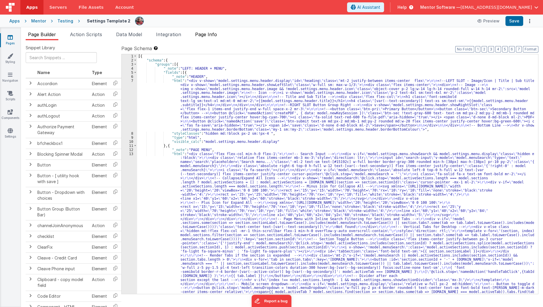
click at [213, 36] on span "Page Info" at bounding box center [206, 35] width 22 height 6
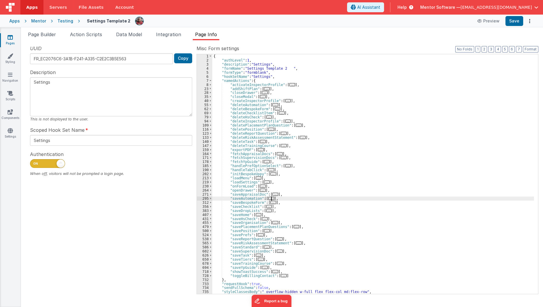
click at [271, 200] on span "..." at bounding box center [272, 198] width 6 height 3
click at [271, 201] on span "..." at bounding box center [274, 202] width 6 height 3
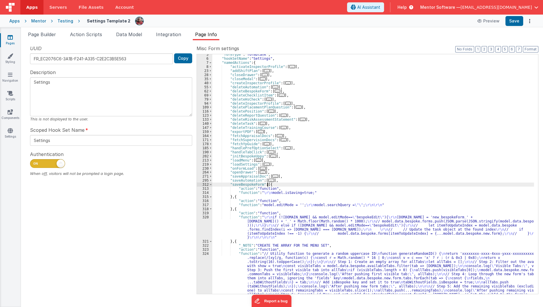
scroll to position [55, 0]
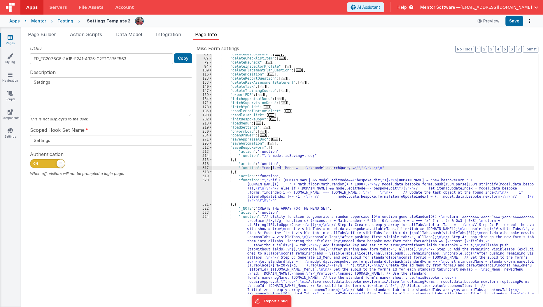
click at [272, 169] on div ""deleteBespokeForm" : [ ... ] , "deleteChecklistItem" : [ ... ] , "deleteHsChec…" at bounding box center [373, 229] width 322 height 354
click at [234, 173] on div ""deleteBespokeForm" : [ ... ] , "deleteChecklistItem" : [ ... ] , "deleteHsChec…" at bounding box center [373, 229] width 322 height 354
click at [234, 159] on div ""deleteBespokeForm" : [ ... ] , "deleteChecklistItem" : [ ... ] , "deleteHsChec…" at bounding box center [373, 229] width 322 height 354
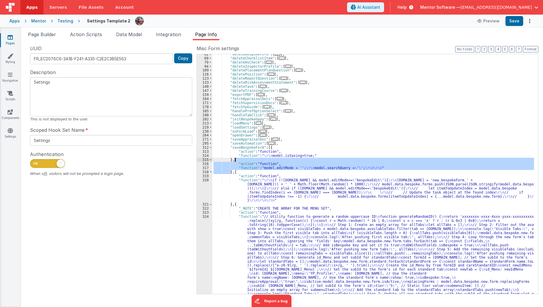
click at [234, 159] on div ""deleteBespokeForm" : [ ... ] , "deleteChecklistItem" : [ ... ] , "deleteHsChec…" at bounding box center [373, 229] width 322 height 354
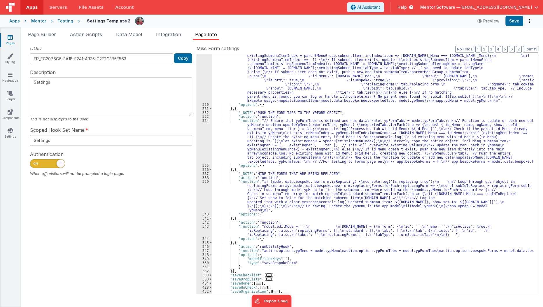
scroll to position [403, 0]
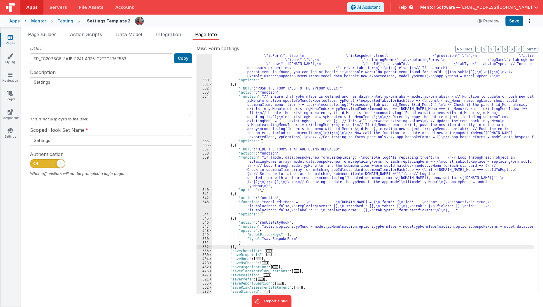
click at [234, 246] on div ""function" : "// Function to update or add submenu items in chMenu \n function …" at bounding box center [373, 169] width 322 height 305
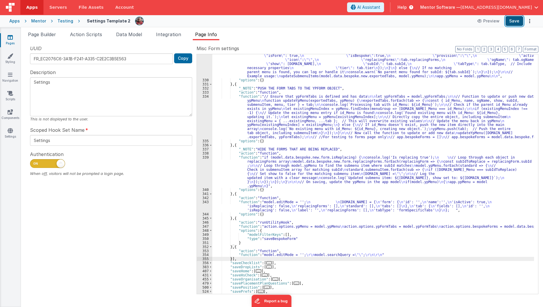
click at [513, 21] on button "Save" at bounding box center [515, 21] width 18 height 10
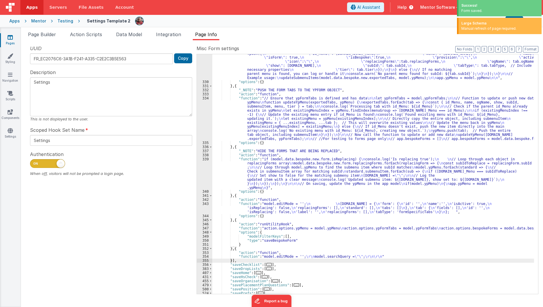
scroll to position [401, 0]
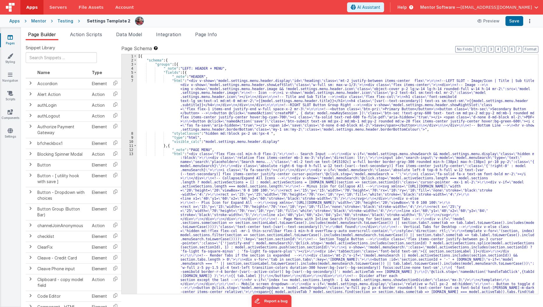
click at [197, 88] on div "[{ "schema" : { "groups" : [{ "_note" : "LEFT: HEADER + MENU" , "fields" : [{ "…" at bounding box center [336, 282] width 398 height 456
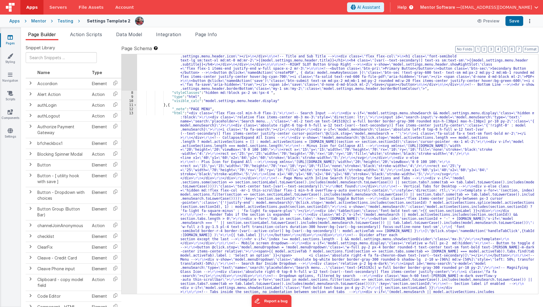
scroll to position [48, 0]
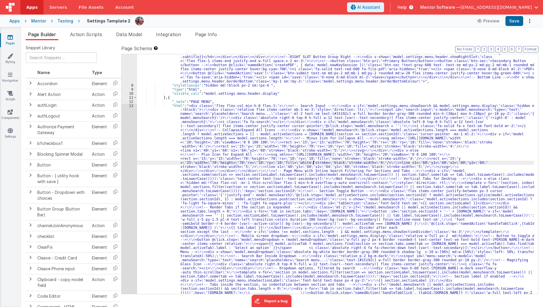
click at [314, 161] on div ""html" : "<div v-show= \" model.settings.menu.header.display \" id= \" heading …" at bounding box center [336, 283] width 398 height 504
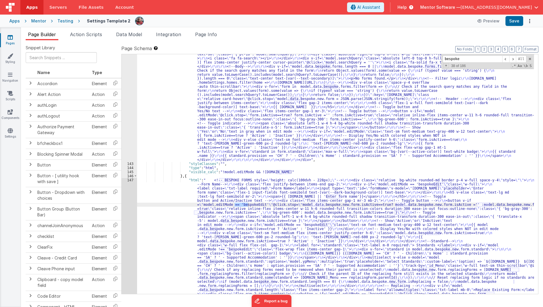
scroll to position [3635, 0]
type input "bespoke"
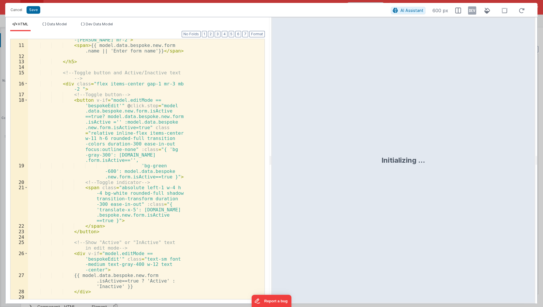
scroll to position [114, 0]
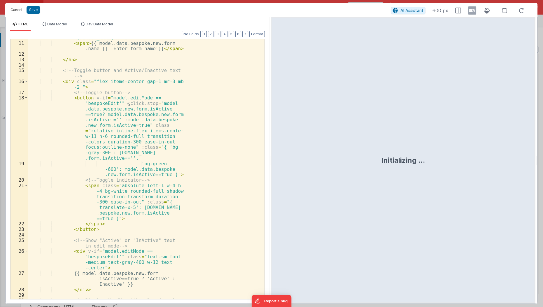
click at [11, 11] on button "Cancel" at bounding box center [17, 10] width 18 height 8
click at [142, 31] on div "Format 7 6 5 4 3 2 1 No Folds 10 11 12 13 14 15 16 17 18 19 20 21 22 23 24 25 2…" at bounding box center [137, 165] width 255 height 268
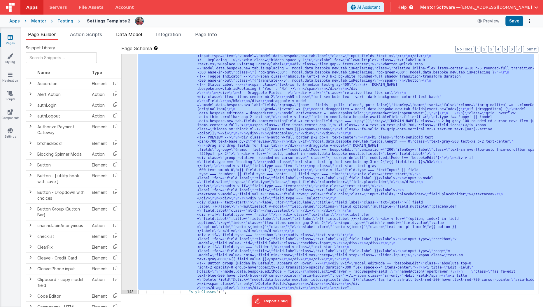
click at [140, 37] on span "Data Model" at bounding box center [129, 35] width 26 height 6
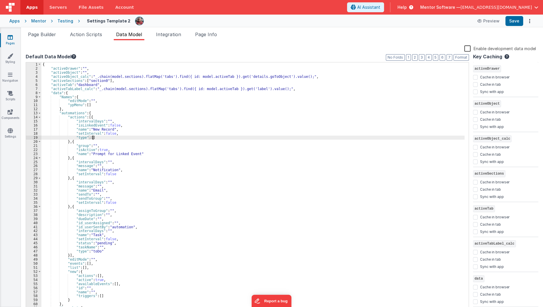
click at [174, 138] on div "{ "activeDrawer" : "" , "activeObject" : "" , "activeObject_calc" : "_.chain(mo…" at bounding box center [253, 191] width 424 height 258
click at [425, 57] on button "3" at bounding box center [422, 57] width 6 height 6
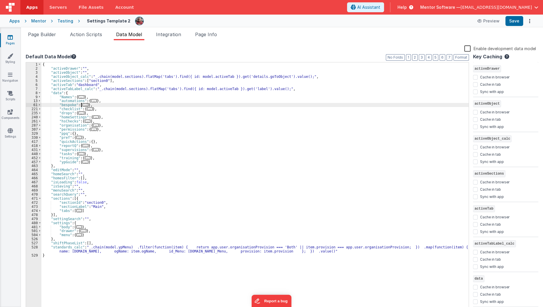
click at [83, 105] on span "..." at bounding box center [86, 104] width 6 height 3
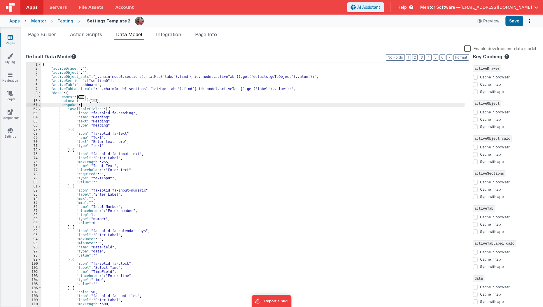
click at [39, 109] on span at bounding box center [39, 109] width 3 height 4
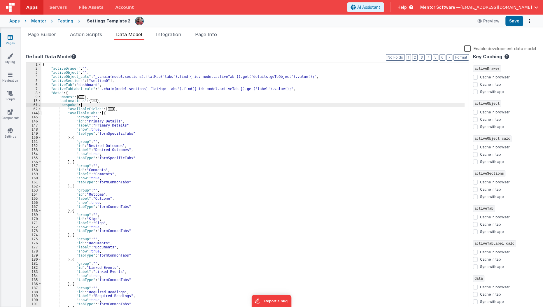
click at [38, 113] on span at bounding box center [39, 113] width 3 height 4
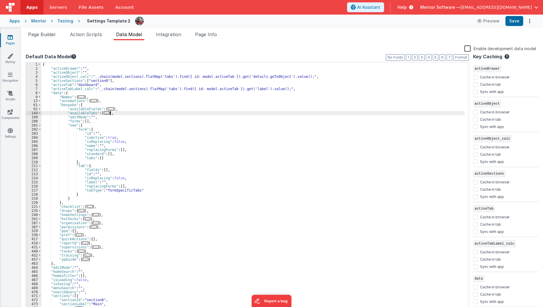
click at [130, 113] on div "{ "activeDrawer" : "" , "activeObject" : "" , "activeObject_calc" : "_.chain(mo…" at bounding box center [253, 191] width 424 height 258
click at [94, 172] on div "{ "activeDrawer" : "" , "activeObject" : "" , "activeObject_calc" : "_.chain(mo…" at bounding box center [253, 191] width 424 height 258
click at [97, 193] on div "{ "activeDrawer" : "" , "activeObject" : "" , "activeObject_calc" : "_.chain(mo…" at bounding box center [253, 191] width 424 height 258
click at [105, 158] on div "{ "activeDrawer" : "" , "activeObject" : "" , "activeObject_calc" : "_.chain(mo…" at bounding box center [253, 191] width 424 height 258
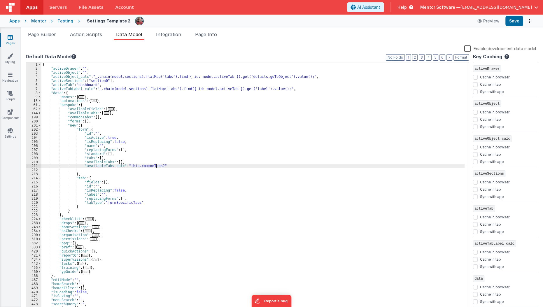
click at [233, 164] on div "{ "activeDrawer" : "" , "activeObject" : "" , "activeObject_calc" : "_.chain(mo…" at bounding box center [253, 191] width 424 height 258
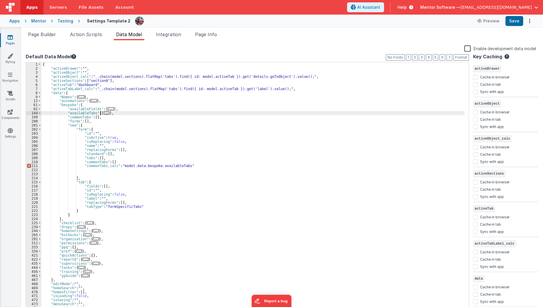
click at [104, 113] on span "..." at bounding box center [107, 112] width 6 height 3
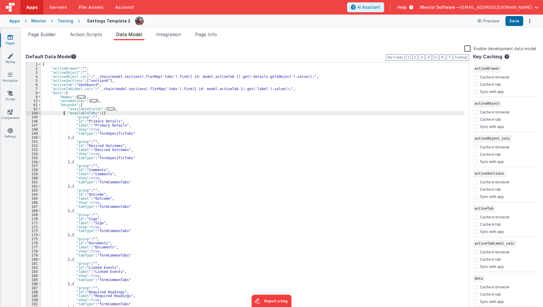
click at [65, 114] on div "{ "activeDrawer" : "" , "activeObject" : "" , "activeObject_calc" : "_.chain(mo…" at bounding box center [253, 191] width 424 height 258
click at [39, 112] on span at bounding box center [39, 113] width 3 height 4
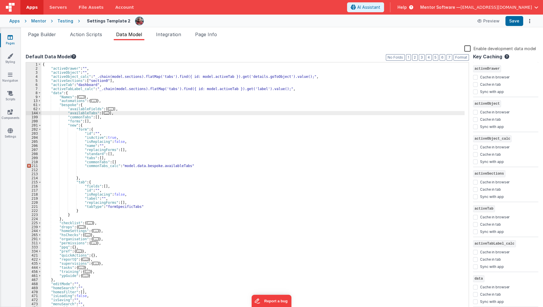
click at [120, 111] on div "{ "activeDrawer" : "" , "activeObject" : "" , "activeObject_calc" : "_.chain(mo…" at bounding box center [253, 191] width 424 height 258
click at [81, 163] on div "{ "activeDrawer" : "" , "activeObject" : "" , "activeObject_calc" : "_.chain(mo…" at bounding box center [253, 191] width 424 height 258
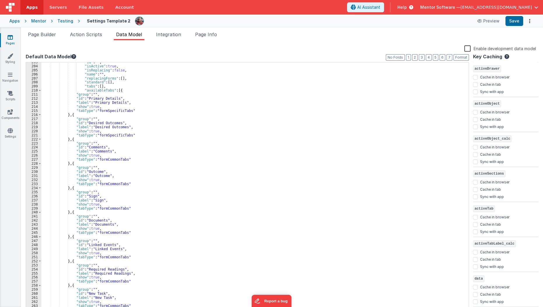
scroll to position [72, 0]
click at [41, 90] on span at bounding box center [39, 90] width 3 height 4
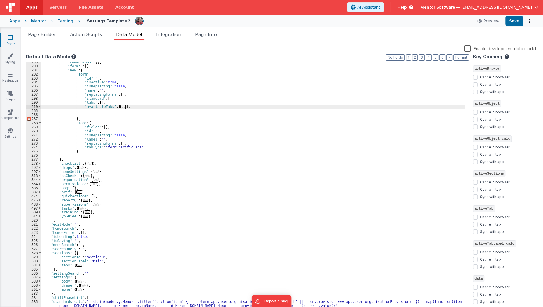
scroll to position [55, 0]
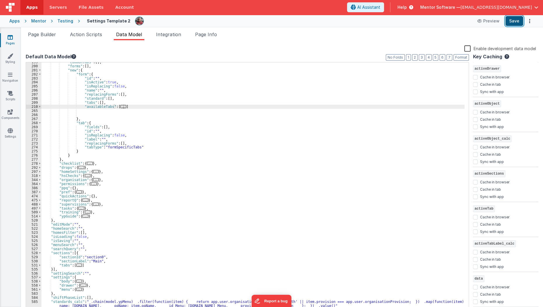
click at [516, 22] on button "Save" at bounding box center [515, 21] width 18 height 10
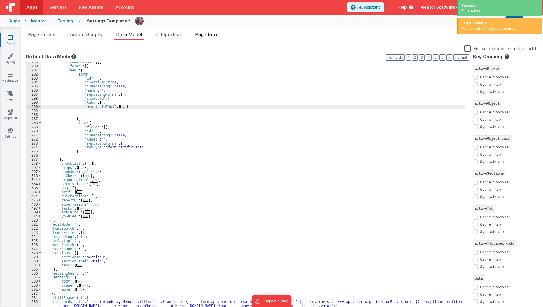
click at [212, 34] on span "Page Info" at bounding box center [206, 35] width 22 height 6
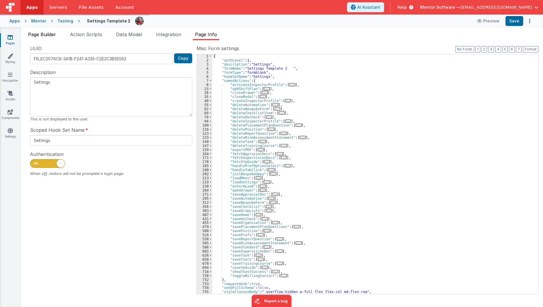
click at [46, 33] on span "Page Builder" at bounding box center [42, 35] width 28 height 6
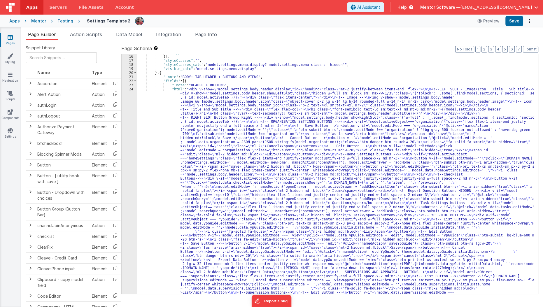
scroll to position [327, 0]
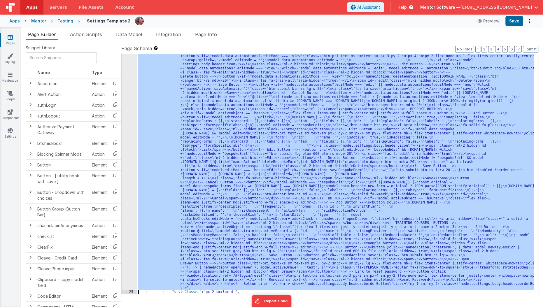
click at [125, 177] on div "24 25 26 27 28 29 30 31 32 33 34 35 36 37 38 39 40 41 42 43 44 45 46 47 48 49 5…" at bounding box center [129, 143] width 15 height 781
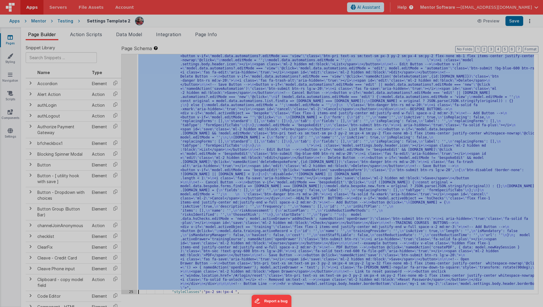
scroll to position [655, 0]
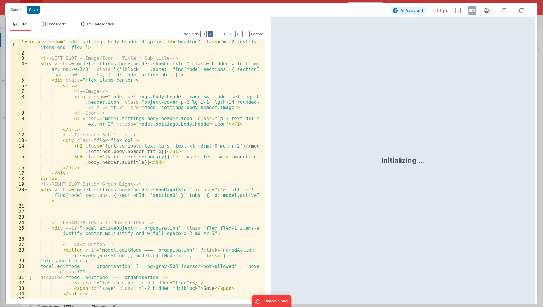
click at [211, 31] on button "2" at bounding box center [211, 34] width 6 height 6
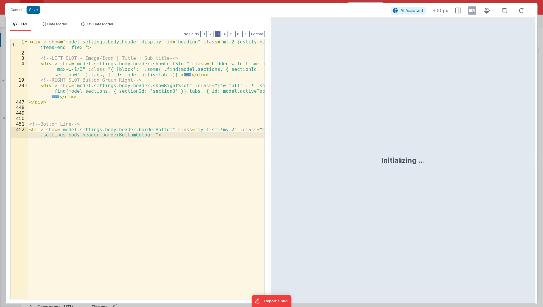
click at [221, 34] on button "3" at bounding box center [218, 34] width 6 height 6
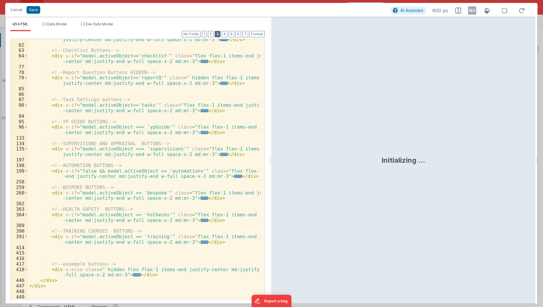
scroll to position [123, 0]
click at [201, 198] on span "..." at bounding box center [205, 197] width 8 height 3
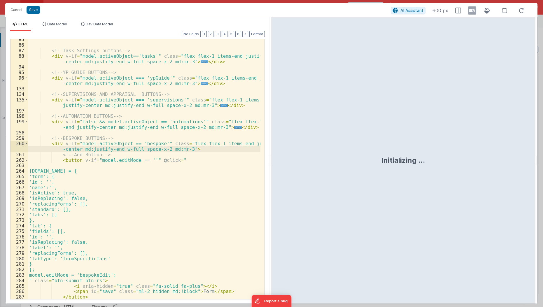
scroll to position [225, 0]
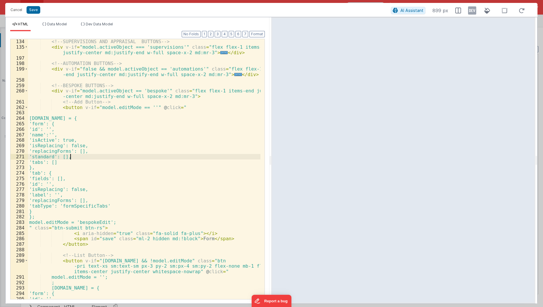
click at [70, 155] on div "<!-- SUPERVISIONS AND APPRAISAL BUTTONS --> < div v-if = "model.activeObject ==…" at bounding box center [144, 175] width 233 height 272
click at [77, 158] on div "<!-- SUPERVISIONS AND APPRAISAL BUTTONS --> < div v-if = "model.activeObject ==…" at bounding box center [144, 175] width 233 height 272
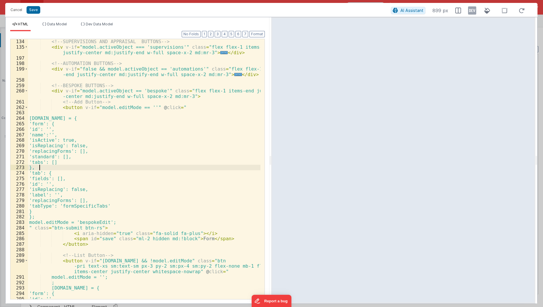
click at [70, 165] on div "<!-- SUPERVISIONS AND APPRAISAL BUTTONS --> < div v-if = "model.activeObject ==…" at bounding box center [144, 175] width 233 height 272
click at [72, 162] on div "<!-- SUPERVISIONS AND APPRAISAL BUTTONS --> < div v-if = "model.activeObject ==…" at bounding box center [144, 175] width 233 height 272
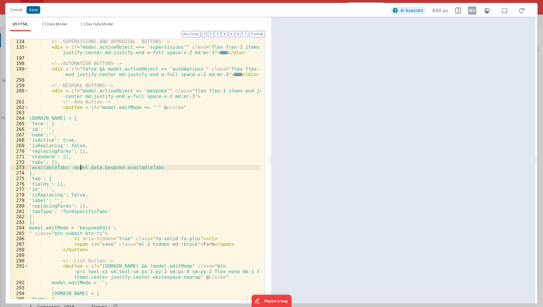
click at [81, 167] on div "<!-- SUPERVISIONS AND APPRAISAL BUTTONS --> < div v-if = "model.activeObject ==…" at bounding box center [144, 175] width 233 height 272
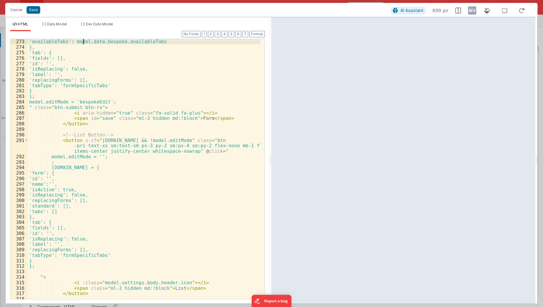
scroll to position [333, 0]
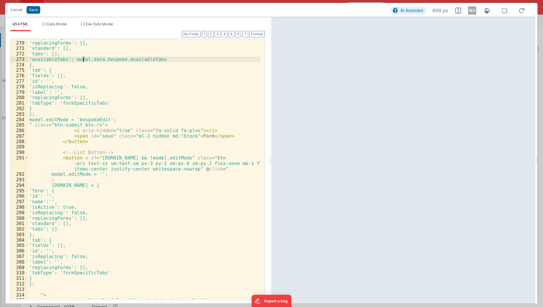
click at [41, 60] on div "'isReplacing': false, 'replacingForms': [], 'standard': [], 'tabs': [], 'availa…" at bounding box center [144, 171] width 233 height 272
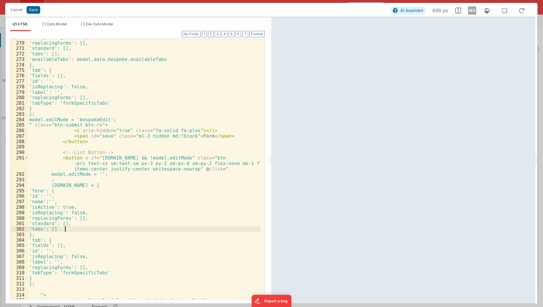
click at [74, 228] on div "'isReplacing': false, 'replacingForms': [], 'standard': [], 'tabs': [], 'availa…" at bounding box center [144, 171] width 233 height 272
paste textarea
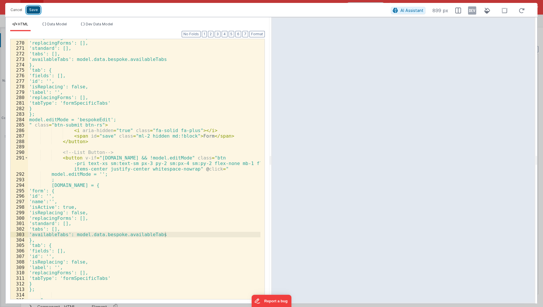
click at [36, 8] on button "Save" at bounding box center [34, 10] width 14 height 8
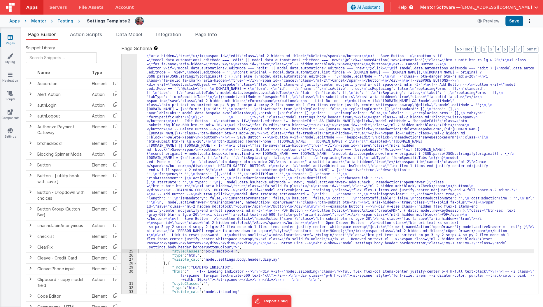
click at [200, 164] on div ""html" : "<div v-show= \" model.settings.body.header.display \" id= \" heading …" at bounding box center [336, 123] width 398 height 740
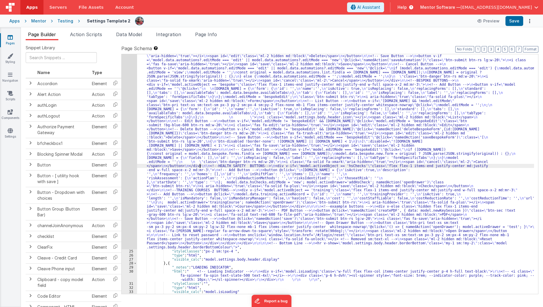
click at [129, 175] on div "24" at bounding box center [129, 1] width 15 height 496
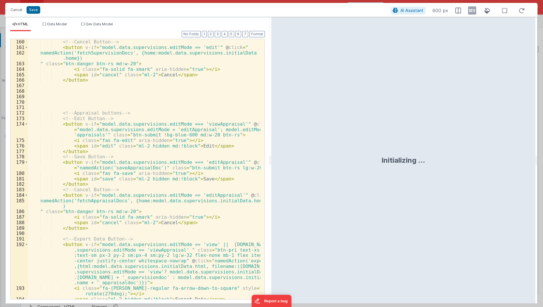
scroll to position [1159, 0]
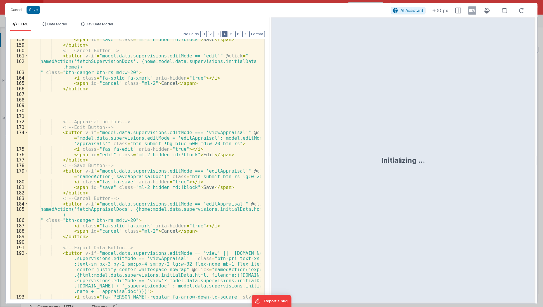
click at [227, 35] on button "4" at bounding box center [225, 34] width 6 height 6
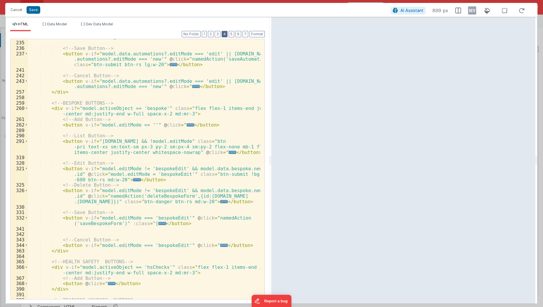
scroll to position [986, 0]
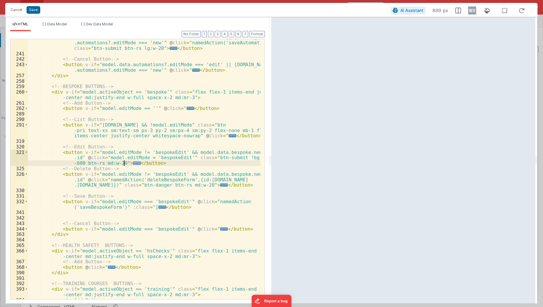
click at [133, 163] on span "..." at bounding box center [137, 163] width 8 height 3
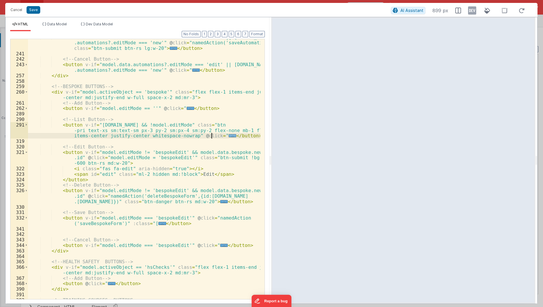
click at [229, 135] on span "..." at bounding box center [233, 135] width 8 height 3
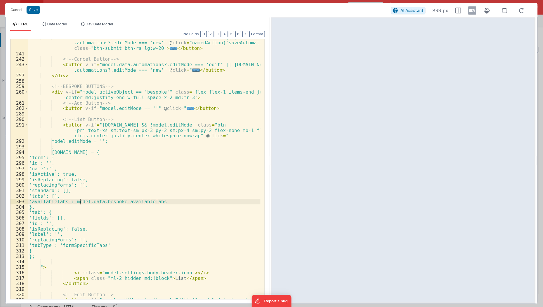
click at [81, 201] on div "< button v-if = "model.data.automations?.editMode === 'edit' || model.data .aut…" at bounding box center [144, 181] width 233 height 294
click at [187, 108] on span "..." at bounding box center [191, 108] width 8 height 3
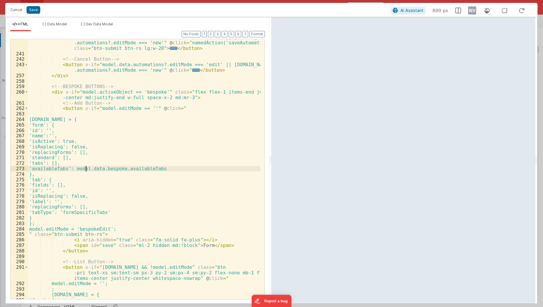
click at [85, 170] on div "< button v-if = "model.data.automations?.editMode === 'edit' || model.data .aut…" at bounding box center [144, 175] width 233 height 283
click at [146, 196] on div "< button v-if = "model.data.automations?.editMode === 'edit' || model.data .aut…" at bounding box center [144, 175] width 233 height 283
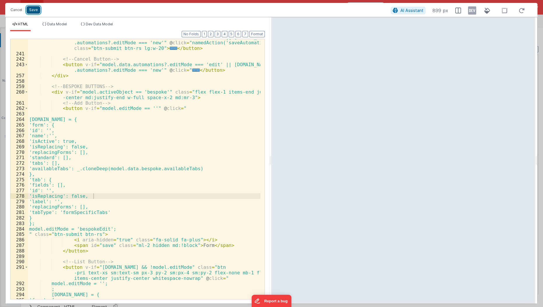
click at [31, 11] on button "Save" at bounding box center [34, 10] width 14 height 8
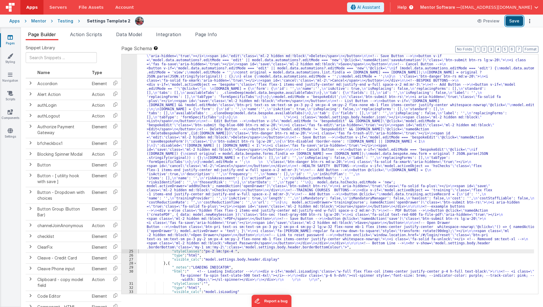
click at [513, 24] on button "Save" at bounding box center [515, 21] width 18 height 10
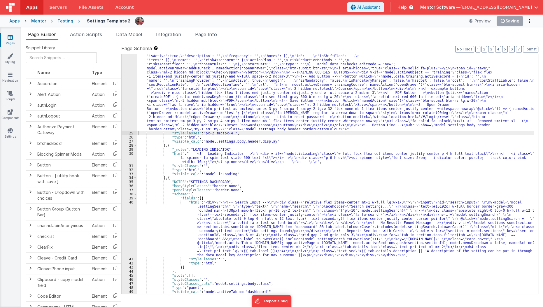
scroll to position [777, 0]
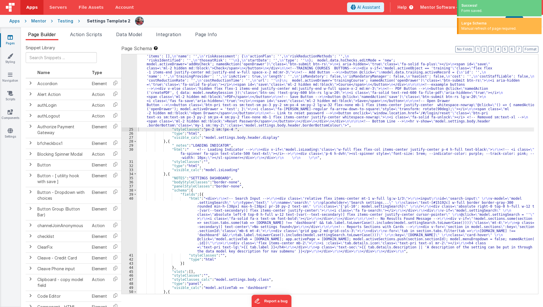
click at [255, 217] on div ""html" : "<div v-show= \" model.settings.body.header.display \" id= \" heading …" at bounding box center [336, 1] width 398 height 740
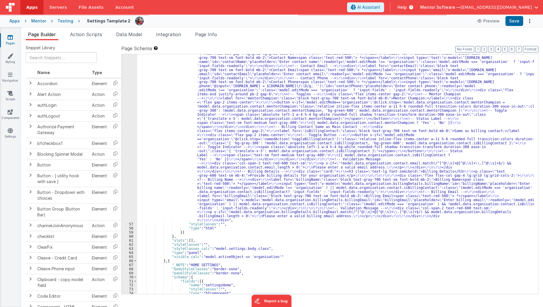
scroll to position [1105, 0]
click at [369, 177] on div ""html" : "<div class= \" flex flex-col gap-6 overflow-y-auto thin-scrollbar \" …" at bounding box center [336, 227] width 398 height 480
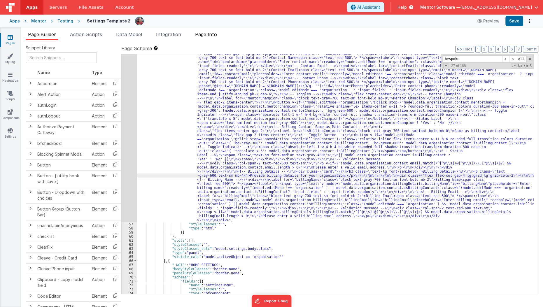
click at [210, 34] on span "Page Info" at bounding box center [206, 35] width 22 height 6
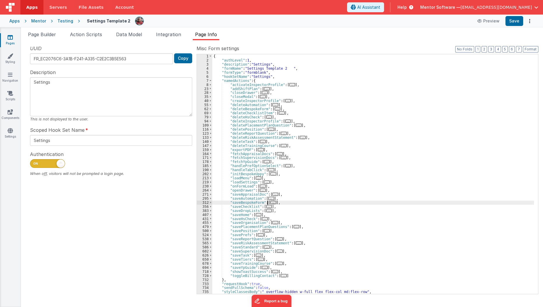
click at [271, 203] on span "..." at bounding box center [274, 202] width 6 height 3
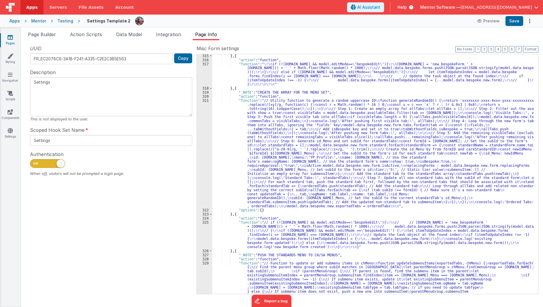
scroll to position [163, 0]
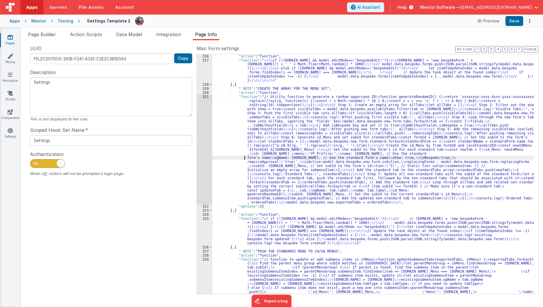
click at [245, 156] on div ""action" : "function" , "function" : " \r\n if (!model.data.bespoke.new.form.id…" at bounding box center [373, 206] width 322 height 305
click at [204, 168] on div "321" at bounding box center [204, 150] width 15 height 110
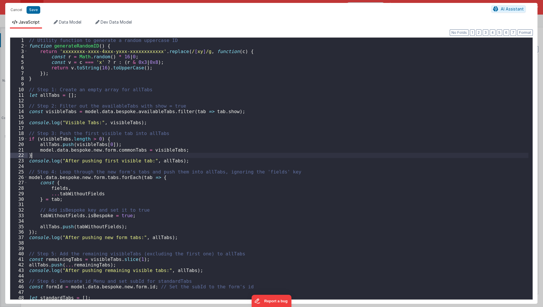
click at [82, 155] on div "// Utility function to generate a random uppercase ID function generateRandomID…" at bounding box center [278, 174] width 501 height 273
click at [61, 154] on div "// Utility function to generate a random uppercase ID function generateRandomID…" at bounding box center [278, 174] width 501 height 273
click at [133, 150] on div "// Utility function to generate a random uppercase ID function generateRandomID…" at bounding box center [278, 174] width 501 height 273
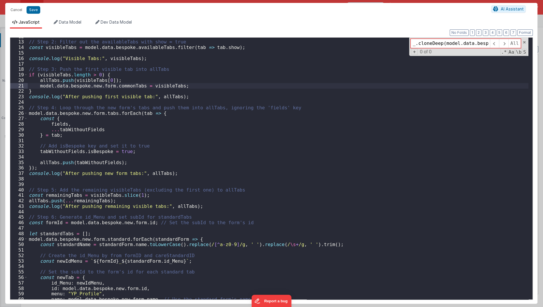
scroll to position [0, 40]
type input "_.cloneDeep(model.data.bespoke.availableTabs)"
click at [126, 86] on div "// Step 2: Filter out the availableTabs with show = true const visibleTabs = mo…" at bounding box center [278, 170] width 501 height 273
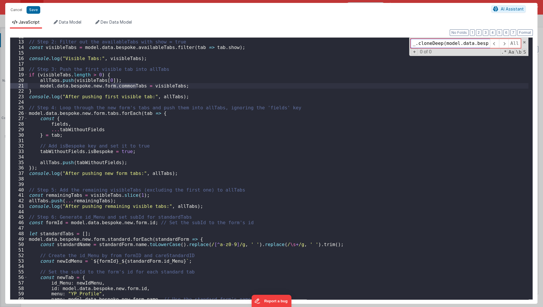
type input "commonTabs"
click at [126, 86] on div "// Step 2: Filter out the availableTabs with show = true const visibleTabs = mo…" at bounding box center [278, 169] width 501 height 262
click at [126, 86] on div "// Step 2: Filter out the availableTabs with show = true const visibleTabs = mo…" at bounding box center [278, 170] width 501 height 273
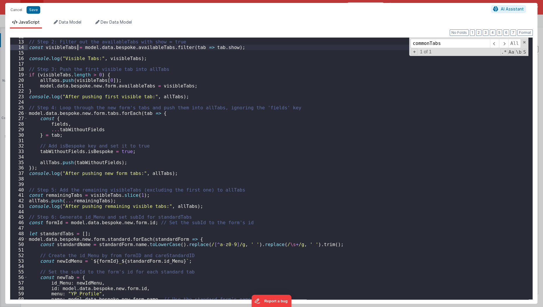
click at [79, 49] on div "// Step 2: Filter out the availableTabs with show = true const visibleTabs = mo…" at bounding box center [278, 170] width 501 height 273
click at [154, 66] on div "// Step 2: Filter out the availableTabs with show = true const visibleTabs = mo…" at bounding box center [278, 170] width 501 height 273
click at [220, 47] on div "// Step 2: Filter out the availableTabs with show = true const visibleTabs = mo…" at bounding box center [278, 170] width 501 height 273
click at [216, 51] on div "// Step 2: Filter out the availableTabs with show = true const visibleTabs = mo…" at bounding box center [278, 170] width 501 height 273
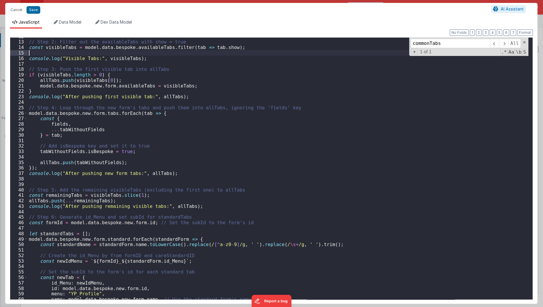
click at [216, 51] on div "// Step 2: Filter out the availableTabs with show = true const visibleTabs = mo…" at bounding box center [278, 170] width 501 height 273
click at [218, 48] on div "// Step 2: Filter out the availableTabs with show = true const visibleTabs = mo…" at bounding box center [278, 170] width 501 height 273
click at [236, 46] on div "// Step 2: Filter out the availableTabs with show = true const visibleTabs = mo…" at bounding box center [278, 170] width 501 height 273
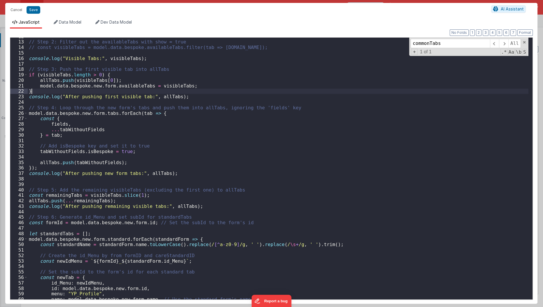
click at [191, 90] on div "// Step 2: Filter out the availableTabs with show = true // const visibleTabs =…" at bounding box center [278, 170] width 501 height 273
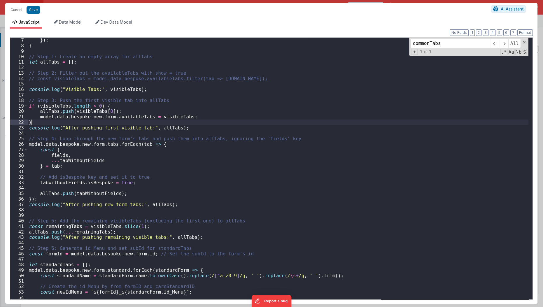
scroll to position [36, 0]
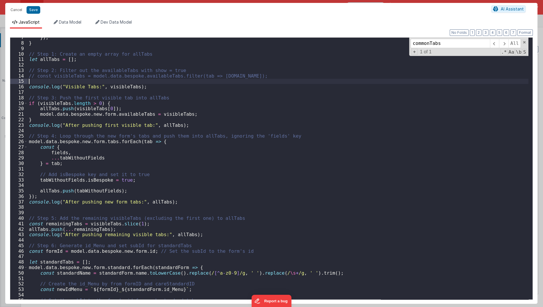
click at [267, 79] on div "}) ; } // Step 1: Create an empty array for allTabs let allTabs = [ ] ; // Step…" at bounding box center [278, 171] width 501 height 273
click at [270, 76] on div "}) ; } // Step 1: Create an empty array for allTabs let allTabs = [ ] ; // Step…" at bounding box center [278, 171] width 501 height 273
click at [163, 76] on div "}) ; } // Step 1: Create an empty array for allTabs let allTabs = [ ] ; // Step…" at bounding box center [278, 171] width 501 height 273
click at [161, 145] on div "}) ; } // Step 1: Create an empty array for allTabs let allTabs = [ ] ; // Step…" at bounding box center [278, 171] width 501 height 273
click at [189, 110] on div "}) ; } // Step 1: Create an empty array for allTabs let allTabs = [ ] ; // Step…" at bounding box center [278, 171] width 501 height 273
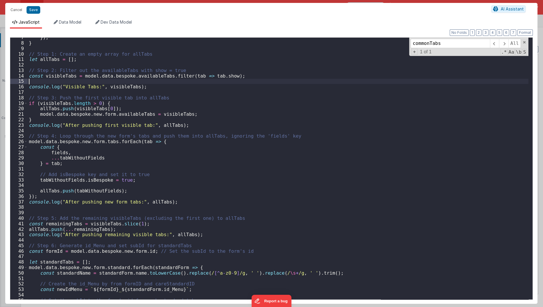
click at [134, 79] on div "}) ; } // Step 1: Create an empty array for allTabs let allTabs = [ ] ; // Step…" at bounding box center [278, 171] width 501 height 273
click at [142, 74] on div "}) ; } // Step 1: Create an empty array for allTabs let allTabs = [ ] ; // Step…" at bounding box center [278, 171] width 501 height 273
click at [225, 82] on div "}) ; } // Step 1: Create an empty array for allTabs let allTabs = [ ] ; // Step…" at bounding box center [278, 171] width 501 height 273
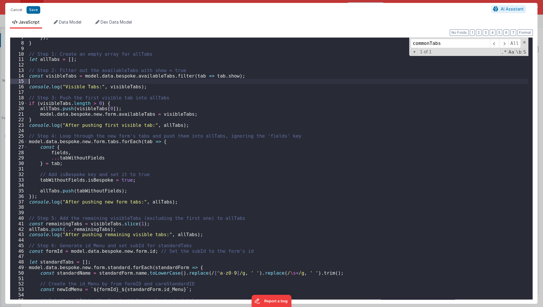
click at [225, 82] on div "}) ; } // Step 1: Create an empty array for allTabs let allTabs = [ ] ; // Step…" at bounding box center [278, 171] width 501 height 273
click at [183, 113] on div "}) ; } // Step 1: Create an empty array for allTabs let allTabs = [ ] ; // Step…" at bounding box center [278, 171] width 501 height 273
click at [33, 11] on button "Save" at bounding box center [34, 10] width 14 height 8
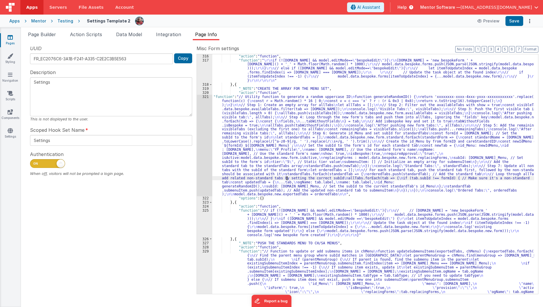
click at [286, 179] on div ""action" : "function" , "function" : " \r\n if (!model.data.bespoke.new.form.id…" at bounding box center [373, 206] width 322 height 305
click at [204, 167] on div "321" at bounding box center [204, 146] width 15 height 102
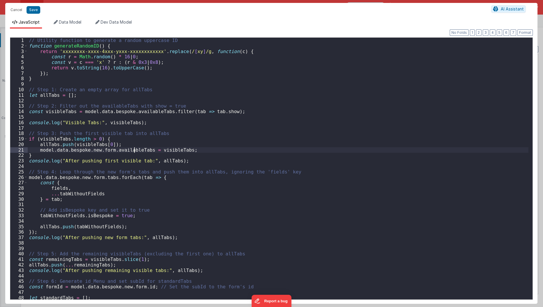
click at [134, 151] on div "// Utility function to generate a random uppercase ID function generateRandomID…" at bounding box center [278, 174] width 501 height 273
click at [148, 148] on div "// Utility function to generate a random uppercase ID function generateRandomID…" at bounding box center [278, 174] width 501 height 273
click at [162, 130] on div "// Utility function to generate a random uppercase ID function generateRandomID…" at bounding box center [278, 174] width 501 height 273
click at [206, 149] on div "// Utility function to generate a random uppercase ID function generateRandomID…" at bounding box center [278, 174] width 501 height 273
click at [135, 109] on div "// Utility function to generate a random uppercase ID function generateRandomID…" at bounding box center [278, 174] width 501 height 273
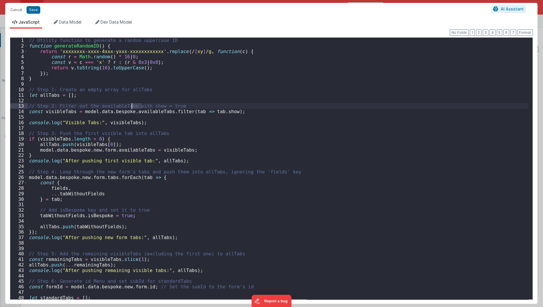
click at [135, 109] on div "// Utility function to generate a random uppercase ID function generateRandomID…" at bounding box center [278, 174] width 501 height 273
click at [67, 21] on span "Data Model" at bounding box center [70, 22] width 22 height 5
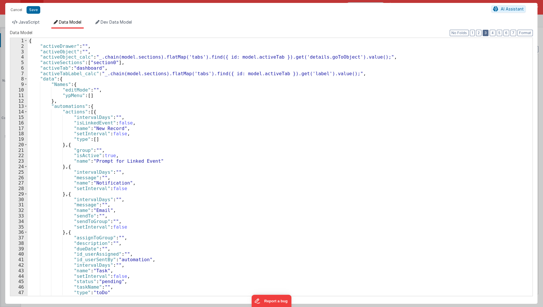
click at [486, 33] on button "3" at bounding box center [486, 33] width 6 height 6
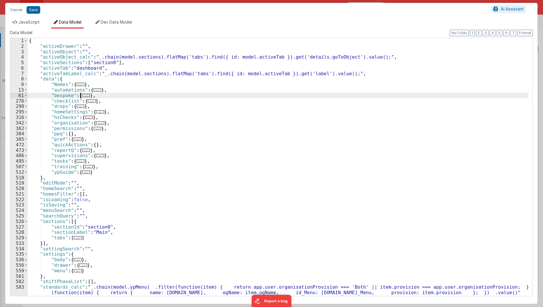
click at [86, 95] on span "..." at bounding box center [86, 95] width 8 height 3
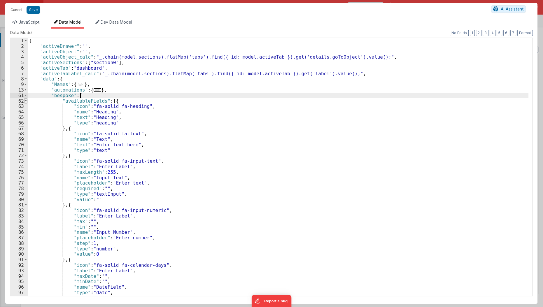
click at [24, 101] on span at bounding box center [25, 101] width 3 height 6
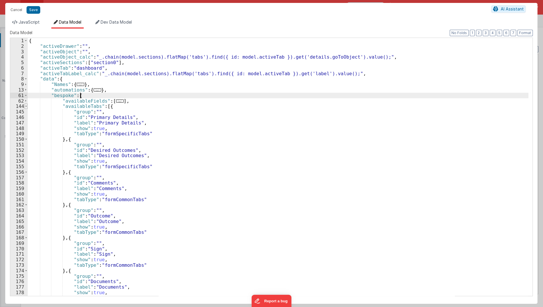
click at [27, 107] on span at bounding box center [26, 107] width 3 height 6
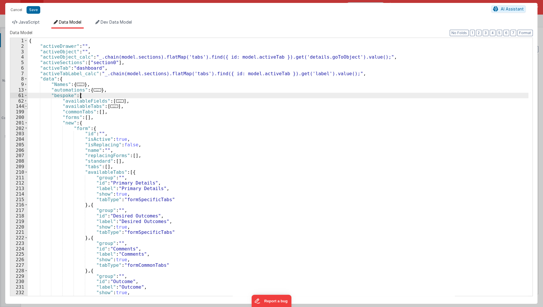
click at [27, 107] on span at bounding box center [26, 107] width 3 height 6
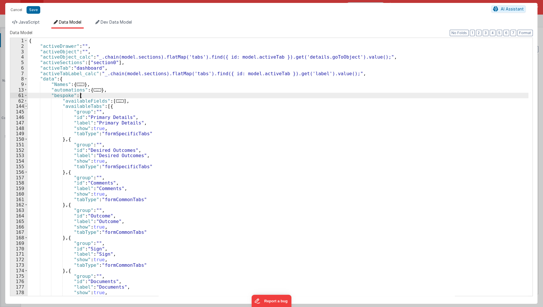
click at [27, 107] on span at bounding box center [26, 107] width 3 height 6
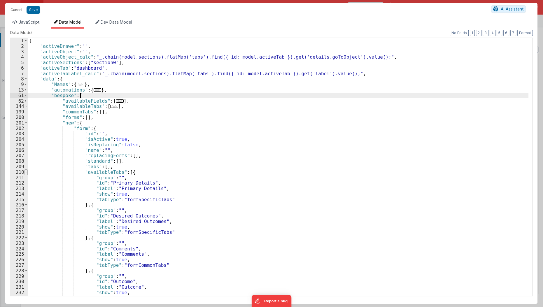
click at [26, 173] on span at bounding box center [26, 173] width 3 height 6
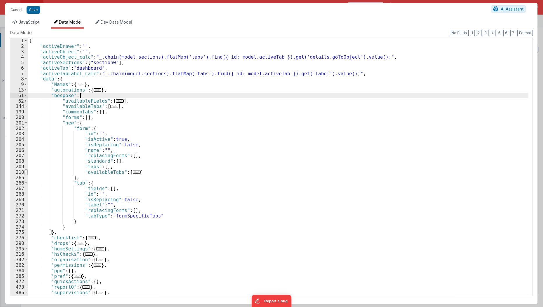
click at [26, 173] on span at bounding box center [26, 173] width 3 height 6
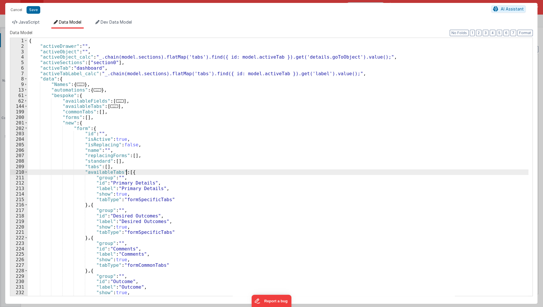
click at [127, 172] on div "{ "activeDrawer" : "" , "activeObject" : "" , "activeObject_calc" : "_.chain(mo…" at bounding box center [278, 173] width 501 height 270
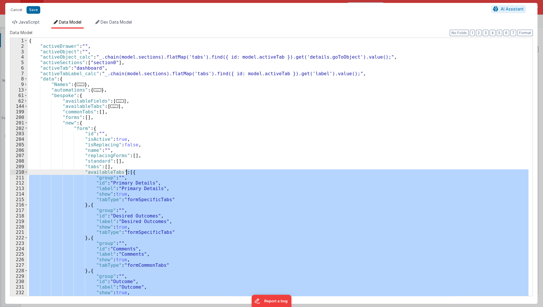
click at [127, 172] on div "{ "activeDrawer" : "" , "activeObject" : "" , "activeObject_calc" : "_.chain(mo…" at bounding box center [278, 173] width 501 height 270
click at [72, 187] on div "{ "activeDrawer" : "" , "activeObject" : "" , "activeObject_calc" : "_.chain(mo…" at bounding box center [278, 167] width 501 height 258
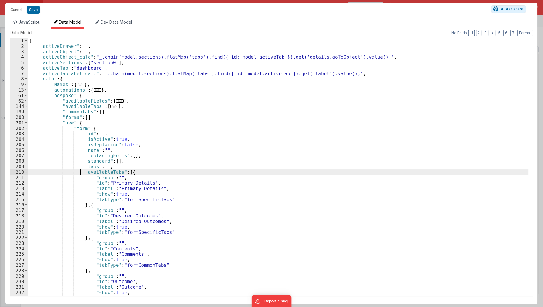
click at [80, 173] on div "{ "activeDrawer" : "" , "activeObject" : "" , "activeObject_calc" : "_.chain(mo…" at bounding box center [278, 173] width 501 height 270
click at [29, 23] on span "JavaScript" at bounding box center [29, 22] width 21 height 5
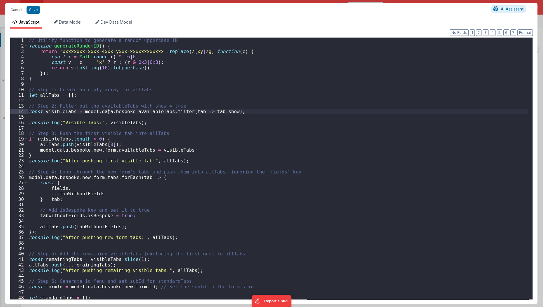
click at [107, 111] on div "// Utility function to generate a random uppercase ID function generateRandomID…" at bounding box center [278, 174] width 501 height 273
click at [189, 143] on div "// Utility function to generate a random uppercase ID function generateRandomID…" at bounding box center [278, 174] width 501 height 273
click at [190, 149] on div "// Utility function to generate a random uppercase ID function generateRandomID…" at bounding box center [278, 174] width 501 height 273
click at [145, 148] on div "// Utility function to generate a random uppercase ID function generateRandomID…" at bounding box center [278, 174] width 501 height 273
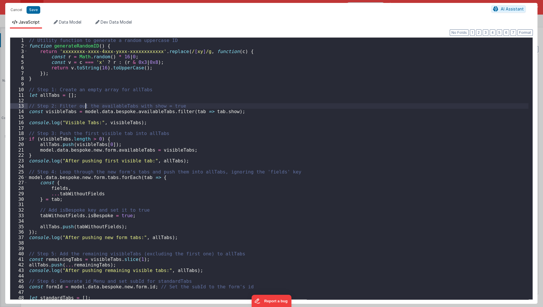
click at [85, 107] on div "// Utility function to generate a random uppercase ID function generateRandomID…" at bounding box center [278, 174] width 501 height 273
click at [82, 111] on div "// Utility function to generate a random uppercase ID function generateRandomID…" at bounding box center [278, 174] width 501 height 273
click at [37, 150] on div "// Utility function to generate a random uppercase ID function generateRandomID…" at bounding box center [278, 174] width 501 height 273
click at [108, 143] on div "// Utility function to generate a random uppercase ID function generateRandomID…" at bounding box center [278, 174] width 501 height 273
click at [191, 149] on div "// Utility function to generate a random uppercase ID function generateRandomID…" at bounding box center [278, 174] width 501 height 273
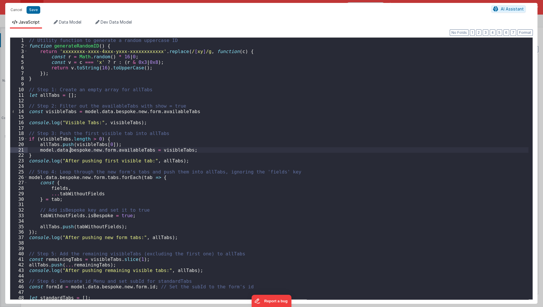
click at [69, 151] on div "// Utility function to generate a random uppercase ID function generateRandomID…" at bounding box center [278, 174] width 501 height 273
click at [208, 137] on div "// Utility function to generate a random uppercase ID function generateRandomID…" at bounding box center [278, 174] width 501 height 273
click at [209, 144] on div "// Utility function to generate a random uppercase ID function generateRandomID…" at bounding box center [278, 174] width 501 height 273
click at [209, 148] on div "// Utility function to generate a random uppercase ID function generateRandomID…" at bounding box center [278, 174] width 501 height 273
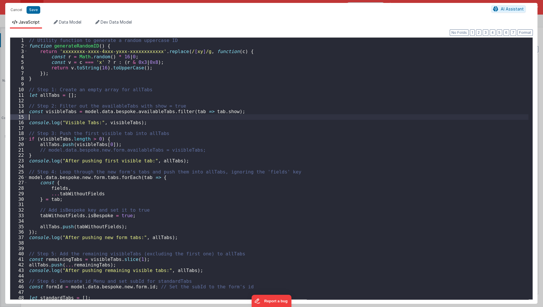
click at [80, 115] on div "// Utility function to generate a random uppercase ID function generateRandomID…" at bounding box center [278, 174] width 501 height 273
click at [79, 113] on div "// Utility function to generate a random uppercase ID function generateRandomID…" at bounding box center [278, 174] width 501 height 273
click at [174, 113] on div "// Utility function to generate a random uppercase ID function generateRandomID…" at bounding box center [278, 174] width 501 height 273
click at [189, 116] on div "// Utility function to generate a random uppercase ID function generateRandomID…" at bounding box center [278, 174] width 501 height 273
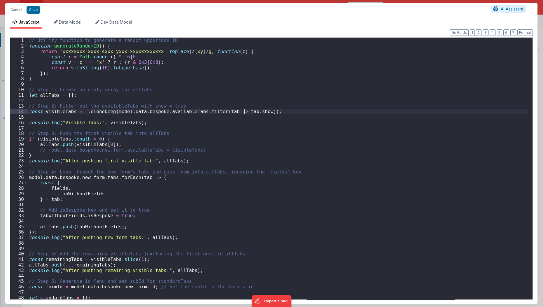
click at [245, 109] on div "// Utility function to generate a random uppercase ID function generateRandomID…" at bounding box center [278, 174] width 501 height 273
click at [195, 127] on div "// Utility function to generate a random uppercase ID function generateRandomID…" at bounding box center [278, 174] width 501 height 273
click at [138, 166] on div "// Utility function to generate a random uppercase ID function generateRandomID…" at bounding box center [278, 174] width 501 height 273
click at [48, 151] on div "// Utility function to generate a random uppercase ID function generateRandomID…" at bounding box center [278, 174] width 501 height 273
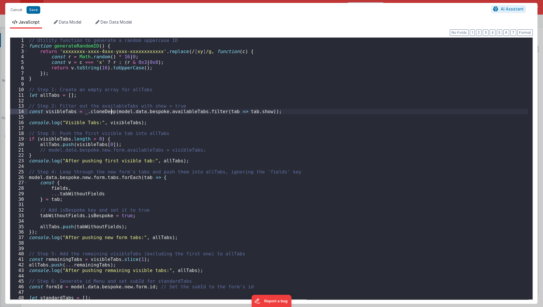
click at [112, 111] on div "// Utility function to generate a random uppercase ID function generateRandomID…" at bounding box center [278, 174] width 501 height 273
click at [177, 131] on div "// Utility function to generate a random uppercase ID function generateRandomID…" at bounding box center [278, 174] width 501 height 273
click at [191, 163] on div "// Utility function to generate a random uppercase ID function generateRandomID…" at bounding box center [278, 174] width 501 height 273
click at [196, 154] on div "// Utility function to generate a random uppercase ID function generateRandomID…" at bounding box center [278, 174] width 501 height 273
click at [87, 135] on div "// Utility function to generate a random uppercase ID function generateRandomID…" at bounding box center [278, 174] width 501 height 273
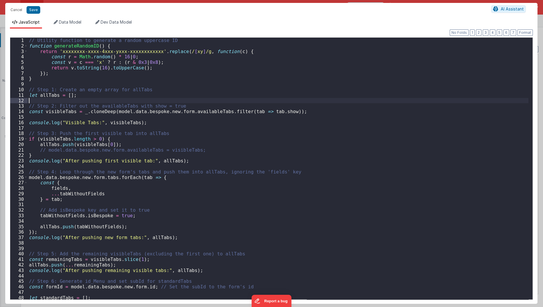
click at [65, 99] on div "// Utility function to generate a random uppercase ID function generateRandomID…" at bounding box center [278, 174] width 501 height 273
click at [31, 7] on button "Save" at bounding box center [34, 10] width 14 height 8
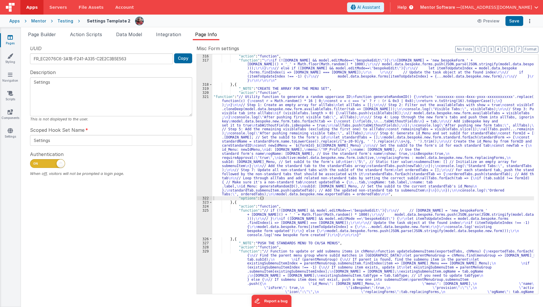
click at [49, 33] on span "Page Builder" at bounding box center [42, 35] width 28 height 6
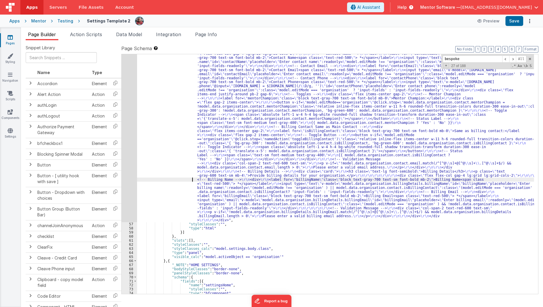
click at [171, 178] on div ""html" : "<div class= \" flex flex-col gap-6 overflow-y-auto thin-scrollbar \" …" at bounding box center [336, 227] width 398 height 480
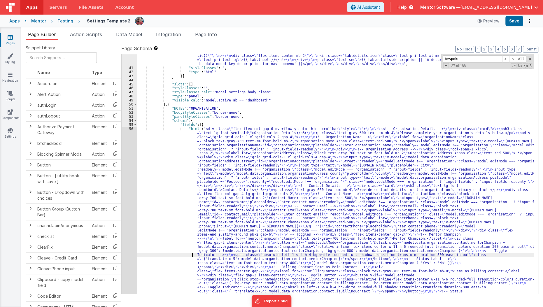
click at [165, 256] on div ""html" : "<div> \r\n <!-- Search Input --> \r\n <div class= \" relative flex it…" at bounding box center [336, 275] width 398 height 533
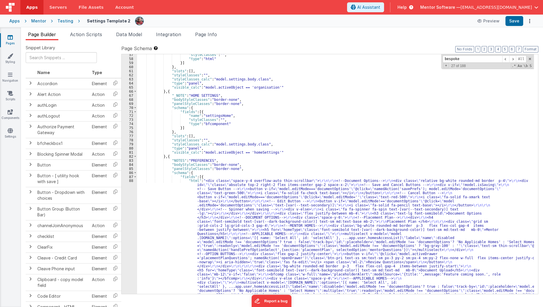
scroll to position [1275, 0]
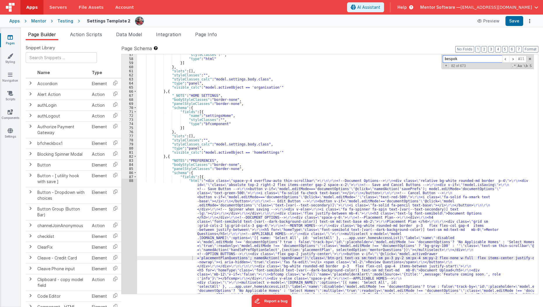
type input "bespoke"
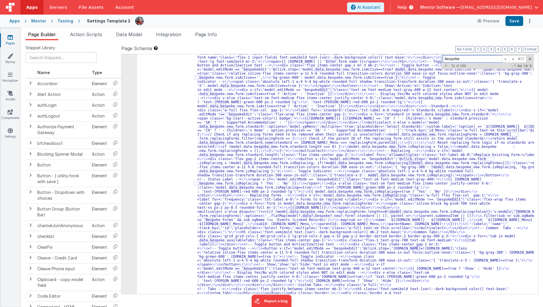
scroll to position [3750, 0]
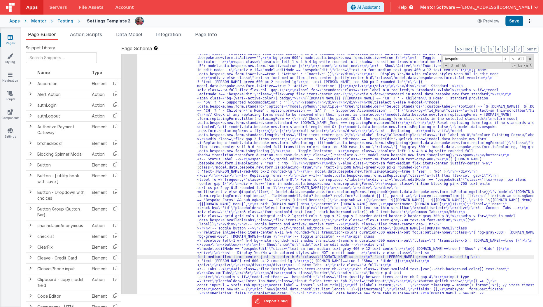
scroll to position [4081, 0]
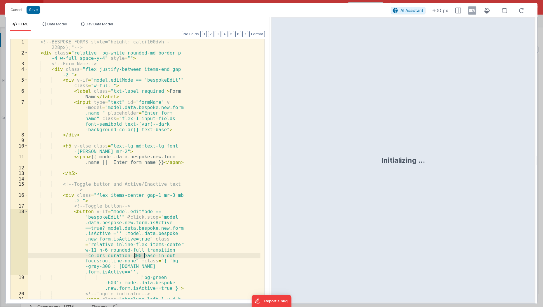
click at [133, 248] on div "<!-- BESPOKE FORMS style="height: calc(100dvh - 228px);" --> < div class = "rel…" at bounding box center [144, 194] width 233 height 310
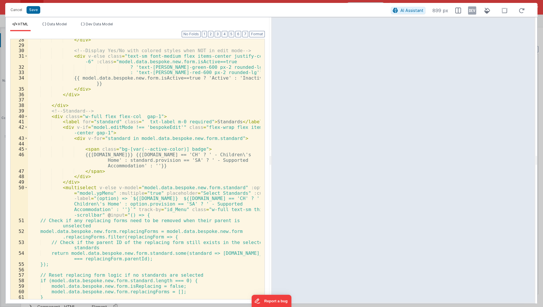
scroll to position [259, 0]
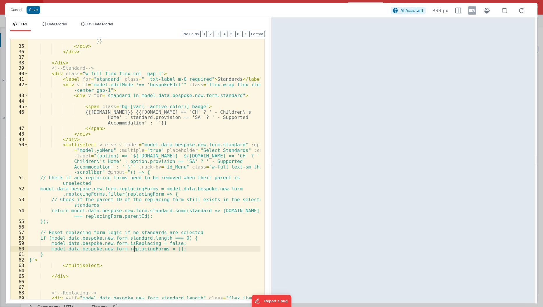
click at [133, 248] on div "{{ model.data.bespoke.new.form.isActive==true ? 'Active' : 'Inactive' }} </ div…" at bounding box center [144, 174] width 233 height 283
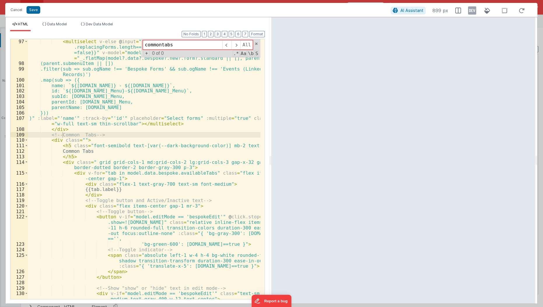
scroll to position [762, 0]
type input "commontabs"
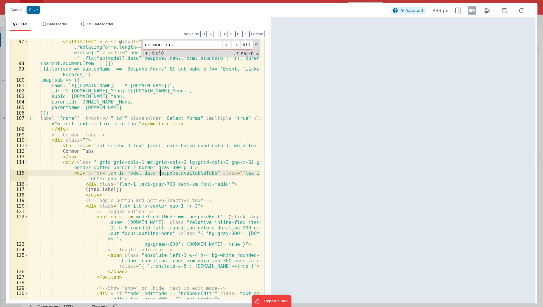
click at [159, 172] on div "< multiselect v-else @ input = "()=>{if (model.data.bespoke.new.form .replacing…" at bounding box center [144, 183] width 233 height 288
click at [181, 173] on div "< multiselect v-else @ input = "()=>{if (model.data.bespoke.new.form .replacing…" at bounding box center [144, 183] width 233 height 288
click at [194, 172] on div "< multiselect v-else @ input = "()=>{if (model.data.bespoke.new.form .replacing…" at bounding box center [144, 169] width 233 height 260
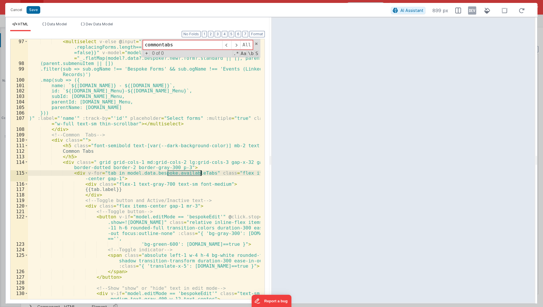
click at [194, 172] on div "< multiselect v-else @ input = "()=>{if (model.data.bespoke.new.form .replacing…" at bounding box center [144, 183] width 233 height 288
drag, startPoint x: 102, startPoint y: 173, endPoint x: 175, endPoint y: 175, distance: 72.4
click at [175, 175] on div "< multiselect v-else @ input = "()=>{if (model.data.bespoke.new.form .replacing…" at bounding box center [144, 183] width 233 height 288
click at [175, 175] on div "< multiselect v-else @ input = "()=>{if (model.data.bespoke.new.form .replacing…" at bounding box center [144, 169] width 233 height 260
click at [165, 173] on div "< multiselect v-else @ input = "()=>{if (model.data.bespoke.new.form .replacing…" at bounding box center [144, 183] width 233 height 288
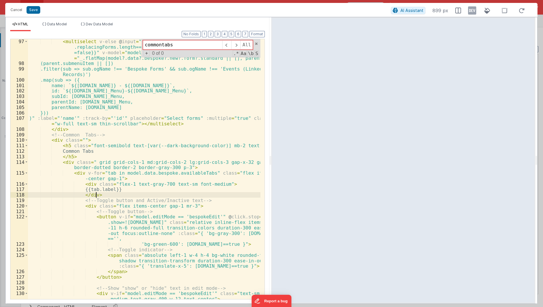
click at [177, 194] on div "< multiselect v-else @ input = "()=>{if (model.data.bespoke.new.form .replacing…" at bounding box center [144, 183] width 233 height 288
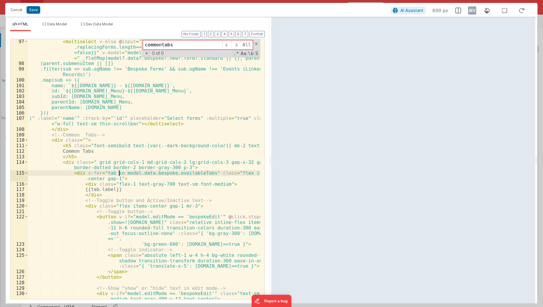
click at [119, 173] on div "< multiselect v-else @ input = "()=>{if (model.data.bespoke.new.form .replacing…" at bounding box center [144, 183] width 233 height 288
click at [522, 7] on icon at bounding box center [522, 10] width 13 height 7
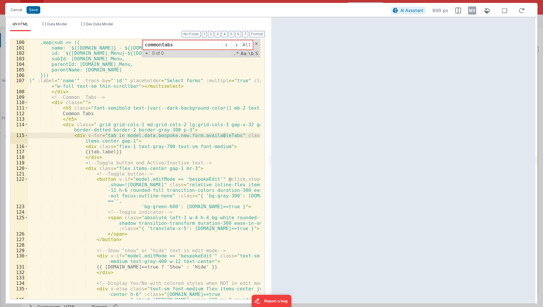
scroll to position [808, 0]
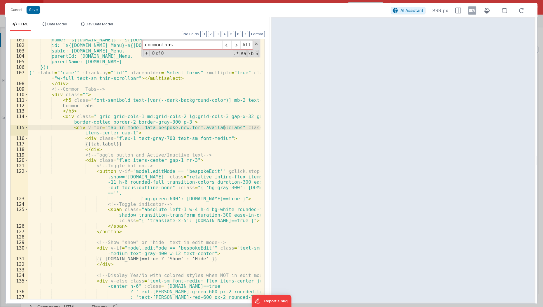
click at [210, 127] on div "name: `${parent.name} - ${sub.name}`, id: `${parent.id_Menu}-${sub.id_Menu}`, s…" at bounding box center [144, 173] width 233 height 272
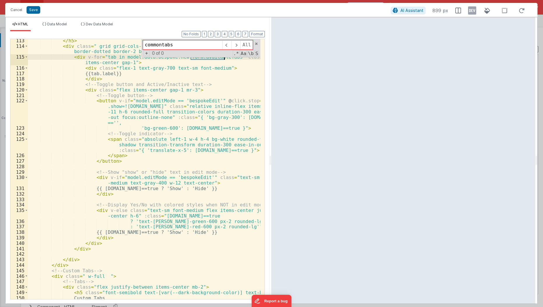
scroll to position [848, 0]
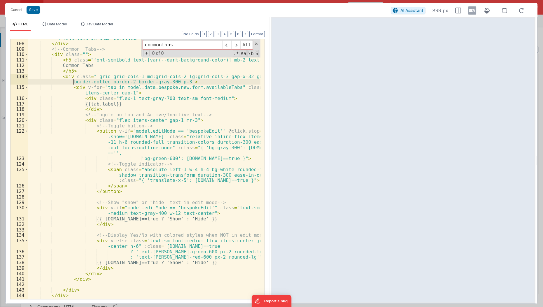
click at [72, 83] on div ")" :label = "'name'" :track-by = "'id'" placeholder = "Select forms" :multiple …" at bounding box center [144, 168] width 233 height 277
click at [31, 10] on button "Save" at bounding box center [34, 10] width 14 height 8
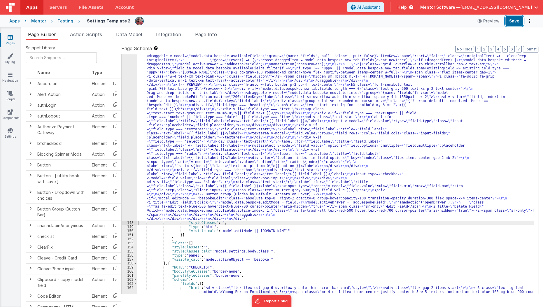
click at [517, 20] on button "Save" at bounding box center [515, 21] width 18 height 10
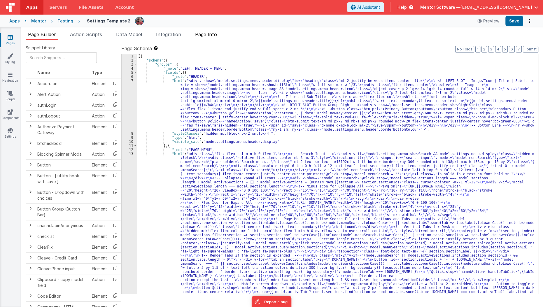
click at [200, 38] on li "Page Info" at bounding box center [206, 35] width 27 height 9
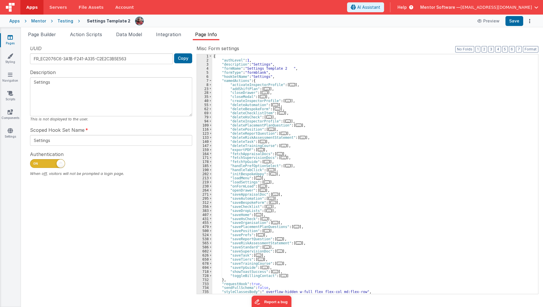
scroll to position [12, 0]
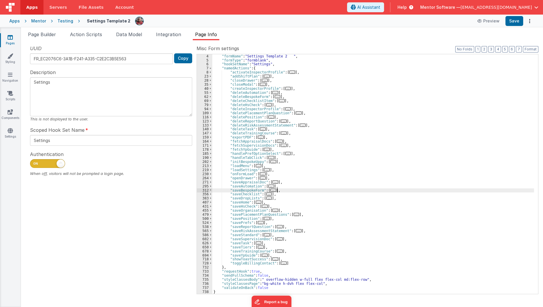
click at [282, 189] on div ""formName" : "Settings Template 2 " , "formType" : "formblank" , "hookSetName" …" at bounding box center [373, 178] width 322 height 248
click at [269, 193] on span "..." at bounding box center [269, 194] width 6 height 3
click at [271, 190] on span "..." at bounding box center [274, 190] width 6 height 3
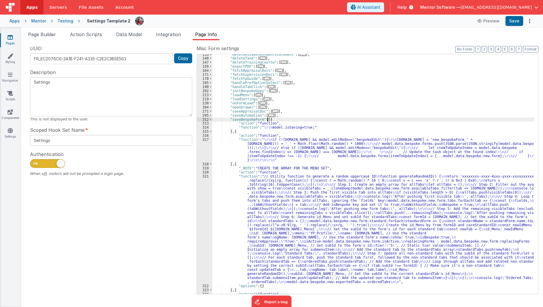
scroll to position [83, 0]
click at [132, 33] on span "Data Model" at bounding box center [129, 35] width 26 height 6
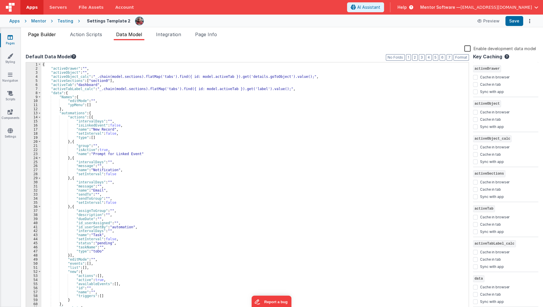
click at [49, 38] on li "Page Builder" at bounding box center [42, 35] width 33 height 9
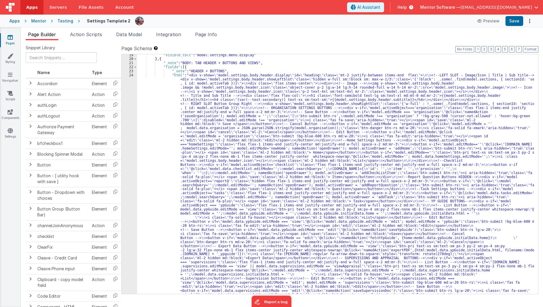
scroll to position [352, 0]
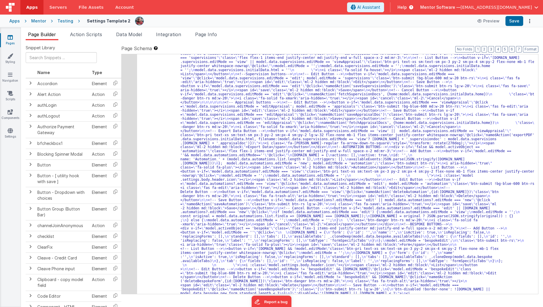
scroll to position [540, 0]
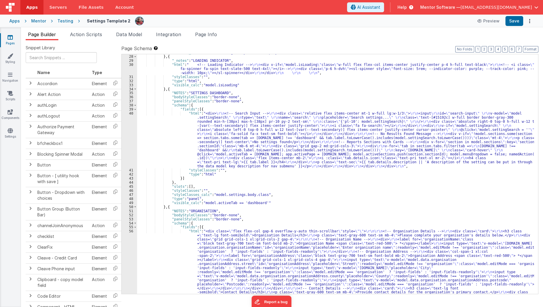
scroll to position [903, 0]
click at [160, 256] on div ""visible_calc" : "model.settings.body.header.display" } , { "_notes" : "LOADING…" at bounding box center [336, 290] width 398 height 480
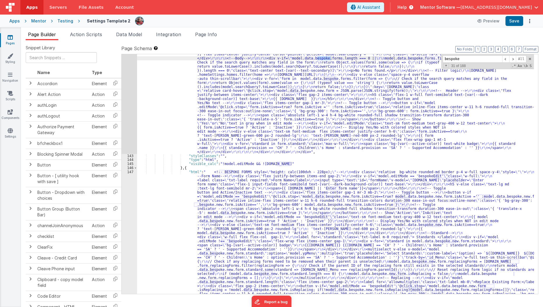
scroll to position [3644, 0]
type input "bespoke"
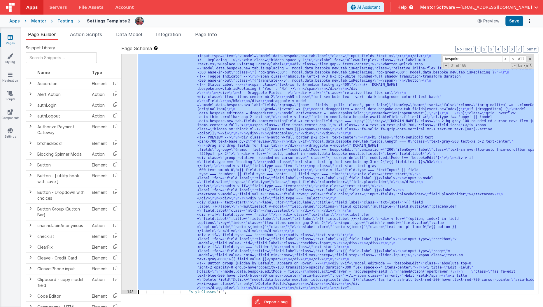
click at [125, 256] on div "147 148 149 150 151 152 153 154 155 156 157 158 159 160 161 162 163 164 165 166…" at bounding box center [129, 113] width 15 height 842
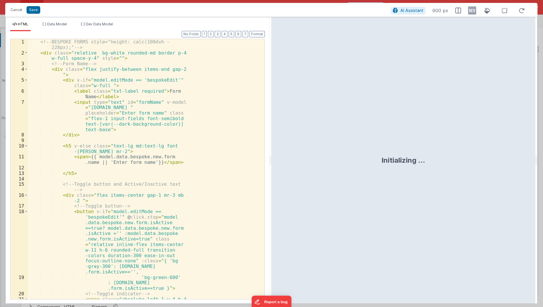
scroll to position [4122, 0]
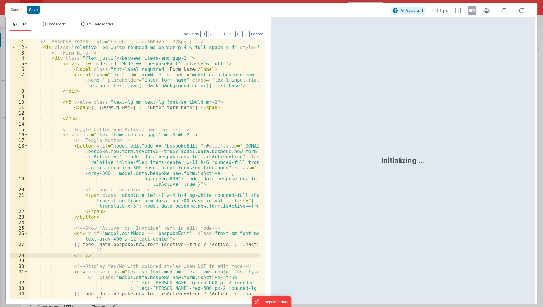
click at [125, 256] on div "<!-- BESPOKE FORMS style="height: calc(100dvh - 228px);" --> < div class = "rel…" at bounding box center [144, 175] width 233 height 272
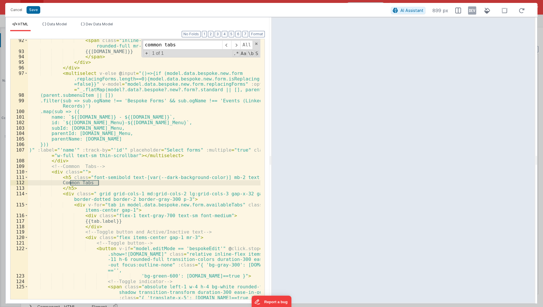
scroll to position [731, 0]
type input "common tabs"
click at [222, 211] on div "< span class = "inline-block bg-pink-700 text-white text-xs px-2 py-0.5 rounded…" at bounding box center [144, 176] width 233 height 277
click at [222, 208] on div "< span class = "inline-block bg-pink-700 text-white text-xs px-2 py-0.5 rounded…" at bounding box center [144, 176] width 233 height 277
click at [226, 202] on div "< span class = "inline-block bg-pink-700 text-white text-xs px-2 py-0.5 rounded…" at bounding box center [144, 176] width 233 height 277
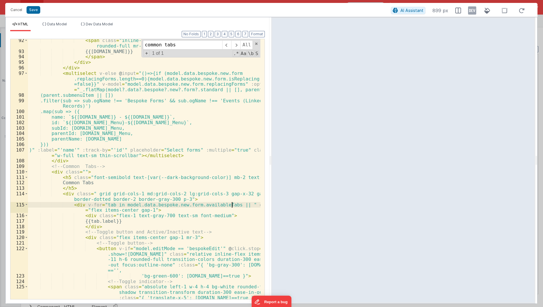
paste textarea
click at [196, 210] on div "< span class = "inline-block bg-pink-700 text-white text-xs px-2 py-0.5 rounded…" at bounding box center [144, 176] width 233 height 277
click at [208, 209] on div "< span class = "inline-block bg-pink-700 text-white text-xs px-2 py-0.5 rounded…" at bounding box center [144, 176] width 233 height 277
click at [220, 205] on div "< span class = "inline-block bg-pink-700 text-white text-xs px-2 py-0.5 rounded…" at bounding box center [144, 176] width 233 height 277
click at [227, 204] on div "< span class = "inline-block bg-pink-700 text-white text-xs px-2 py-0.5 rounded…" at bounding box center [144, 176] width 233 height 277
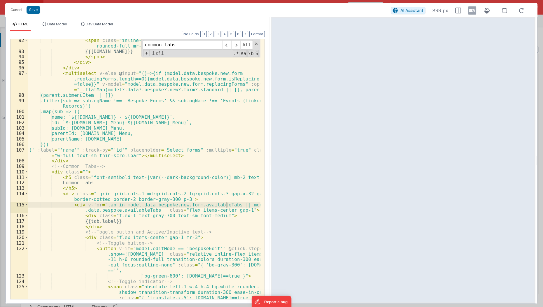
click at [227, 204] on div "< span class = "inline-block bg-pink-700 text-white text-xs px-2 py-0.5 rounded…" at bounding box center [144, 176] width 233 height 277
click at [218, 205] on div "< span class = "inline-block bg-pink-700 text-white text-xs px-2 py-0.5 rounded…" at bounding box center [144, 176] width 233 height 277
click at [225, 203] on div "< span class = "inline-block bg-pink-700 text-white text-xs px-2 py-0.5 rounded…" at bounding box center [144, 169] width 233 height 260
click at [192, 160] on div "< span class = "inline-block bg-pink-700 text-white text-xs px-2 py-0.5 rounded…" at bounding box center [144, 176] width 233 height 277
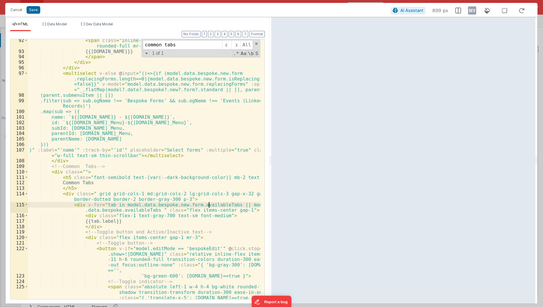
click at [208, 202] on div "< span class = "inline-block bg-pink-700 text-white text-xs px-2 py-0.5 rounded…" at bounding box center [144, 176] width 233 height 277
click at [227, 204] on div "< span class = "inline-block bg-pink-700 text-white text-xs px-2 py-0.5 rounded…" at bounding box center [144, 176] width 233 height 277
click at [226, 204] on div "< span class = "inline-block bg-pink-700 text-white text-xs px-2 py-0.5 rounded…" at bounding box center [144, 169] width 233 height 260
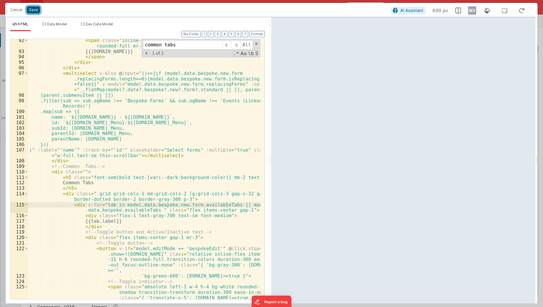
click at [32, 9] on button "Save" at bounding box center [34, 10] width 14 height 8
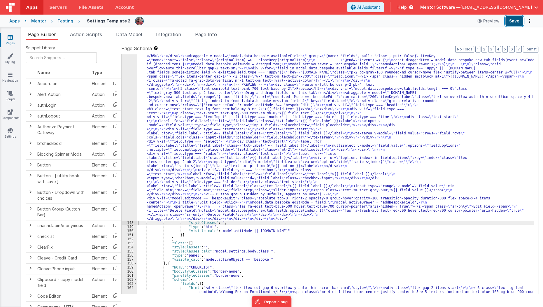
click at [517, 22] on button "Save" at bounding box center [515, 21] width 18 height 10
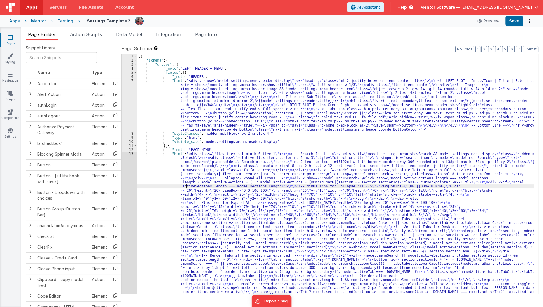
click at [186, 187] on div "[{ "schema" : { "groups" : [{ "_note" : "LEFT: HEADER + MENU" , "fields" : [{ "…" at bounding box center [336, 282] width 398 height 456
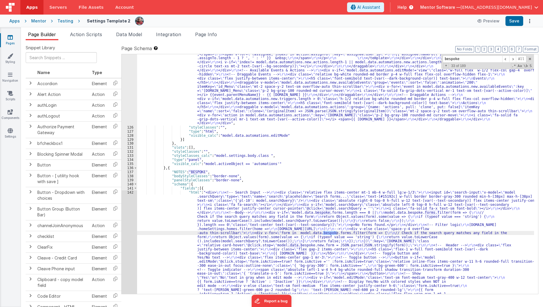
scroll to position [3635, 0]
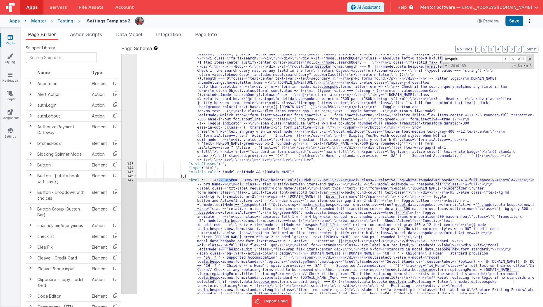
type input "bespoke"
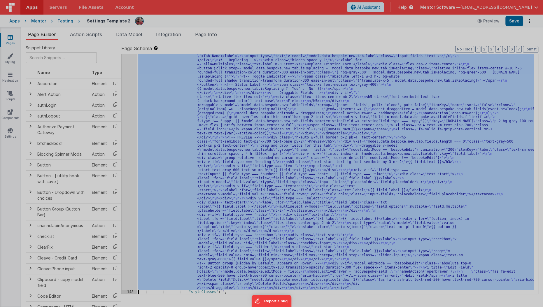
scroll to position [4122, 0]
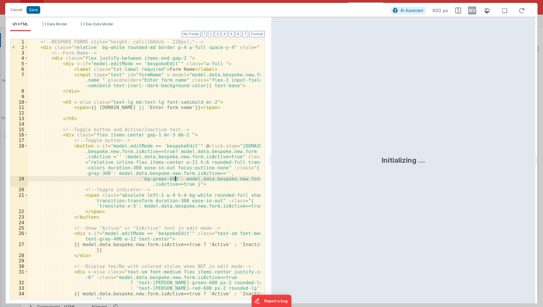
click at [175, 177] on div "<!-- BESPOKE FORMS style="height: calc(100dvh - 228px);" --> < div class = "rel…" at bounding box center [144, 175] width 233 height 272
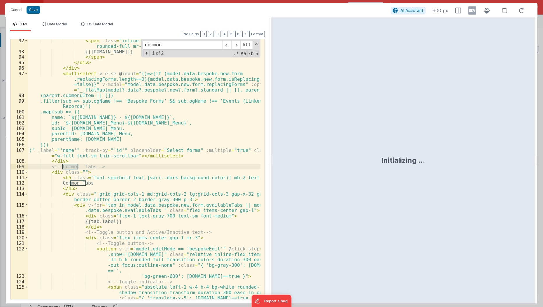
scroll to position [730, 0]
type input "common"
click at [224, 203] on div "< span class = "inline-block bg-pink-700 text-white text-xs px-2 py-0.5 rounded…" at bounding box center [144, 176] width 233 height 277
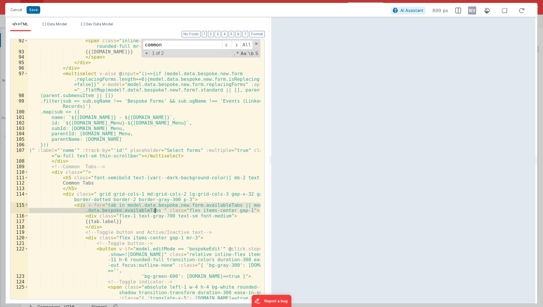
drag, startPoint x: 81, startPoint y: 205, endPoint x: 154, endPoint y: 209, distance: 73.4
click at [154, 209] on div "< span class = "inline-block bg-pink-700 text-white text-xs px-2 py-0.5 rounded…" at bounding box center [144, 176] width 233 height 277
click at [25, 195] on span at bounding box center [26, 194] width 3 height 6
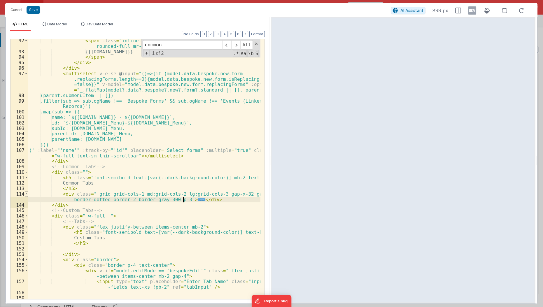
click at [25, 195] on span at bounding box center [26, 194] width 3 height 6
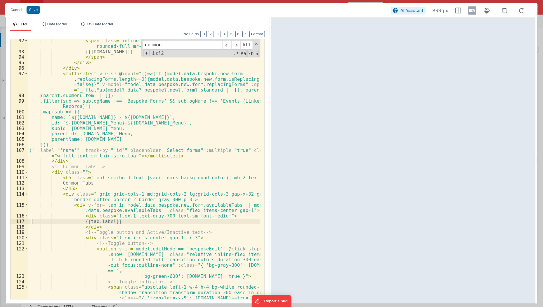
click at [30, 223] on div "< span class = "inline-block bg-pink-700 text-white text-xs px-2 py-0.5 rounded…" at bounding box center [144, 176] width 233 height 277
click at [27, 205] on span at bounding box center [26, 206] width 3 height 6
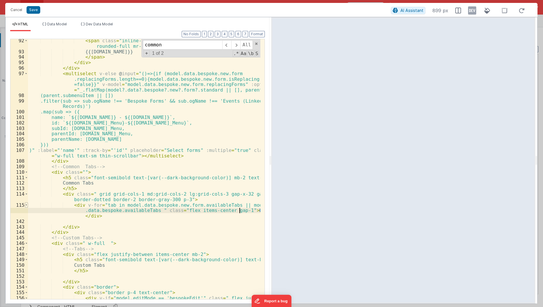
click at [27, 205] on span at bounding box center [26, 206] width 3 height 6
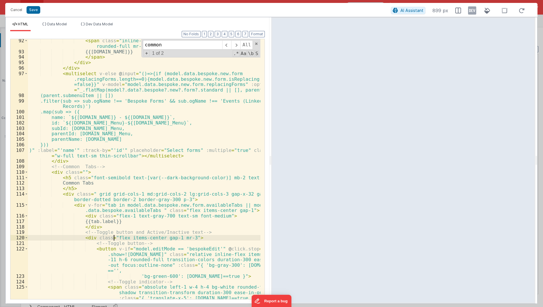
click at [114, 239] on div "< span class = "inline-block bg-pink-700 text-white text-xs px-2 py-0.5 rounded…" at bounding box center [144, 176] width 233 height 277
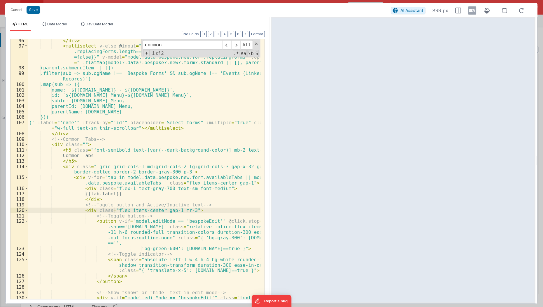
scroll to position [760, 0]
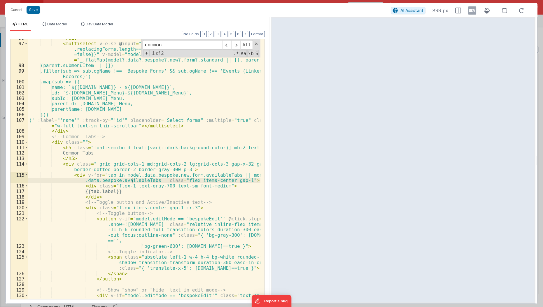
click at [131, 178] on div "</ div > < multiselect v-else @ input = "()=>{if (model.data.bespoke.new.form .…" at bounding box center [144, 173] width 233 height 277
click at [144, 174] on div "</ div > < multiselect v-else @ input = "()=>{if (model.data.bespoke.new.form .…" at bounding box center [144, 173] width 233 height 277
click at [153, 173] on div "</ div > < multiselect v-else @ input = "()=>{if (model.data.bespoke.new.form .…" at bounding box center [144, 173] width 233 height 277
click at [174, 169] on div "</ div > < multiselect v-else @ input = "()=>{if (model.data.bespoke.new.form .…" at bounding box center [144, 173] width 233 height 277
click at [190, 174] on div "</ div > < multiselect v-else @ input = "()=>{if (model.data.bespoke.new.form .…" at bounding box center [144, 173] width 233 height 277
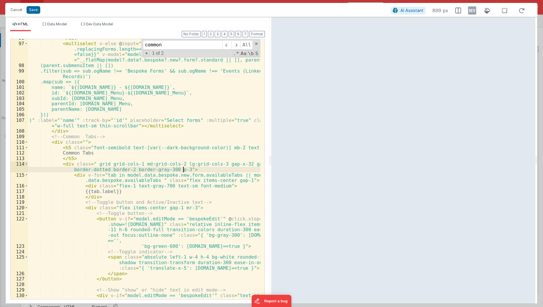
click at [212, 171] on div "</ div > < multiselect v-else @ input = "()=>{if (model.data.bespoke.new.form .…" at bounding box center [144, 173] width 233 height 277
click at [225, 174] on div "</ div > < multiselect v-else @ input = "()=>{if (model.data.bespoke.new.form .…" at bounding box center [144, 173] width 233 height 277
click at [80, 174] on div "</ div > < multiselect v-else @ input = "()=>{if (model.data.bespoke.new.form .…" at bounding box center [144, 173] width 233 height 277
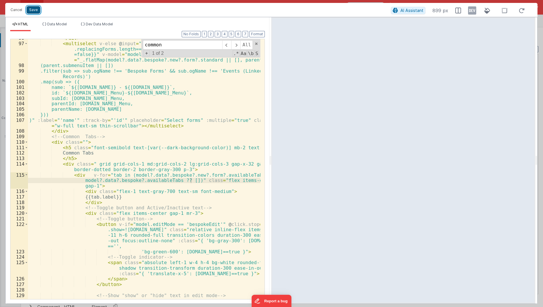
click at [36, 11] on button "Save" at bounding box center [34, 10] width 14 height 8
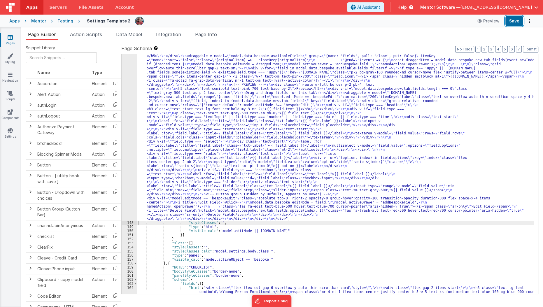
click at [516, 24] on button "Save" at bounding box center [515, 21] width 18 height 10
click at [201, 94] on div ""html" : " <!-- BESPOKE FORMS style= \" height: calc(100dvh - 228px); \" --> \r…" at bounding box center [336, 133] width 398 height 883
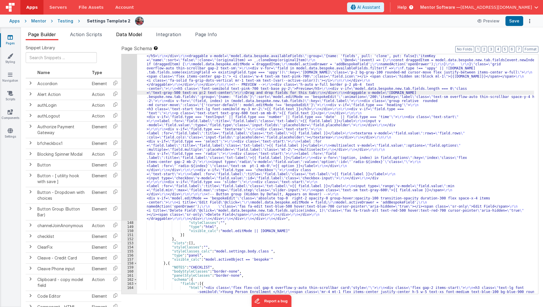
click at [128, 35] on span "Data Model" at bounding box center [129, 35] width 26 height 6
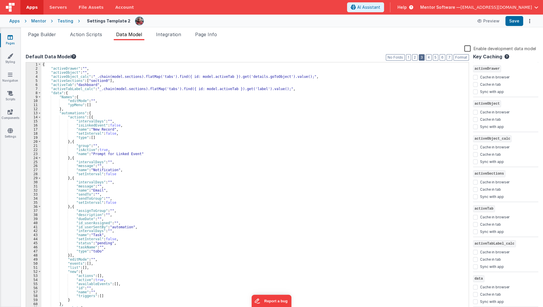
click at [422, 57] on button "3" at bounding box center [422, 57] width 6 height 6
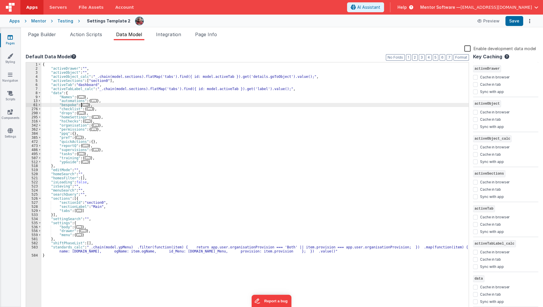
click at [83, 105] on span "..." at bounding box center [86, 104] width 6 height 3
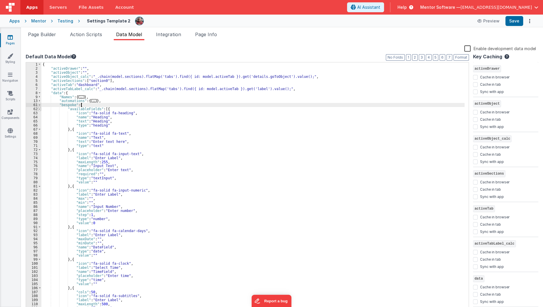
click at [39, 108] on span at bounding box center [39, 109] width 3 height 4
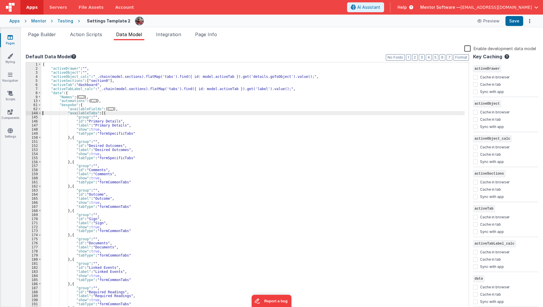
click at [42, 114] on div "{ "activeDrawer" : "" , "activeObject" : "" , "activeObject_calc" : "_.chain(mo…" at bounding box center [253, 191] width 424 height 258
click at [41, 114] on span at bounding box center [39, 113] width 3 height 4
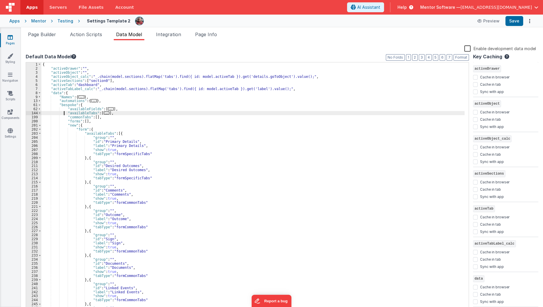
click at [63, 114] on div "{ "activeDrawer" : "" , "activeObject" : "" , "activeObject_calc" : "_.chain(mo…" at bounding box center [253, 191] width 424 height 258
click at [211, 27] on div "Page Builder Action Scripts Data Model Integration Page Info Snippet Library Na…" at bounding box center [282, 167] width 522 height 280
click at [210, 36] on span "Page Info" at bounding box center [206, 35] width 22 height 6
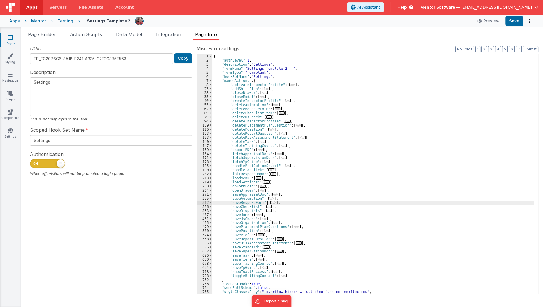
click at [271, 203] on span "..." at bounding box center [274, 202] width 6 height 3
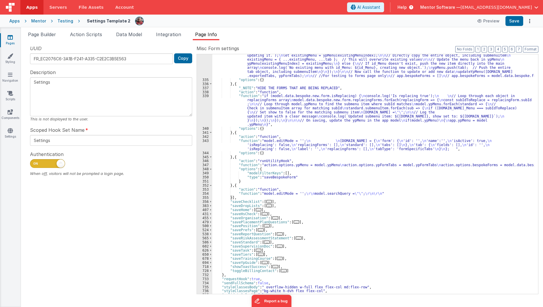
scroll to position [472, 0]
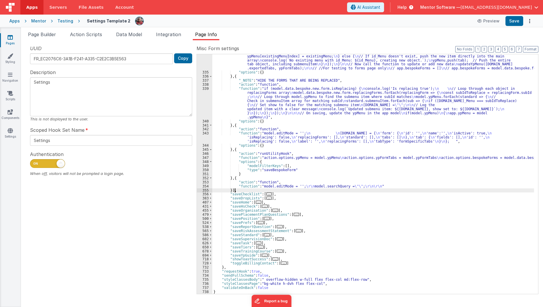
click at [235, 189] on div ""function" : "// Ensure that ypFormTabs is defined and has data \n\n let ypForm…" at bounding box center [373, 170] width 322 height 289
click at [236, 187] on div ""function" : "// Ensure that ypFormTabs is defined and has data \n\n let ypForm…" at bounding box center [373, 170] width 322 height 289
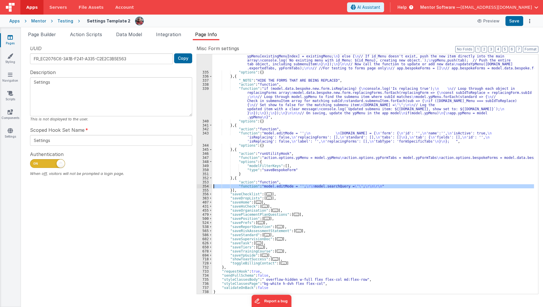
click at [207, 187] on div "354" at bounding box center [204, 186] width 15 height 4
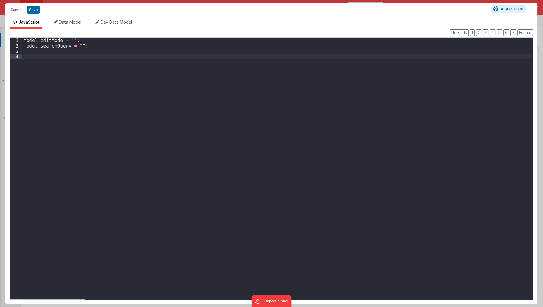
click at [207, 187] on div "model . editMode = '' ; model . searchQuery = "" ;" at bounding box center [277, 174] width 511 height 273
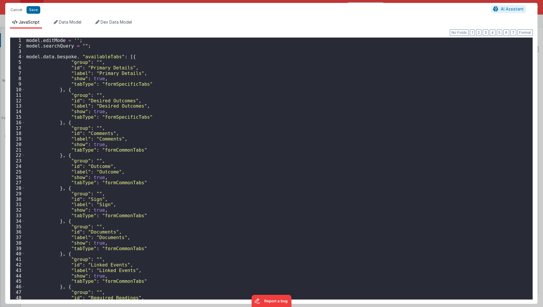
scroll to position [0, 0]
click at [80, 57] on div "model . editMode = '' ; model . searchQuery = "" ; model . data . bespoke . "av…" at bounding box center [277, 174] width 504 height 273
click at [110, 58] on div "model . editMode = '' ; model . searchQuery = "" ; model . data . bespoke . ava…" at bounding box center [277, 174] width 504 height 273
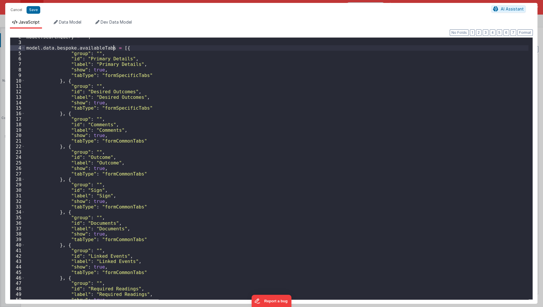
scroll to position [55, 0]
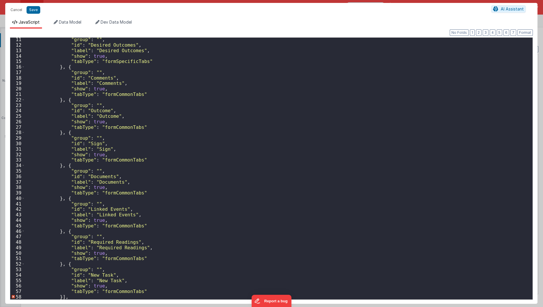
click at [69, 295] on div ""group" : "" , "id" : "Desired Outcomes" , "label" : "Desired Outcomes" , "show…" at bounding box center [277, 173] width 504 height 273
click at [521, 28] on ul "JavaScript Data Model Dev Data Model" at bounding box center [271, 23] width 533 height 9
click at [522, 29] on div "Format 7 6 5 4 3 2 1 No Folds 11 12 13 14 15 16 17 18 19 20 21 22 23 24 25 26 2…" at bounding box center [271, 167] width 533 height 276
click at [522, 31] on button "Format" at bounding box center [525, 32] width 15 height 6
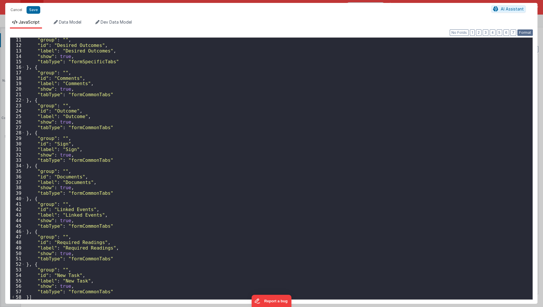
scroll to position [0, 0]
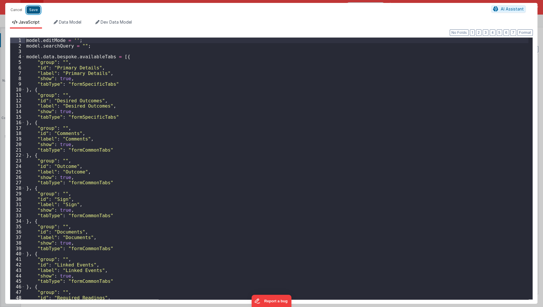
click at [34, 8] on button "Save" at bounding box center [34, 10] width 14 height 8
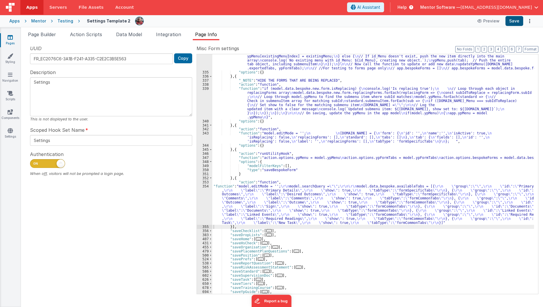
scroll to position [472, 0]
click at [520, 22] on button "Save" at bounding box center [515, 21] width 18 height 10
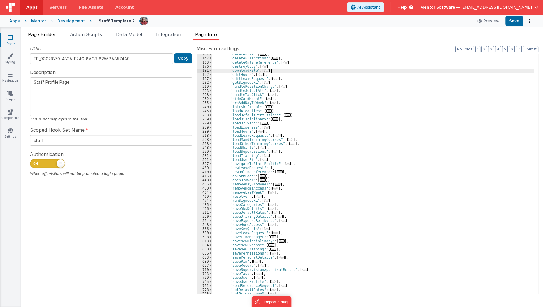
scroll to position [112, 0]
click at [46, 32] on span "Page Builder" at bounding box center [42, 35] width 28 height 6
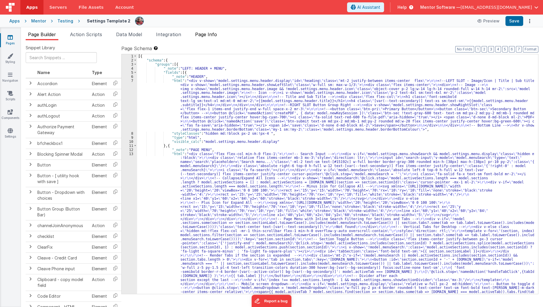
click at [210, 39] on li "Page Info" at bounding box center [206, 35] width 27 height 9
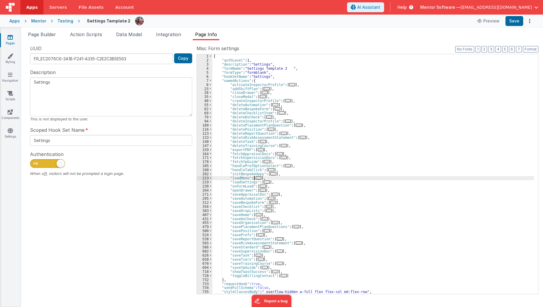
click at [257, 177] on span "..." at bounding box center [259, 178] width 6 height 3
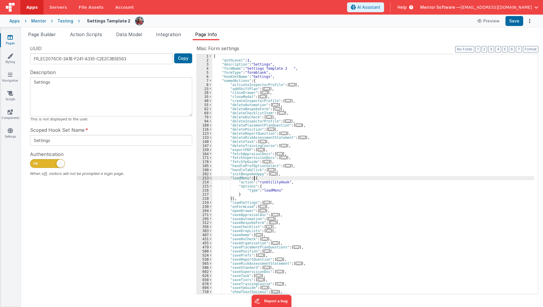
click at [211, 180] on div "214" at bounding box center [204, 182] width 15 height 4
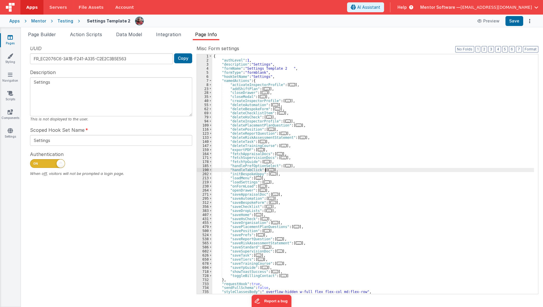
click at [269, 168] on span "..." at bounding box center [272, 169] width 6 height 3
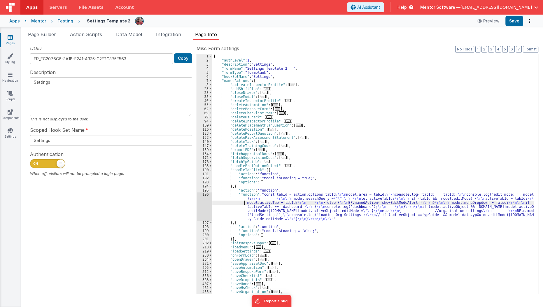
click at [238, 203] on div "{ "authLevel" : 1 , "description" : "Settings" , "formName" : "Settings Templat…" at bounding box center [373, 178] width 322 height 248
click at [202, 209] on div "196" at bounding box center [204, 207] width 15 height 29
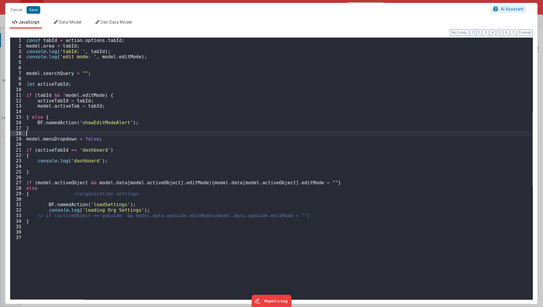
click at [210, 132] on div "const tabId = action . options . tabId ; model . area = tabId ; console . log (…" at bounding box center [279, 174] width 508 height 273
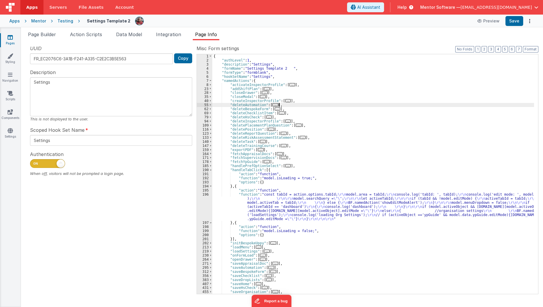
click at [345, 105] on div "{ "authLevel" : 1 , "description" : "Settings" , "formName" : "Settings Templat…" at bounding box center [373, 178] width 322 height 248
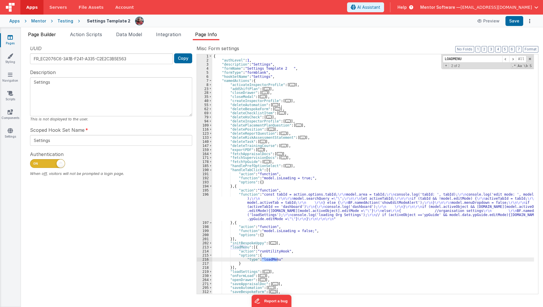
type input "LOADMENU"
click at [42, 36] on span "Page Builder" at bounding box center [42, 35] width 28 height 6
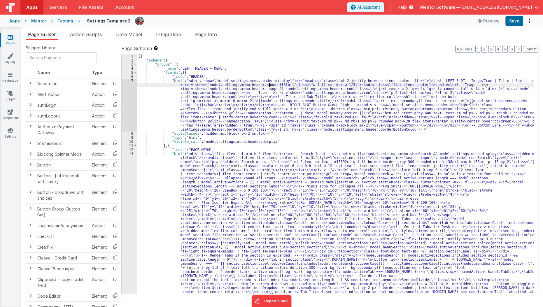
click at [269, 85] on div "[{ "schema" : { "groups" : [{ "_note" : "LEFT: HEADER + MENU" , "fields" : [{ "…" at bounding box center [336, 282] width 398 height 456
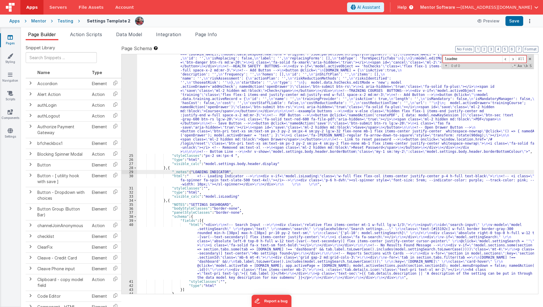
scroll to position [791, 0]
type input "loadmenu"
click at [207, 38] on li "Page Info" at bounding box center [206, 35] width 27 height 9
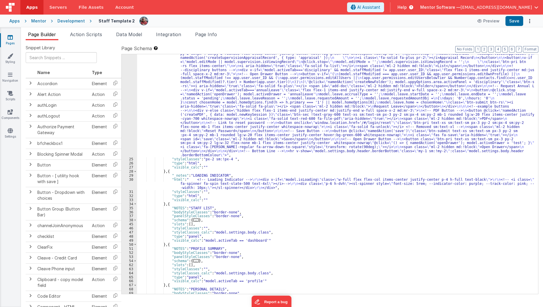
scroll to position [460, 0]
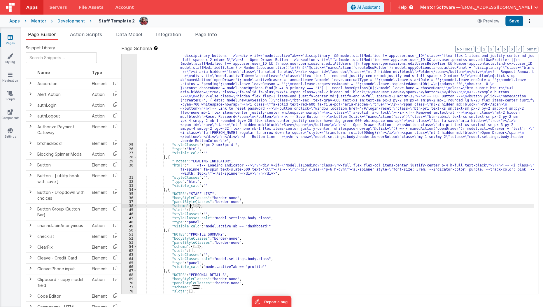
click at [195, 205] on span "..." at bounding box center [196, 205] width 6 height 3
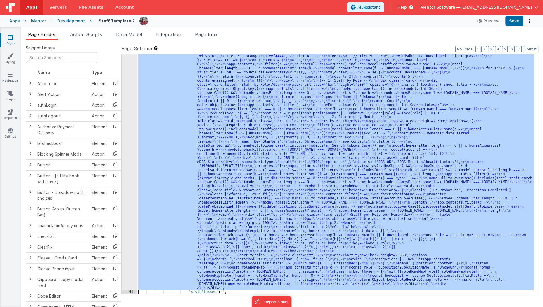
click at [130, 249] on div "40 41 42 43 44 45 46 47 48 49 50 51 52 53 54 62 63 64 65 66 67 68 69 70 71 78 7…" at bounding box center [129, 129] width 15 height 810
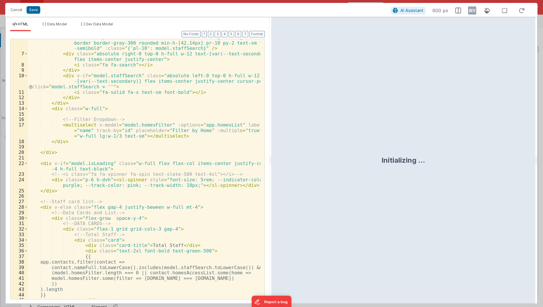
scroll to position [39, 0]
click at [130, 249] on div "< input id = "search-input" v-model = "model.staffSearch" type = "text" name = …" at bounding box center [144, 172] width 233 height 288
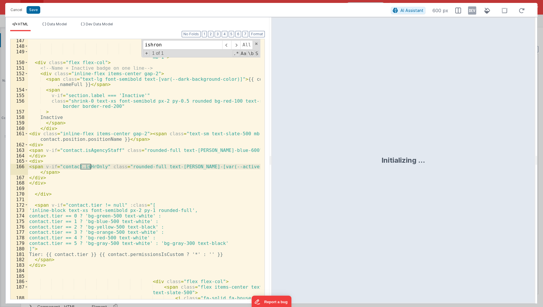
scroll to position [1004, 0]
type input "ishronly"
click at [260, 33] on button "Format" at bounding box center [257, 34] width 15 height 6
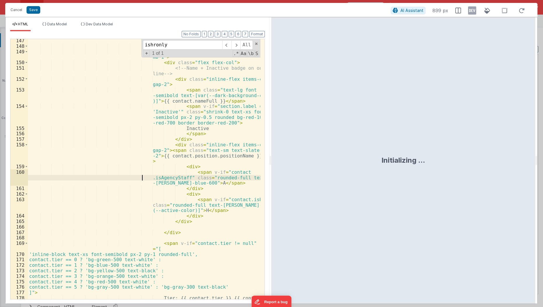
click at [111, 177] on div "< div class = "flex flex-col ml-4 w-full" > < div class = "flex justify-between…" at bounding box center [144, 176] width 233 height 277
click at [137, 171] on div "< div class = "flex flex-col ml-4 w-full" > < div class = "flex justify-between…" at bounding box center [144, 176] width 233 height 277
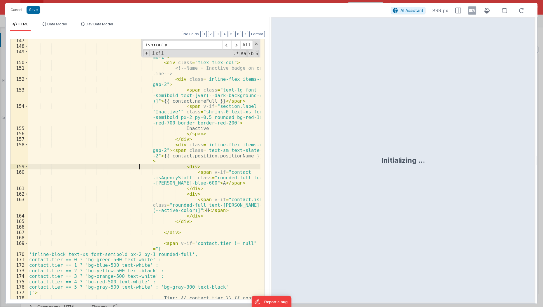
click at [140, 169] on div "< div class = "flex flex-col ml-4 w-full" > < div class = "flex justify-between…" at bounding box center [144, 176] width 233 height 277
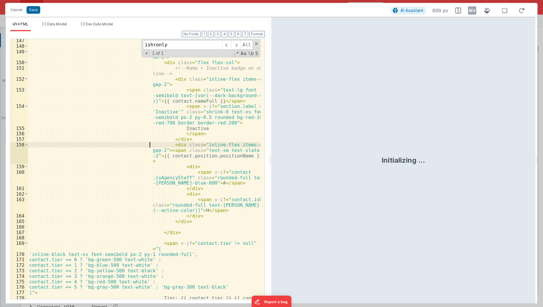
click at [150, 142] on div "< div class = "flex flex-col ml-4 w-full" > < div class = "flex justify-between…" at bounding box center [144, 176] width 233 height 277
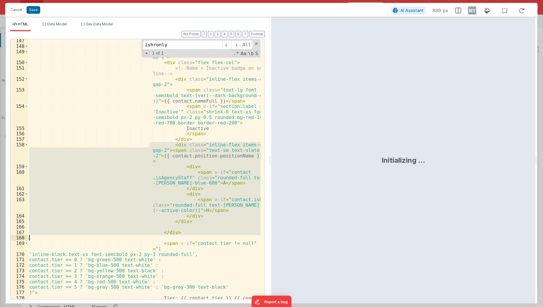
click at [150, 142] on div "< div class = "flex flex-col ml-4 w-full" > < div class = "flex justify-between…" at bounding box center [144, 169] width 233 height 260
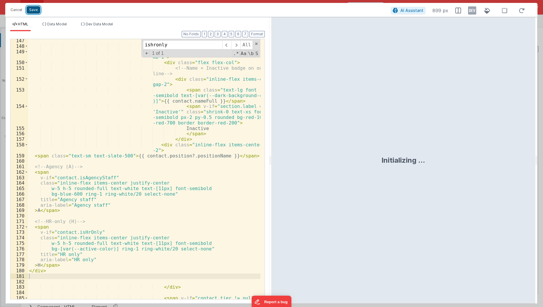
click at [34, 13] on button "Save" at bounding box center [34, 10] width 14 height 8
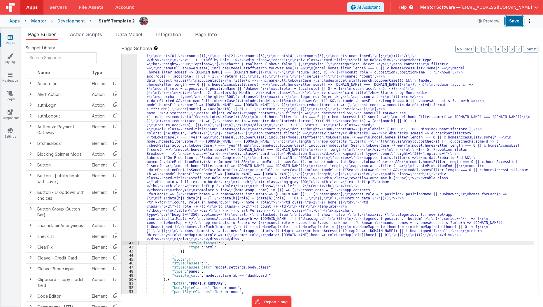
click at [513, 21] on button "Save" at bounding box center [515, 21] width 18 height 10
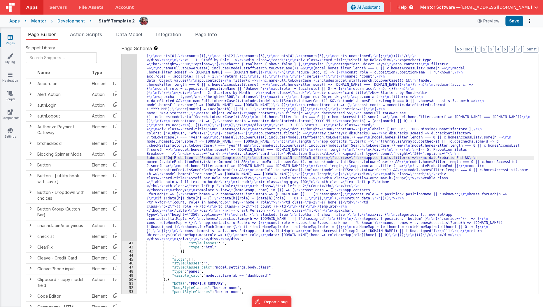
click at [171, 156] on div ""html" : "<div class= \" flex flex-col \" style= \" height: calc(100dvh - 228px…" at bounding box center [336, 104] width 398 height 761
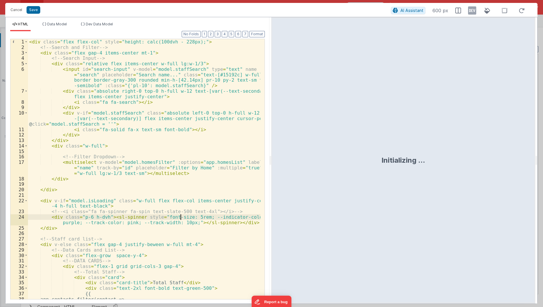
click at [181, 214] on div "< div class = "flex flex-col" style = "height: calc(100dvh - 228px);" > <!-- Sa…" at bounding box center [144, 175] width 233 height 272
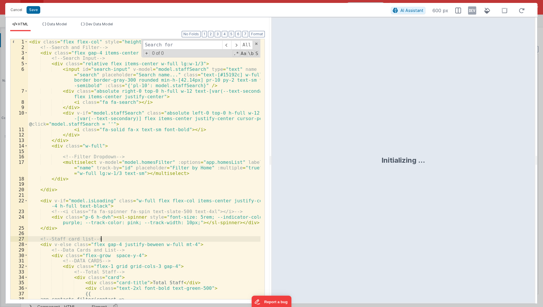
click at [177, 239] on div "< div class = "flex flex-col" style = "height: calc(100dvh - 228px);" > <!-- Sa…" at bounding box center [144, 175] width 233 height 272
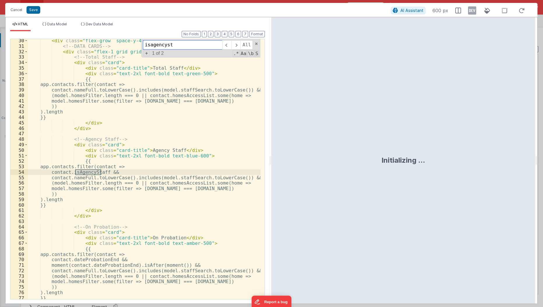
scroll to position [1015, 0]
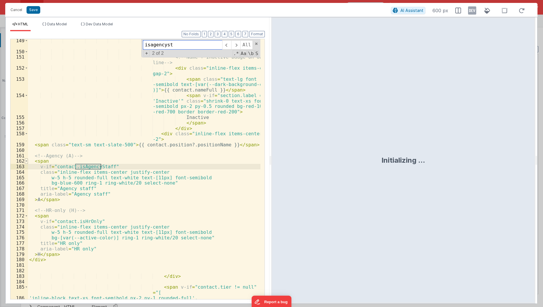
type input "isagencyst"
click at [25, 162] on span at bounding box center [26, 161] width 3 height 6
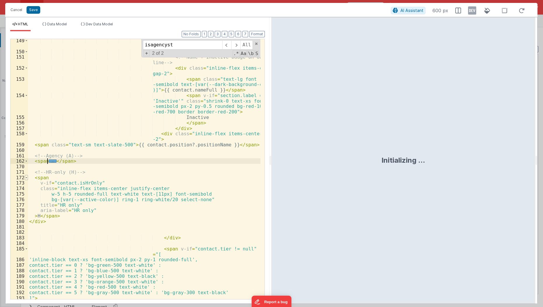
click at [26, 178] on span at bounding box center [26, 178] width 3 height 6
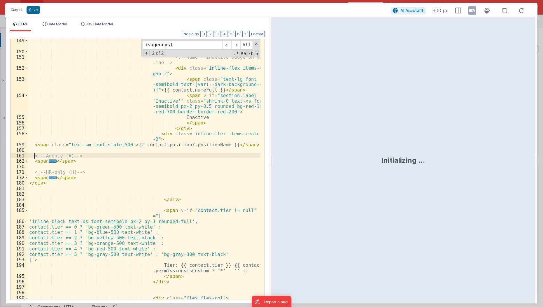
click at [34, 154] on div "< div class = "flex justify-between items-start mb-1" > < div class = "flex fle…" at bounding box center [144, 179] width 233 height 283
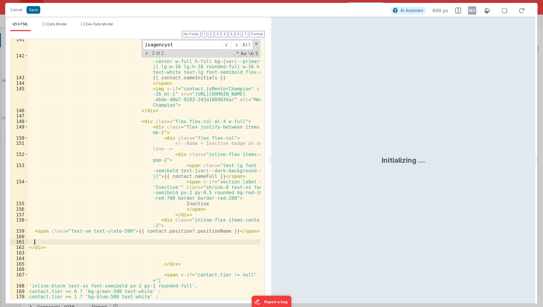
scroll to position [929, 0]
click at [236, 176] on div "< img v-if = "contact.image" class = "object-cover lg:w-16 lg:h-16 rounded-full…" at bounding box center [144, 178] width 233 height 283
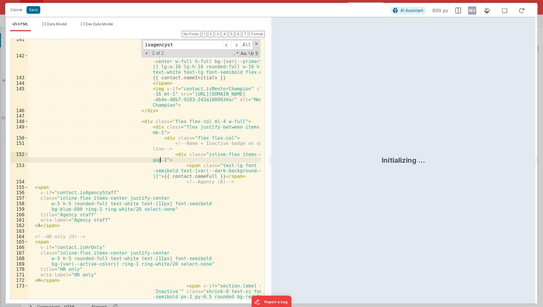
click at [169, 159] on div "< img v-if = "contact.image" class = "object-cover lg:w-16 lg:h-16 rounded-full…" at bounding box center [144, 186] width 233 height 299
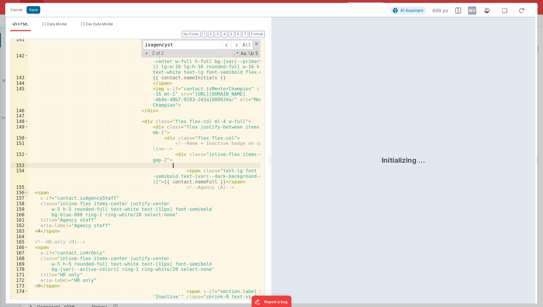
click at [26, 194] on span at bounding box center [26, 193] width 3 height 6
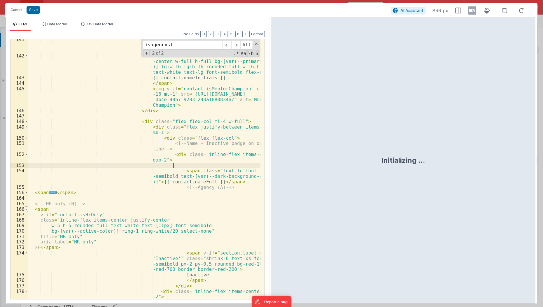
click at [26, 210] on span at bounding box center [26, 210] width 3 height 6
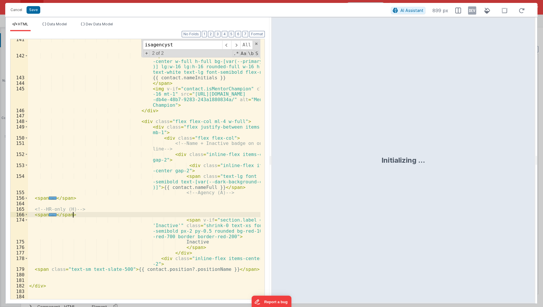
click at [102, 214] on div "< img v-if = "contact.image" class = "object-cover lg:w-16 lg:h-16 rounded-full…" at bounding box center [144, 178] width 233 height 283
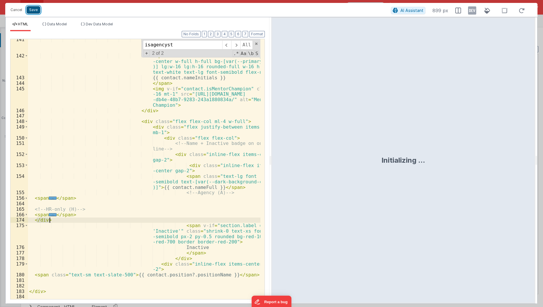
click at [35, 12] on button "Save" at bounding box center [34, 10] width 14 height 8
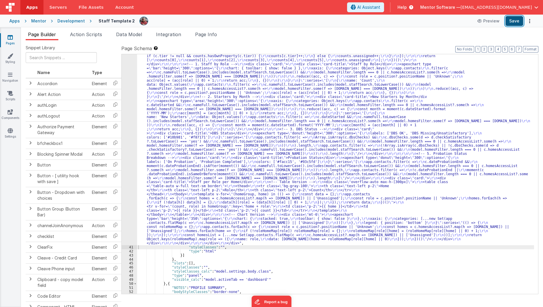
click at [518, 22] on button "Save" at bounding box center [515, 21] width 18 height 10
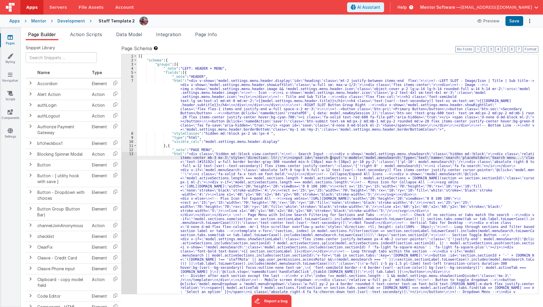
click at [331, 157] on div "[{ "schema" : { "groups" : [{ "_note" : "LEFT: HEADER + MENU" , "fields" : [{ "…" at bounding box center [336, 284] width 398 height 460
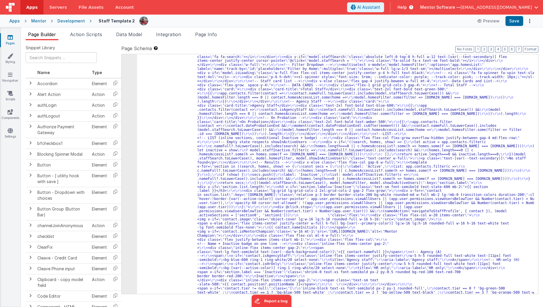
scroll to position [634, 0]
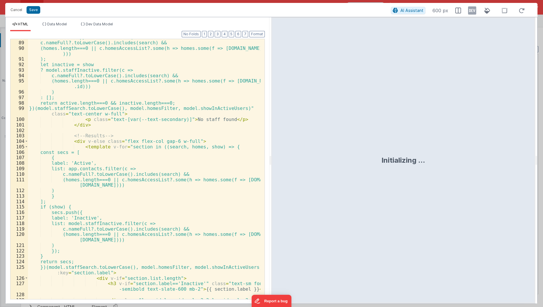
scroll to position [542, 0]
click at [126, 167] on div "let active = app.contacts.filter(c => c.nameFull?.toLowerCase().includes(search…" at bounding box center [144, 172] width 233 height 277
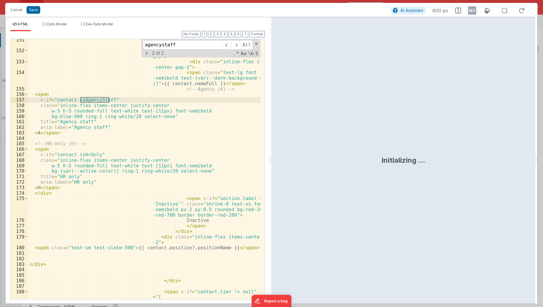
scroll to position [1040, 0]
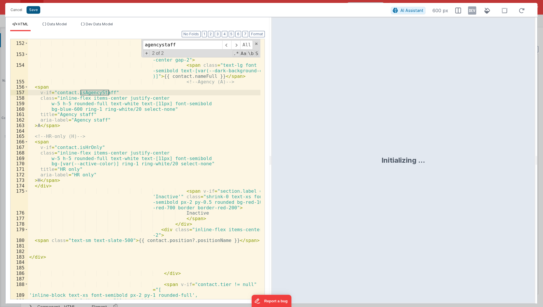
type input "agencystaff"
click at [27, 10] on button "Save" at bounding box center [34, 10] width 14 height 8
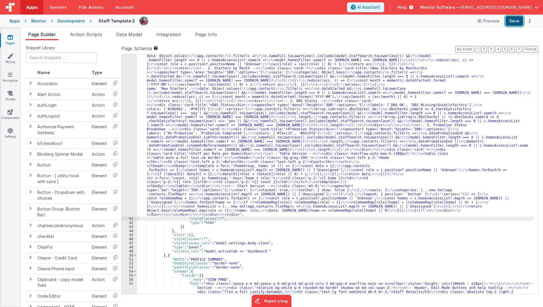
click at [516, 19] on button "Save" at bounding box center [515, 21] width 18 height 10
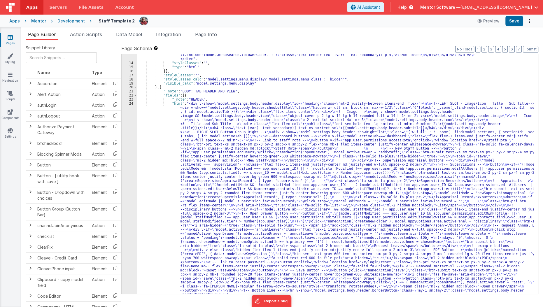
scroll to position [326, 0]
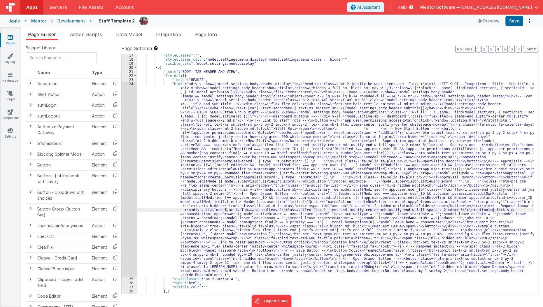
click at [228, 210] on div ""styleClasses" : "" , "styleClasses_calc" : "model.settings.menu.display? model…" at bounding box center [336, 177] width 398 height 248
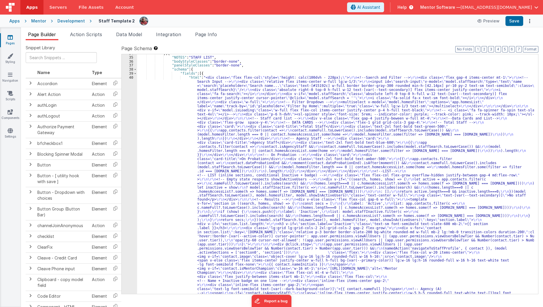
scroll to position [597, 0]
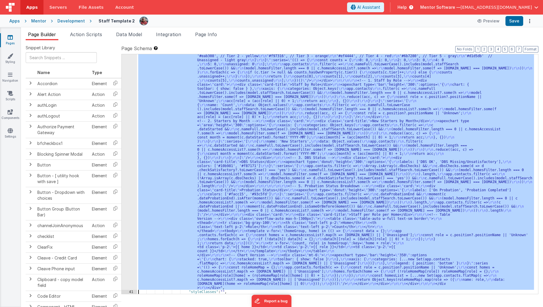
scroll to position [977, 0]
click at [128, 223] on div "40 41 42 43 44 45 46 47 48 49 50 51 52 53 54 55 56 57 58 59 60 61 62 63 64 65 6…" at bounding box center [129, 115] width 15 height 838
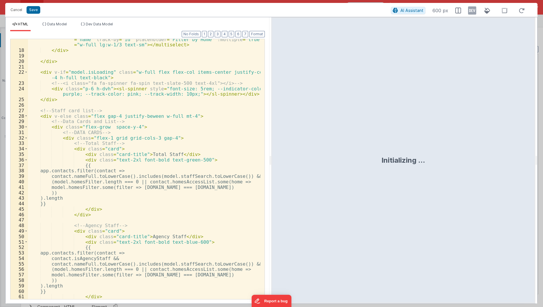
scroll to position [134, 0]
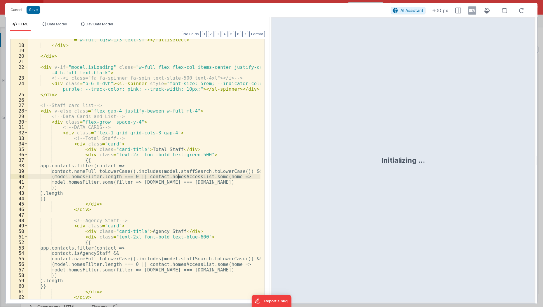
click at [177, 178] on div "< multiselect v-model = "model.homesFilter" :options = "app.homesList" label = …" at bounding box center [144, 167] width 233 height 283
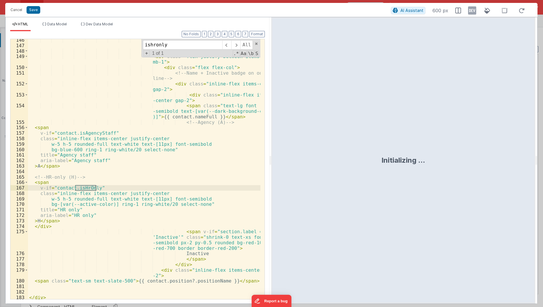
scroll to position [1000, 0]
type input "ishronly"
click at [174, 98] on div "</ div > < div class = "flex flex-col ml-4 w-full" > < div class = "flex justif…" at bounding box center [144, 173] width 233 height 272
click at [148, 118] on div "</ div > < div class = "flex flex-col ml-4 w-full" > < div class = "flex justif…" at bounding box center [144, 173] width 233 height 272
click at [172, 147] on div "</ div > < div class = "flex flex-col ml-4 w-full" > < div class = "flex justif…" at bounding box center [144, 173] width 233 height 272
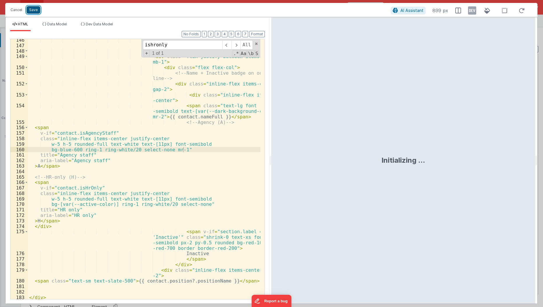
click at [32, 10] on button "Save" at bounding box center [34, 10] width 14 height 8
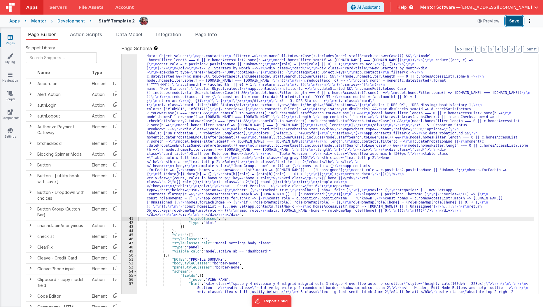
click at [519, 23] on button "Save" at bounding box center [515, 21] width 18 height 10
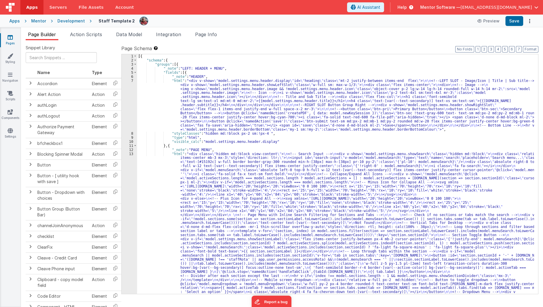
click at [369, 38] on ul "Page Builder Action Scripts Data Model Integration Page Info" at bounding box center [282, 35] width 522 height 9
click at [207, 260] on div "[{ "schema" : { "groups" : [{ "_note" : "LEFT: HEADER + MENU" , "fields" : [{ "…" at bounding box center [336, 284] width 398 height 460
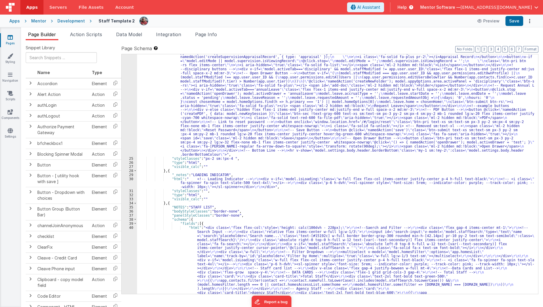
scroll to position [451, 0]
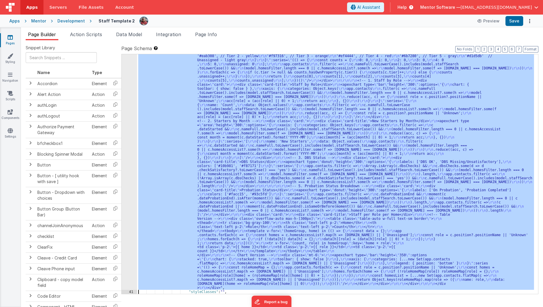
click at [126, 265] on div "40 41 42 43 44 45 46 47 48 49 50 51 52 53 54 55 56 57 58 59 60 61 62 63 64 65 6…" at bounding box center [129, 115] width 15 height 838
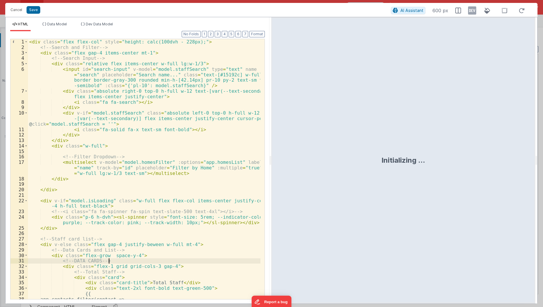
click at [155, 258] on div "< div class = "flex flex-col" style = "height: calc(100dvh - 228px);" > <!-- Sa…" at bounding box center [144, 175] width 233 height 272
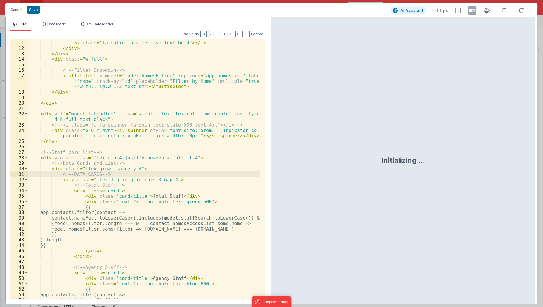
scroll to position [88, 0]
click at [155, 258] on div "< div v-if = "model.staffSearch" class = "absolute left-0 top-0 h-full w-12 tex…" at bounding box center [144, 164] width 233 height 283
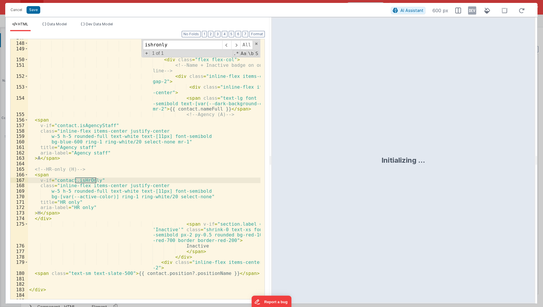
scroll to position [1005, 0]
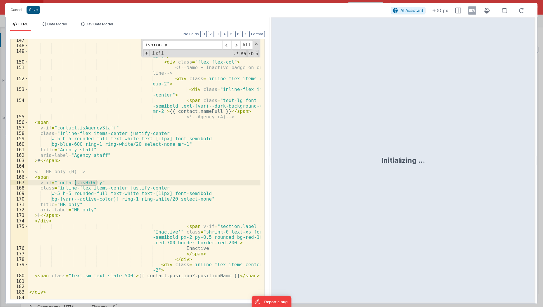
type input "ishronly"
click at [34, 12] on button "Save" at bounding box center [34, 10] width 14 height 8
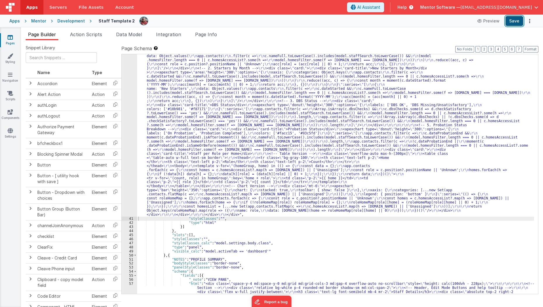
click at [516, 18] on button "Save" at bounding box center [515, 21] width 18 height 10
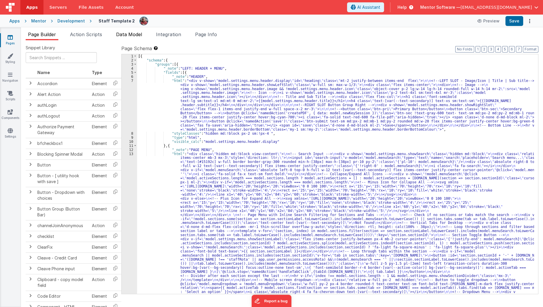
click at [138, 38] on li "Data Model" at bounding box center [129, 35] width 31 height 9
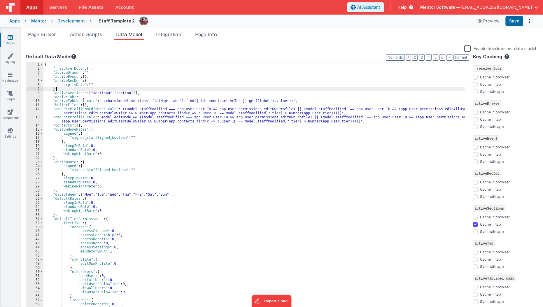
click at [142, 88] on div "{ "_resolverDocs" : [ ] , "activeDrawer" : "" , "activeEvent" : { } , "activeRe…" at bounding box center [254, 191] width 422 height 258
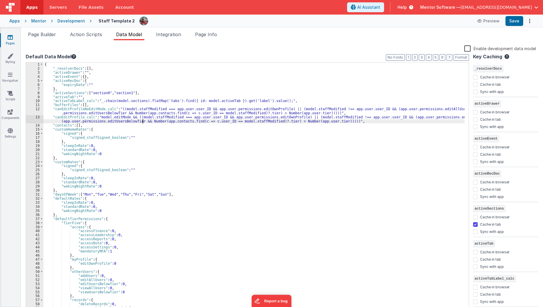
click at [143, 122] on div "{ "_resolverDocs" : [ ] , "activeDrawer" : "" , "activeEvent" : { } , "activeRe…" at bounding box center [254, 191] width 422 height 258
click at [10, 95] on icon at bounding box center [10, 93] width 6 height 6
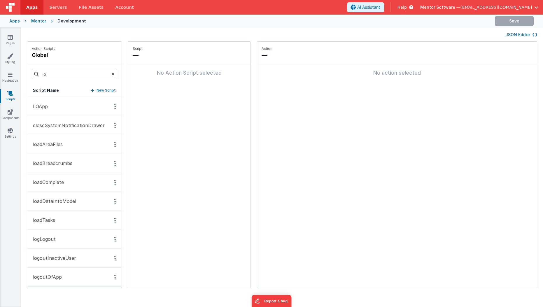
click at [111, 73] on icon at bounding box center [112, 74] width 3 height 20
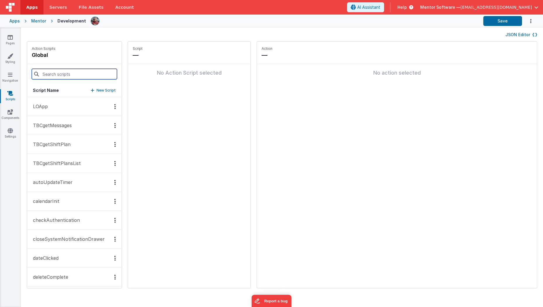
click at [72, 73] on input at bounding box center [74, 74] width 85 height 11
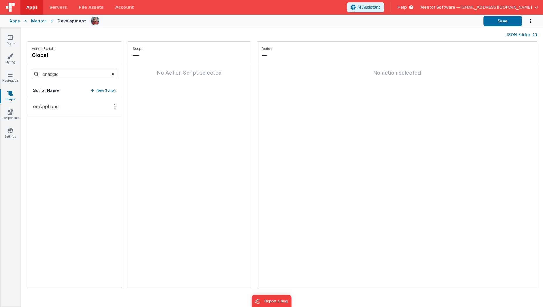
click at [53, 111] on button "onAppLoad" at bounding box center [74, 106] width 95 height 19
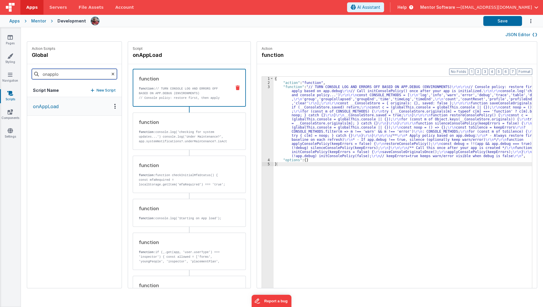
click at [60, 75] on input "onapplo" at bounding box center [74, 74] width 85 height 11
click at [57, 105] on button "onLogin" at bounding box center [74, 106] width 95 height 19
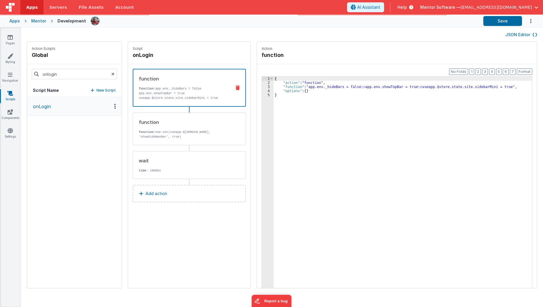
click at [184, 193] on button "Add action" at bounding box center [189, 194] width 113 height 18
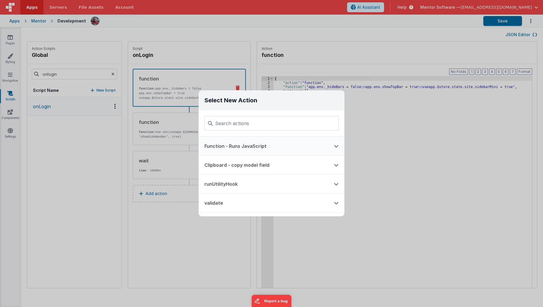
click at [255, 149] on button "Function - Runs JavaScript" at bounding box center [264, 146] width 130 height 19
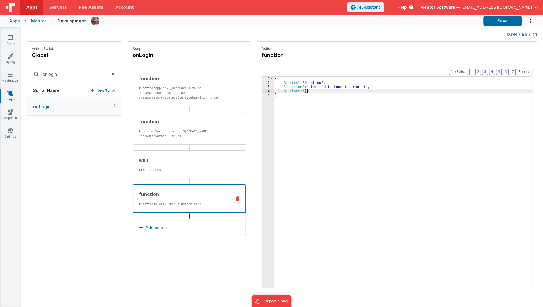
click at [304, 90] on div "{ "action" : "function" , "function" : "alert('this function ran!')" , "options…" at bounding box center [407, 196] width 266 height 238
click at [274, 85] on div "{ "action" : "function" , "function" : "alert('this function ran!')" , "options…" at bounding box center [407, 196] width 266 height 238
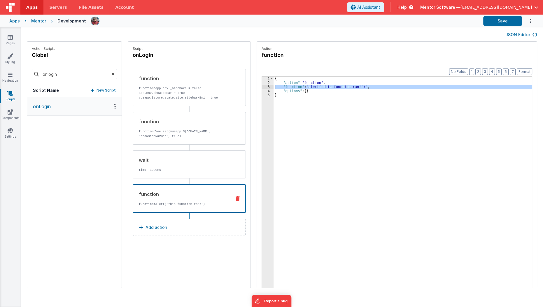
click at [262, 86] on div "3" at bounding box center [268, 87] width 12 height 4
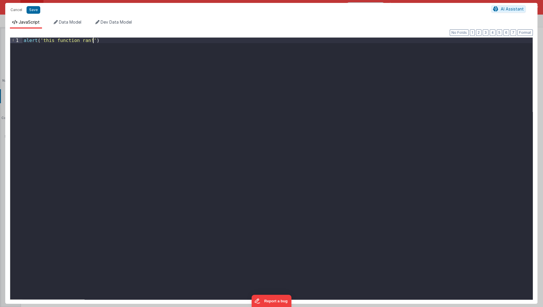
click at [258, 86] on div "alert ( 'this function ran!' )" at bounding box center [277, 174] width 511 height 273
click at [19, 8] on button "Cancel" at bounding box center [17, 10] width 18 height 8
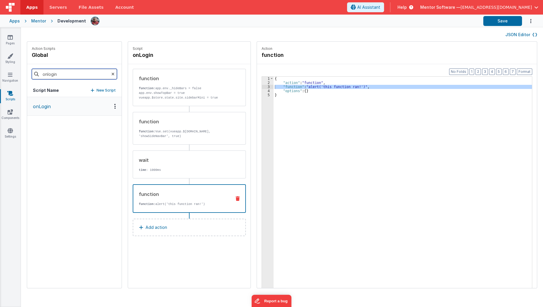
click at [78, 75] on input "onlogin" at bounding box center [74, 74] width 85 height 11
click at [505, 19] on button "Save" at bounding box center [503, 21] width 39 height 10
click at [79, 76] on input "onlogin" at bounding box center [74, 74] width 85 height 11
type input "log"
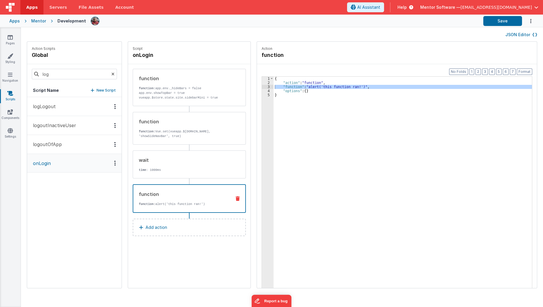
click at [42, 111] on button "logLogout" at bounding box center [74, 106] width 95 height 19
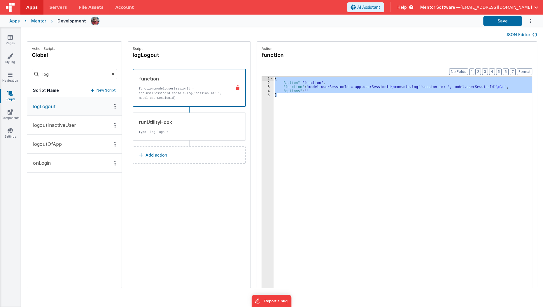
drag, startPoint x: 313, startPoint y: 95, endPoint x: 270, endPoint y: 24, distance: 83.3
click at [270, 24] on div "Apps Servers File Assets Account Some FUTURE Slot AI Assistant Help Mentor Soft…" at bounding box center [271, 153] width 543 height 307
click at [512, 33] on button "JSON Editor" at bounding box center [522, 35] width 32 height 6
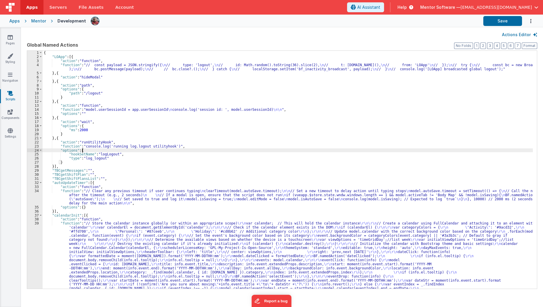
click at [267, 148] on div "{ "LOApp" : [{ "action" : "function" , "function" : "// const payload = JSON.st…" at bounding box center [288, 233] width 491 height 365
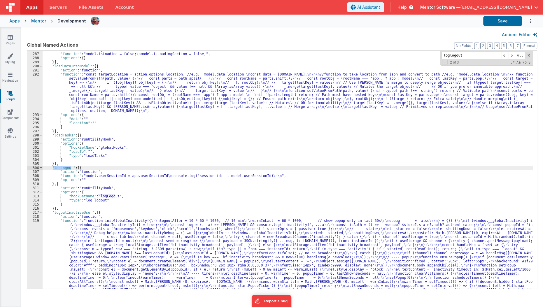
scroll to position [1748, 0]
type input "loglogout"
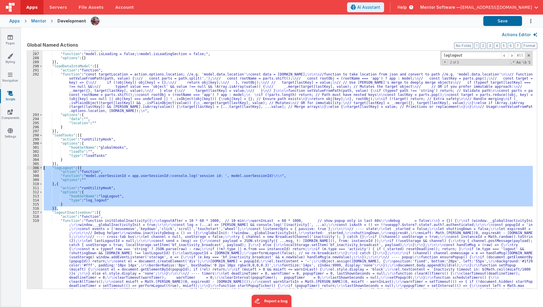
drag, startPoint x: 65, startPoint y: 208, endPoint x: 35, endPoint y: 168, distance: 49.9
click at [35, 168] on div "286 287 288 289 290 291 292 293 294 295 296 297 298 299 300 301 302 303 304 305…" at bounding box center [282, 169] width 511 height 239
